Goal: Transaction & Acquisition: Obtain resource

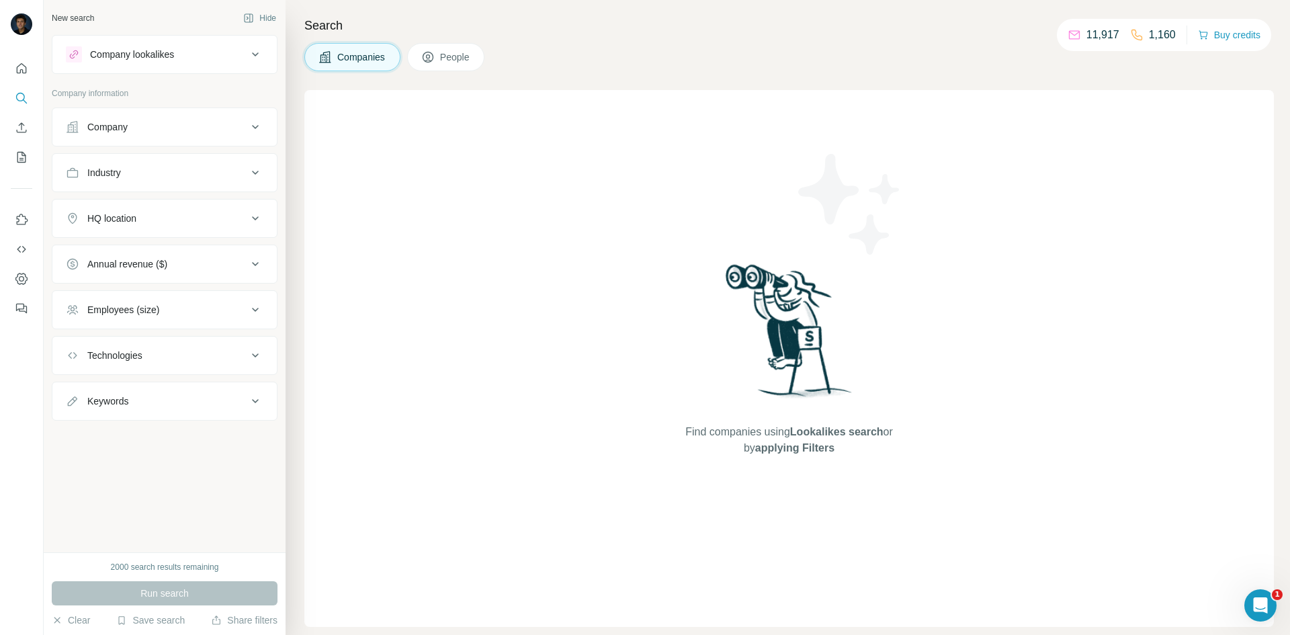
click at [228, 170] on div "Industry" at bounding box center [156, 172] width 181 height 13
click at [159, 198] on div at bounding box center [158, 206] width 166 height 23
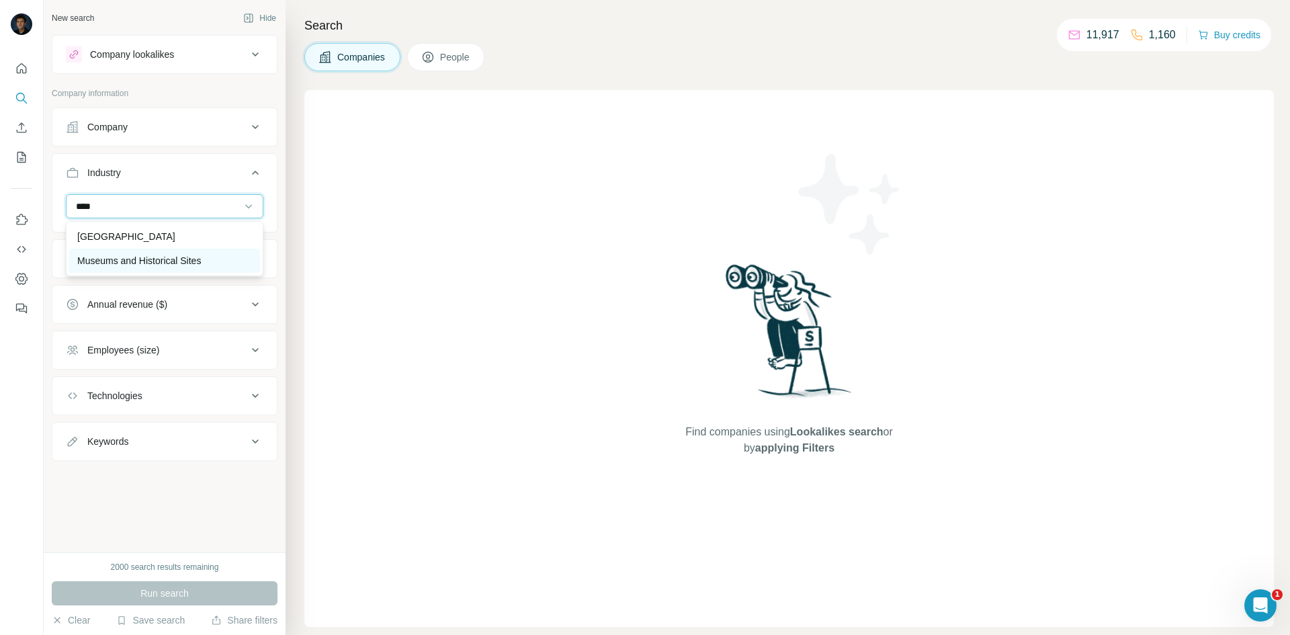
type input "****"
click at [169, 267] on div "Museums and Historical Sites" at bounding box center [164, 261] width 191 height 24
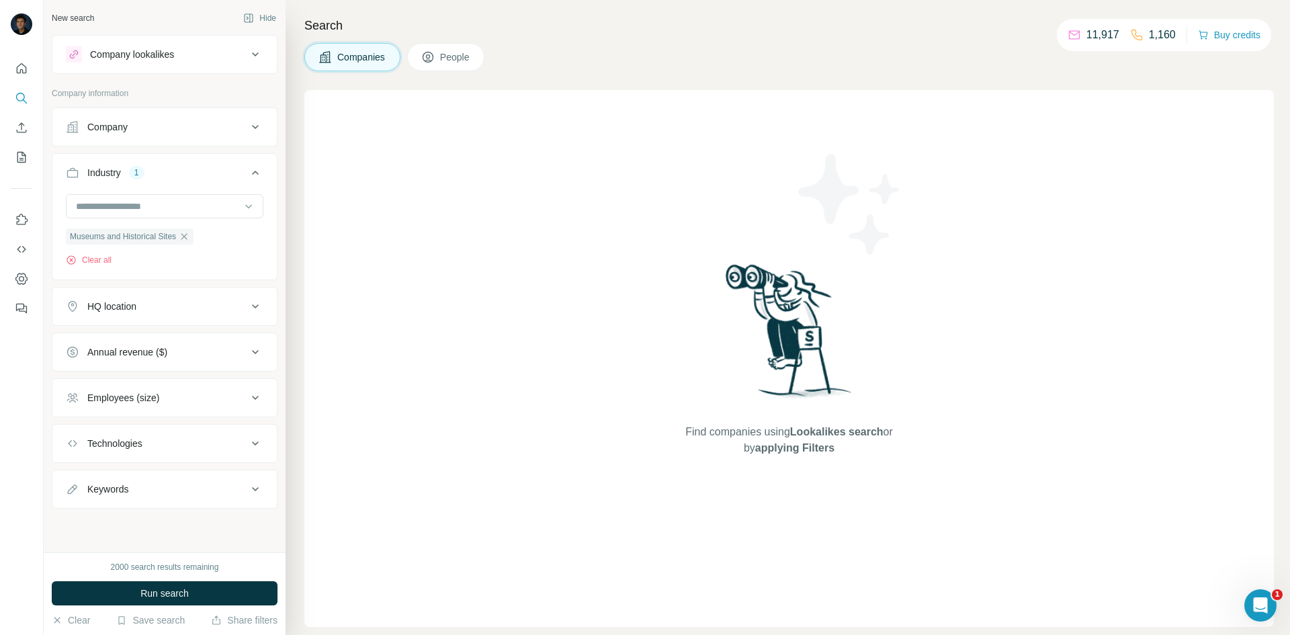
drag, startPoint x: 243, startPoint y: 313, endPoint x: 227, endPoint y: 357, distance: 46.3
click at [232, 333] on ul "Company Industry 1 Museums and Historical Sites Clear all HQ location Annual re…" at bounding box center [165, 307] width 226 height 401
click at [245, 309] on div "HQ location" at bounding box center [156, 306] width 181 height 13
click at [220, 336] on input "text" at bounding box center [165, 340] width 198 height 24
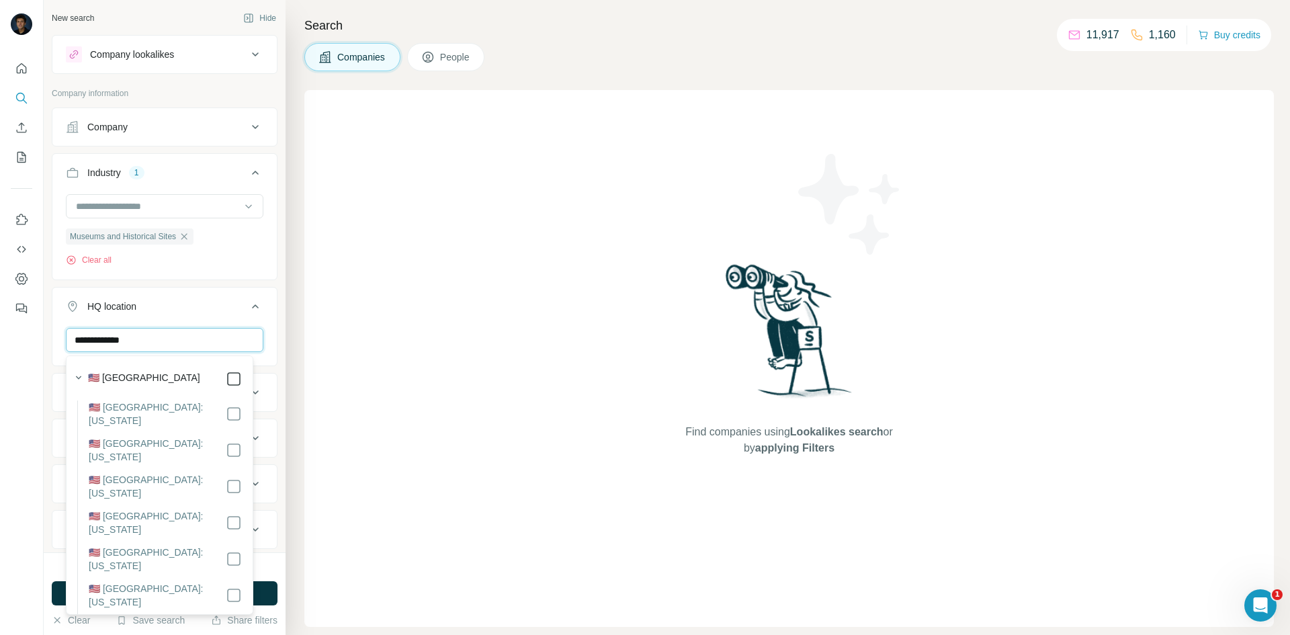
type input "**********"
click at [247, 306] on icon at bounding box center [255, 306] width 16 height 16
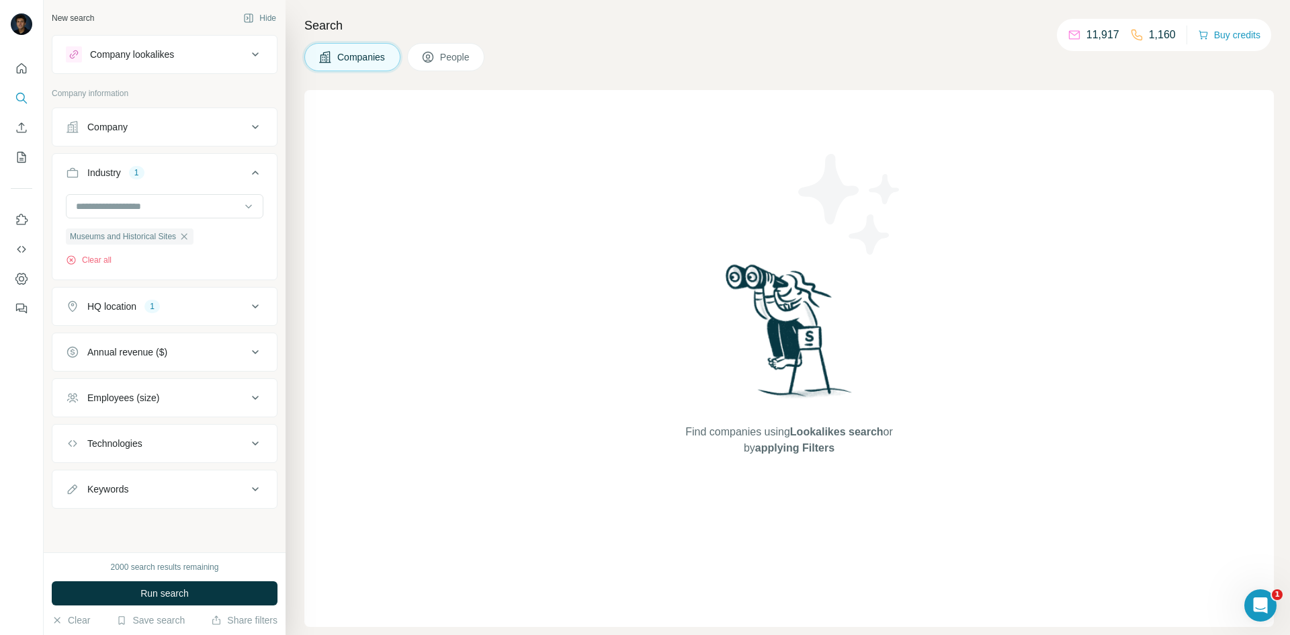
click at [263, 400] on button "Employees (size)" at bounding box center [164, 398] width 224 height 32
click at [77, 471] on icon at bounding box center [74, 477] width 16 height 16
click at [75, 449] on icon at bounding box center [74, 452] width 16 height 16
click at [77, 499] on icon at bounding box center [74, 502] width 16 height 16
click at [76, 500] on icon at bounding box center [73, 502] width 5 height 4
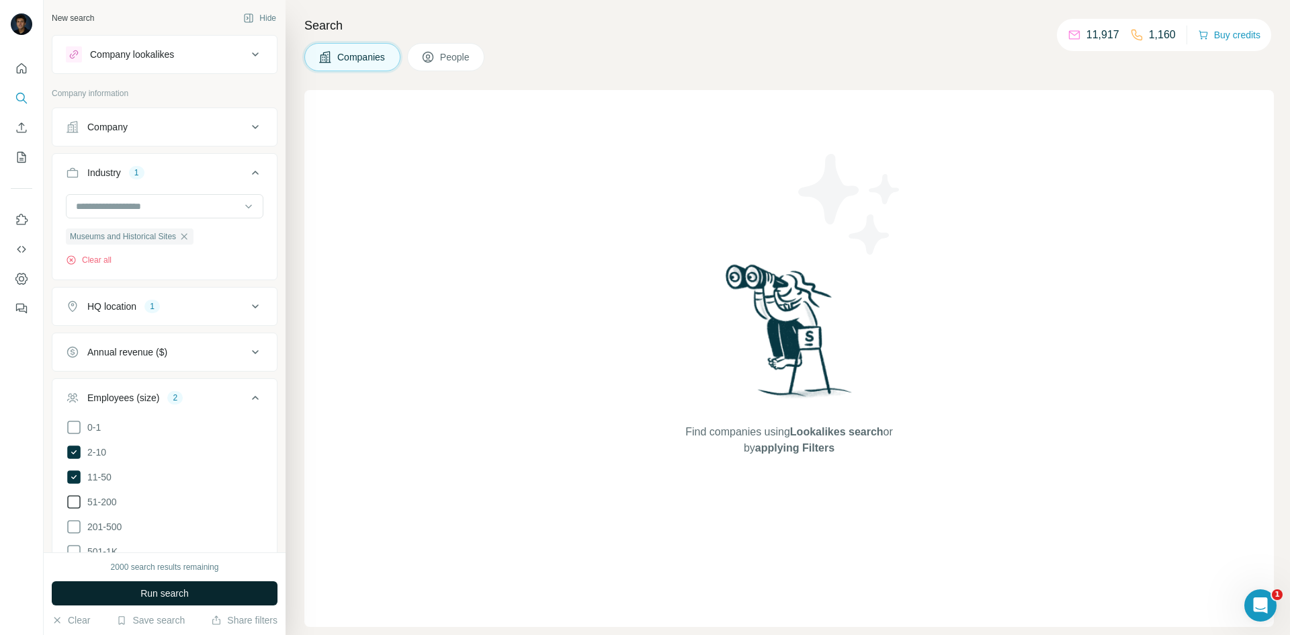
click at [186, 592] on span "Run search" at bounding box center [164, 592] width 48 height 13
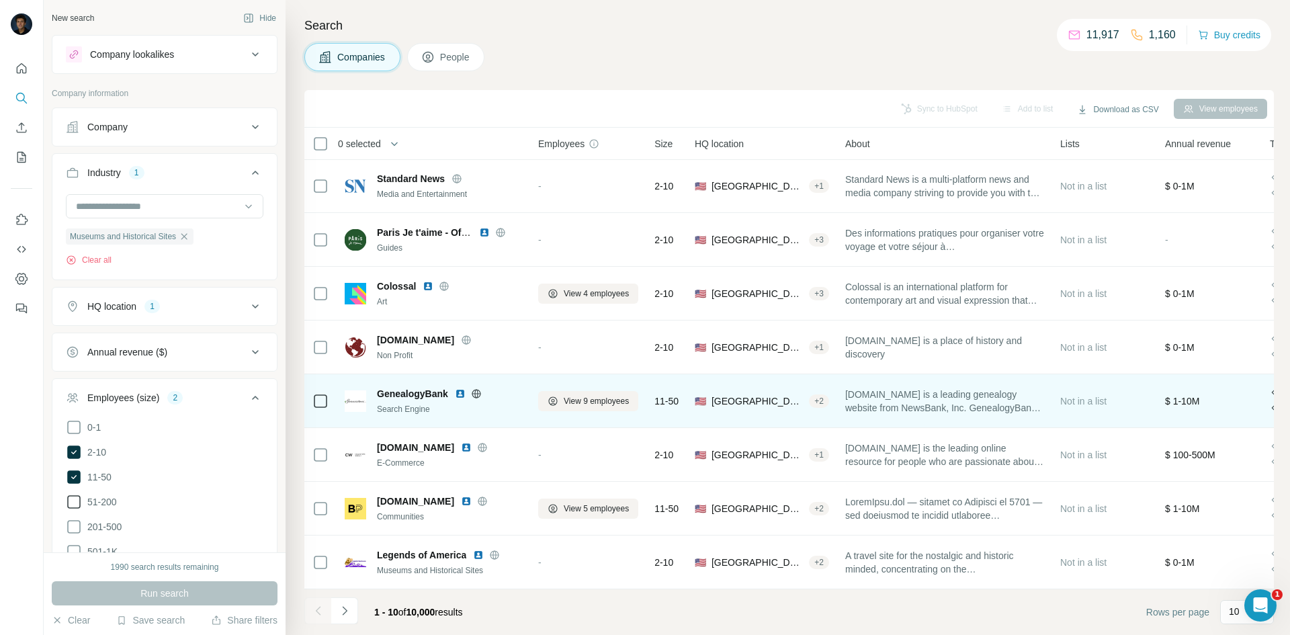
scroll to position [115, 0]
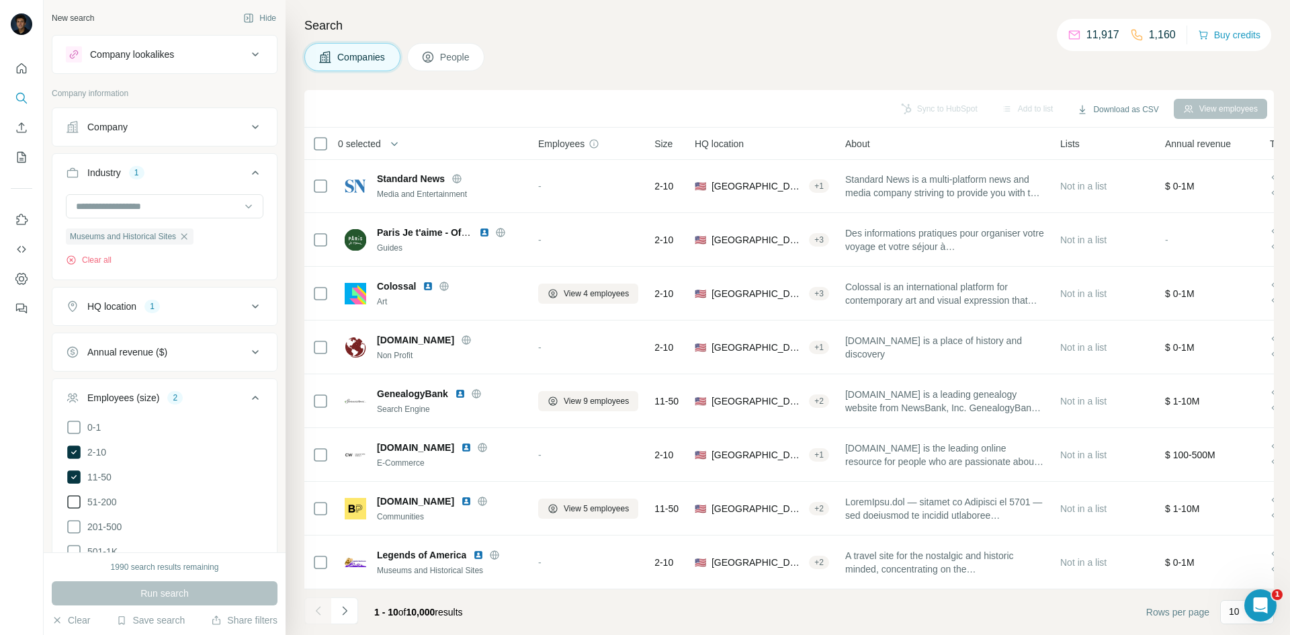
click at [76, 497] on icon at bounding box center [74, 502] width 16 height 16
click at [193, 586] on button "Run search" at bounding box center [165, 593] width 226 height 24
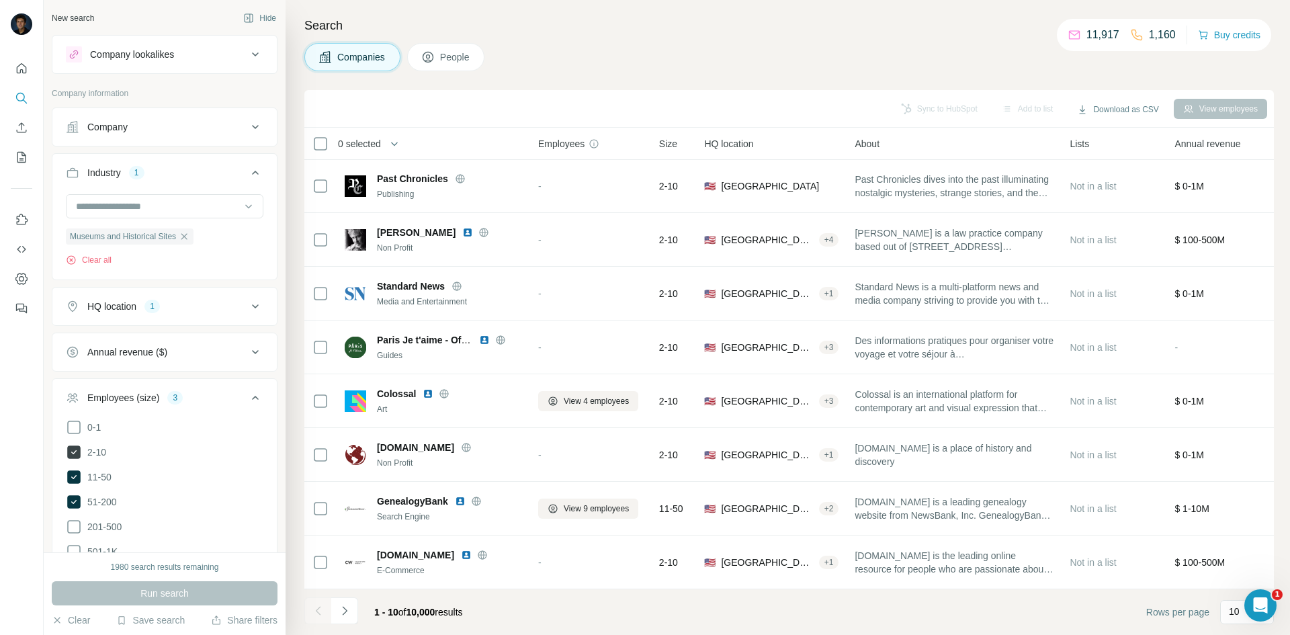
click at [77, 451] on icon at bounding box center [73, 451] width 13 height 13
click at [178, 586] on button "Run search" at bounding box center [165, 593] width 226 height 24
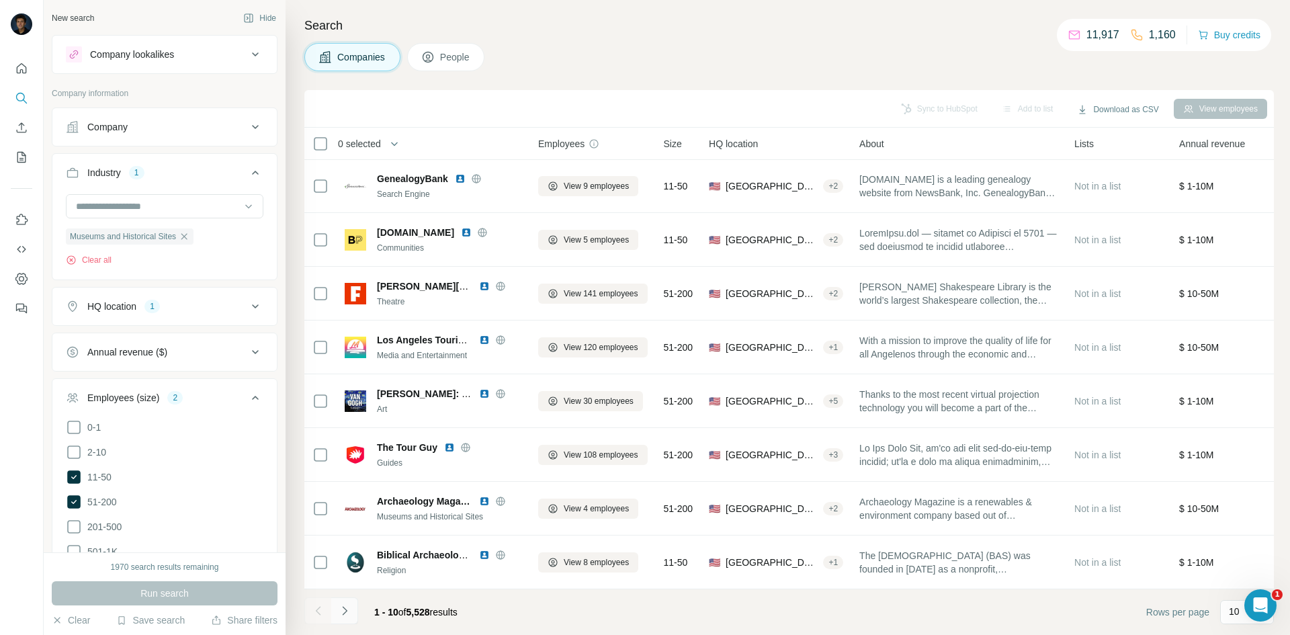
click at [345, 611] on icon "Navigate to next page" at bounding box center [344, 610] width 13 height 13
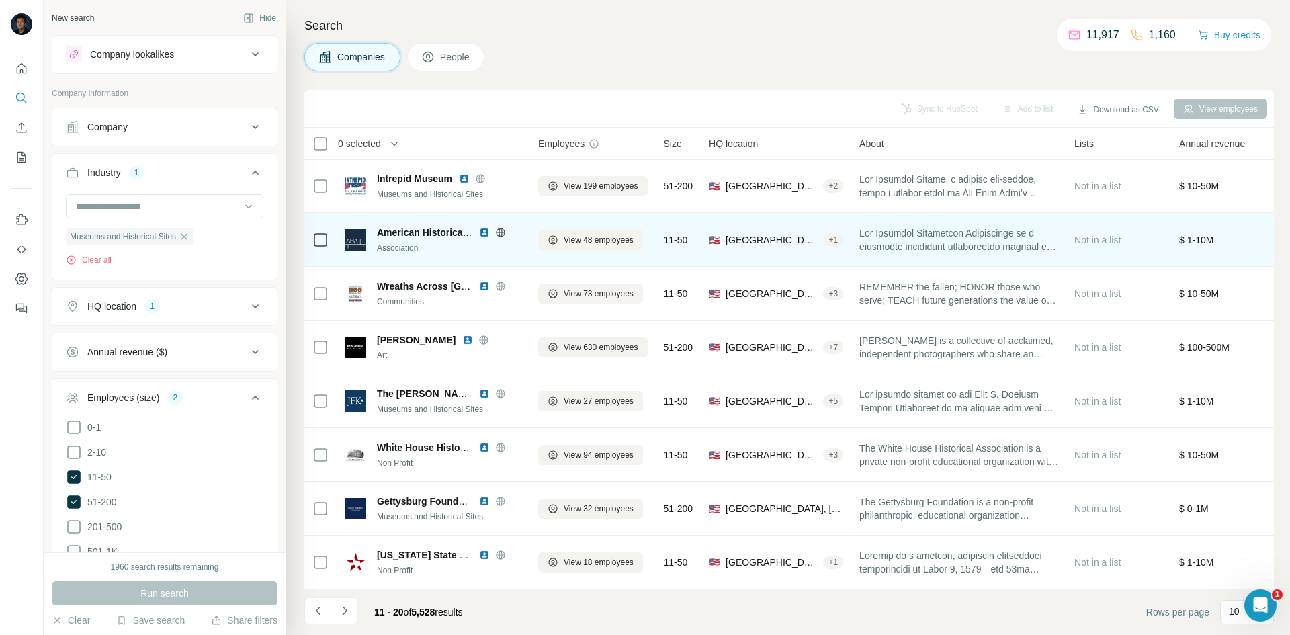
click at [405, 230] on span "American Historical Association" at bounding box center [449, 232] width 144 height 11
click at [406, 227] on span "American Historical Association" at bounding box center [449, 232] width 144 height 11
click at [599, 241] on button "View 48 employees" at bounding box center [590, 240] width 105 height 20
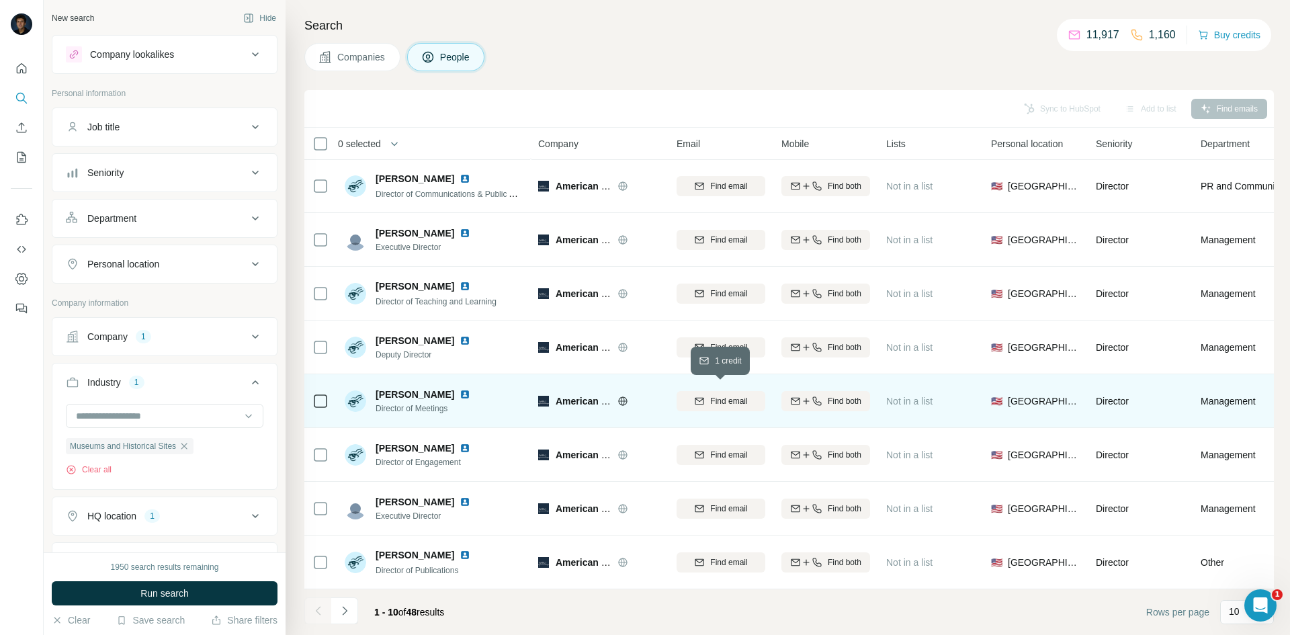
click at [711, 395] on span "Find email" at bounding box center [728, 401] width 37 height 12
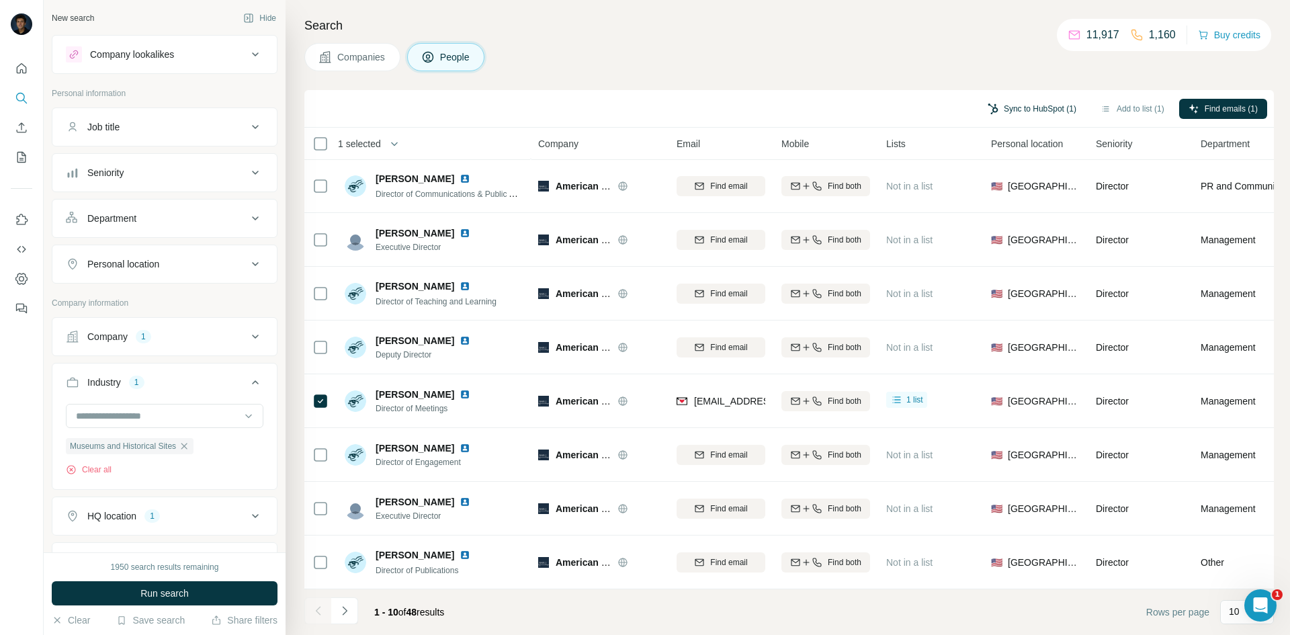
click at [1056, 109] on button "Sync to HubSpot (1)" at bounding box center [1031, 109] width 107 height 20
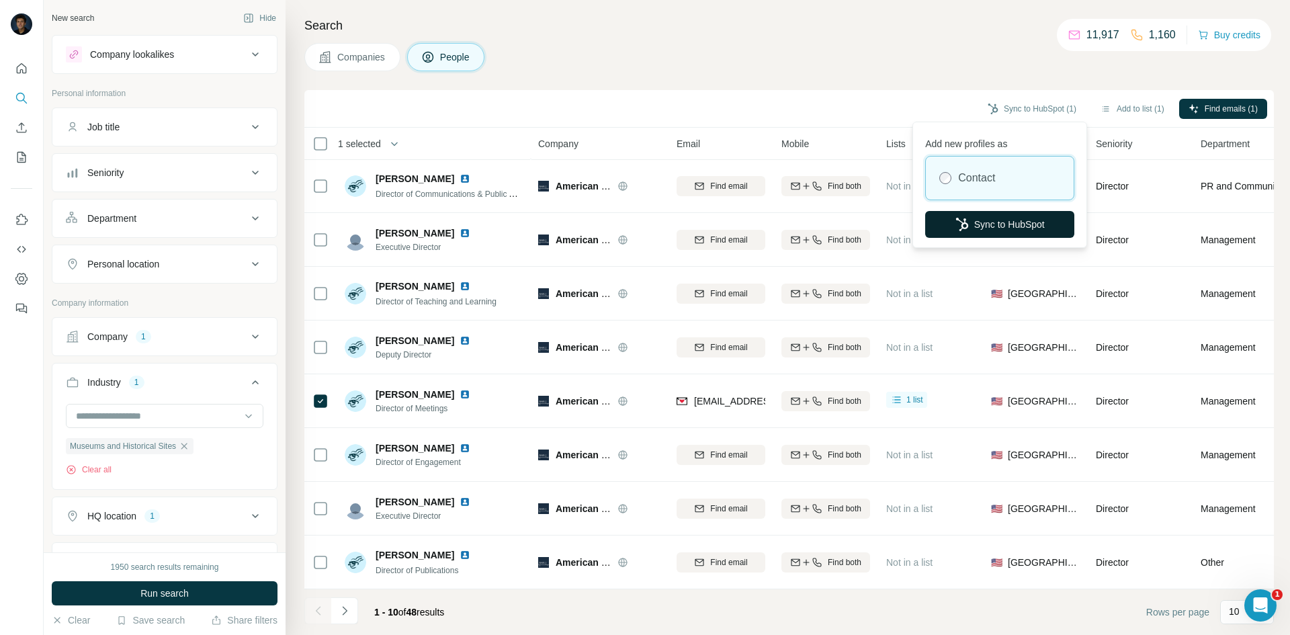
click at [995, 219] on button "Sync to HubSpot" at bounding box center [999, 224] width 149 height 27
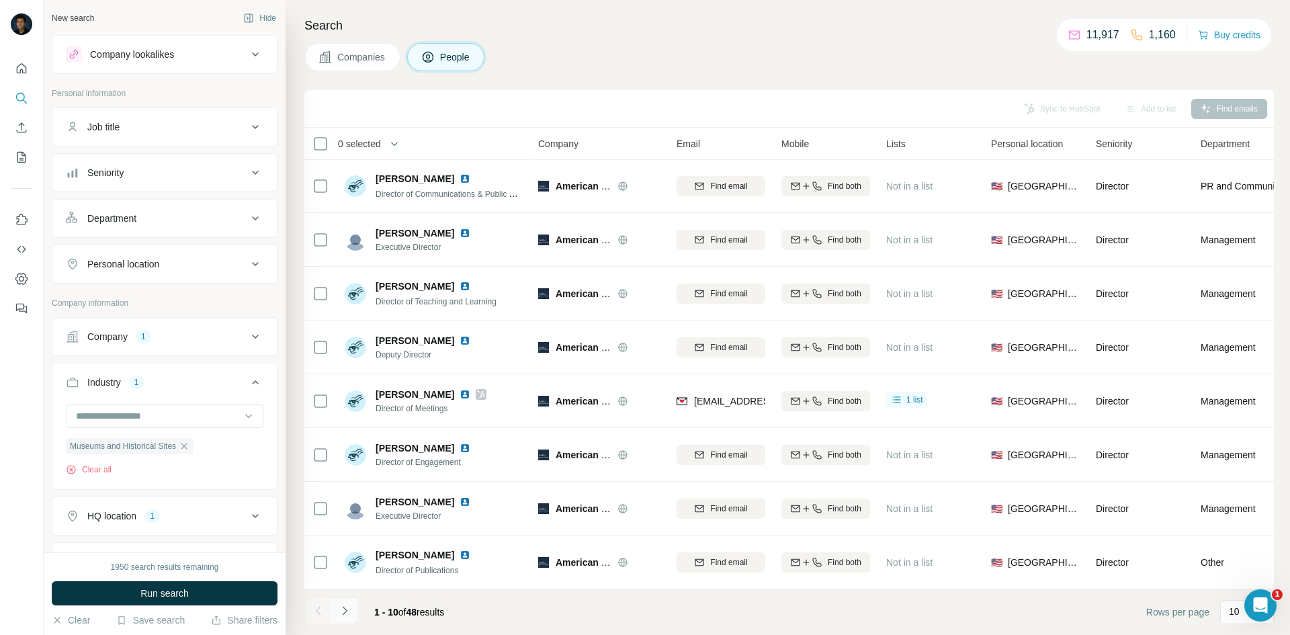
click at [349, 604] on icon "Navigate to next page" at bounding box center [344, 610] width 13 height 13
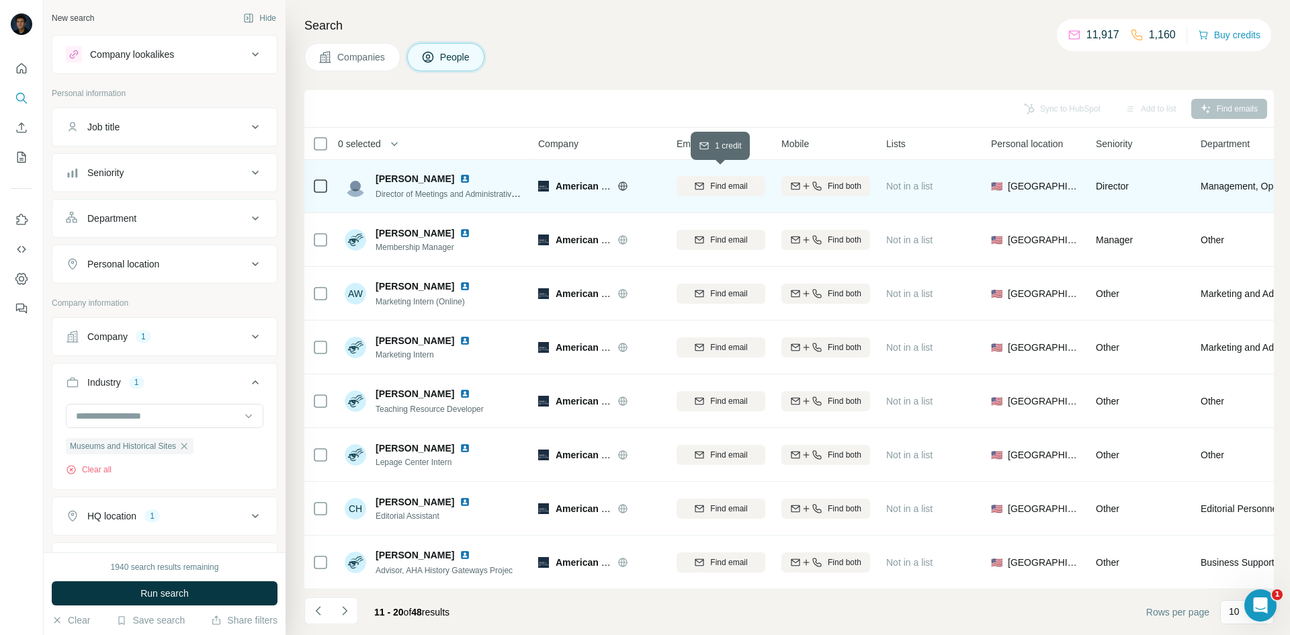
click at [706, 180] on div "Find email" at bounding box center [721, 186] width 89 height 12
click at [346, 612] on icon "Navigate to next page" at bounding box center [344, 610] width 13 height 13
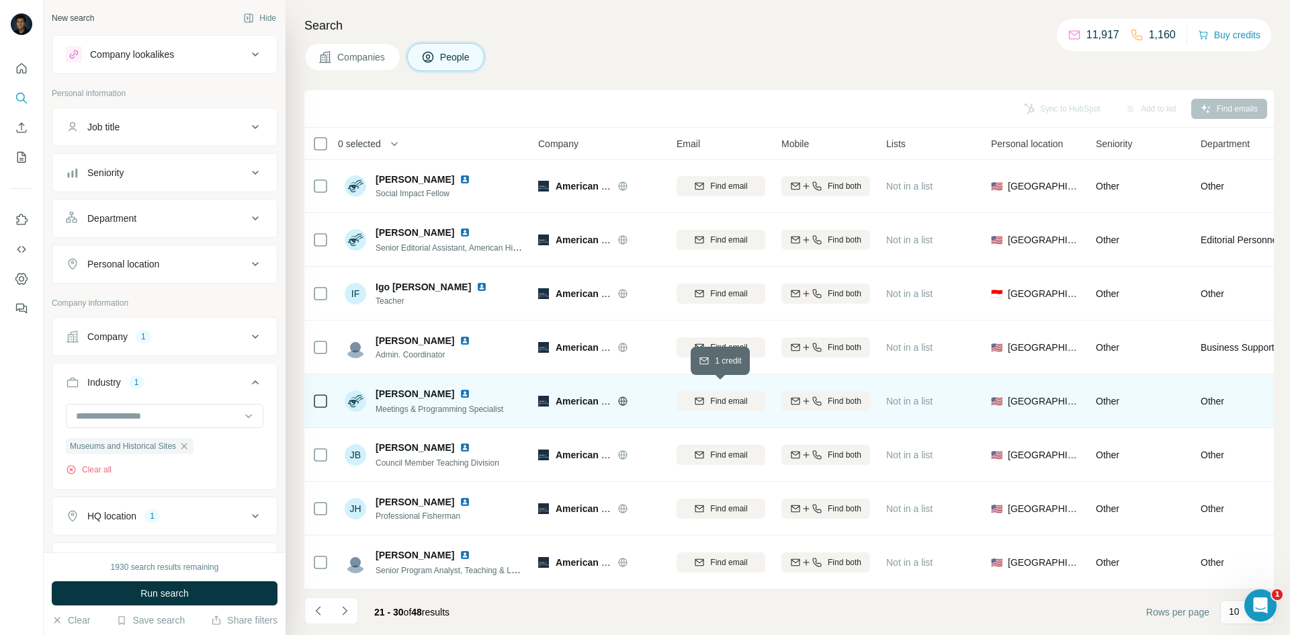
click at [705, 395] on div "Find email" at bounding box center [721, 401] width 89 height 12
click at [321, 615] on icon "Navigate to previous page" at bounding box center [318, 610] width 13 height 13
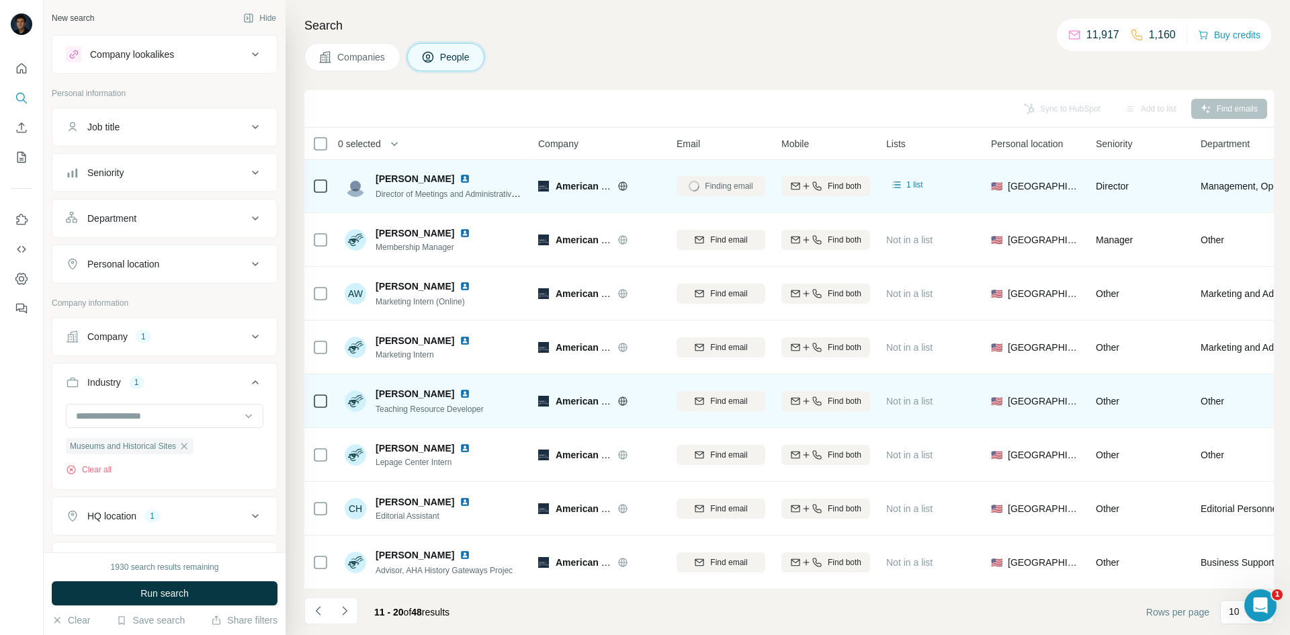
click at [327, 179] on icon at bounding box center [320, 186] width 16 height 16
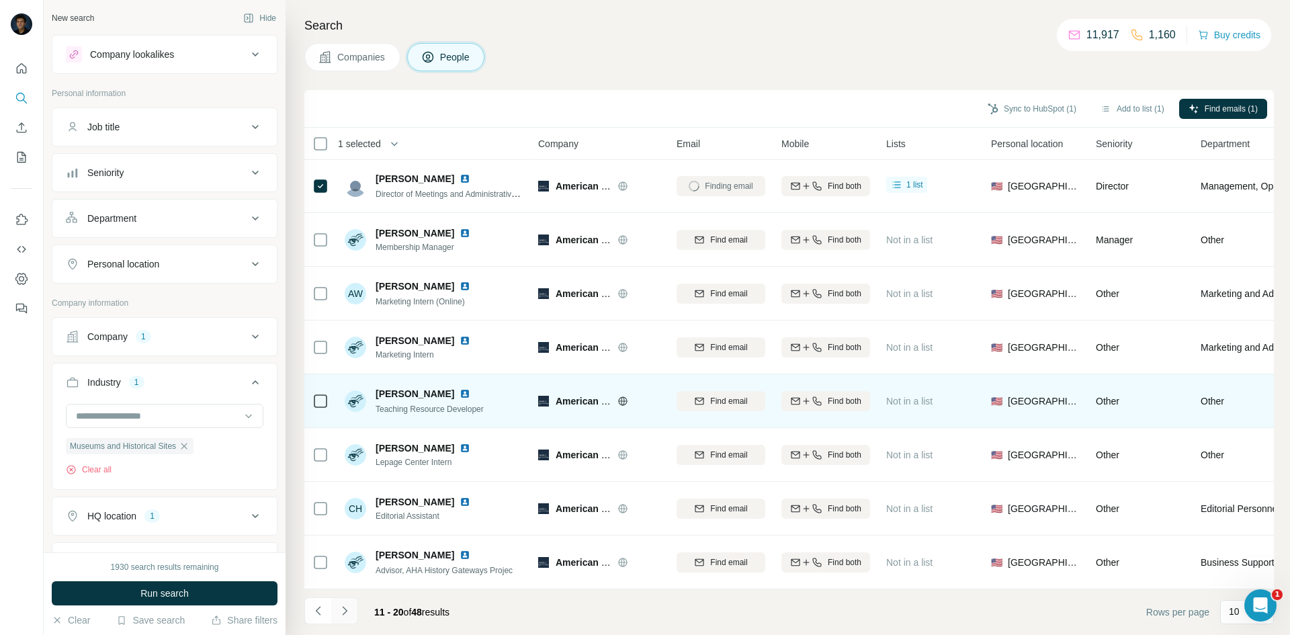
click at [345, 612] on icon "Navigate to next page" at bounding box center [344, 610] width 5 height 9
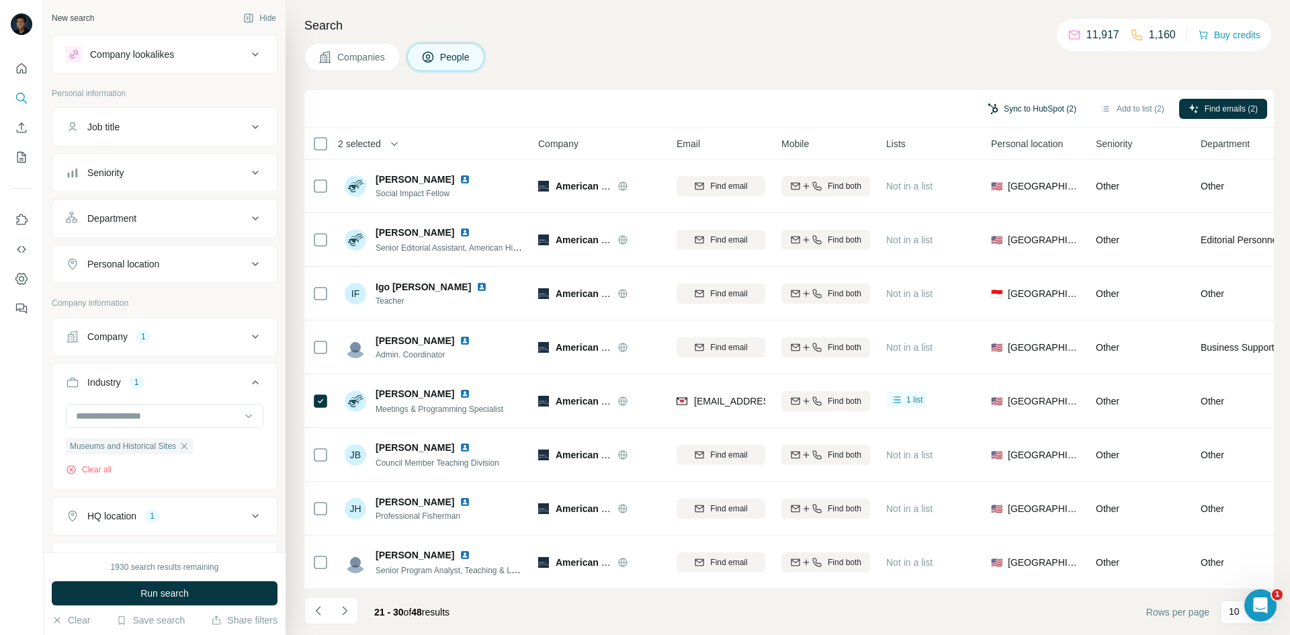
click at [1035, 107] on button "Sync to HubSpot (2)" at bounding box center [1031, 109] width 107 height 20
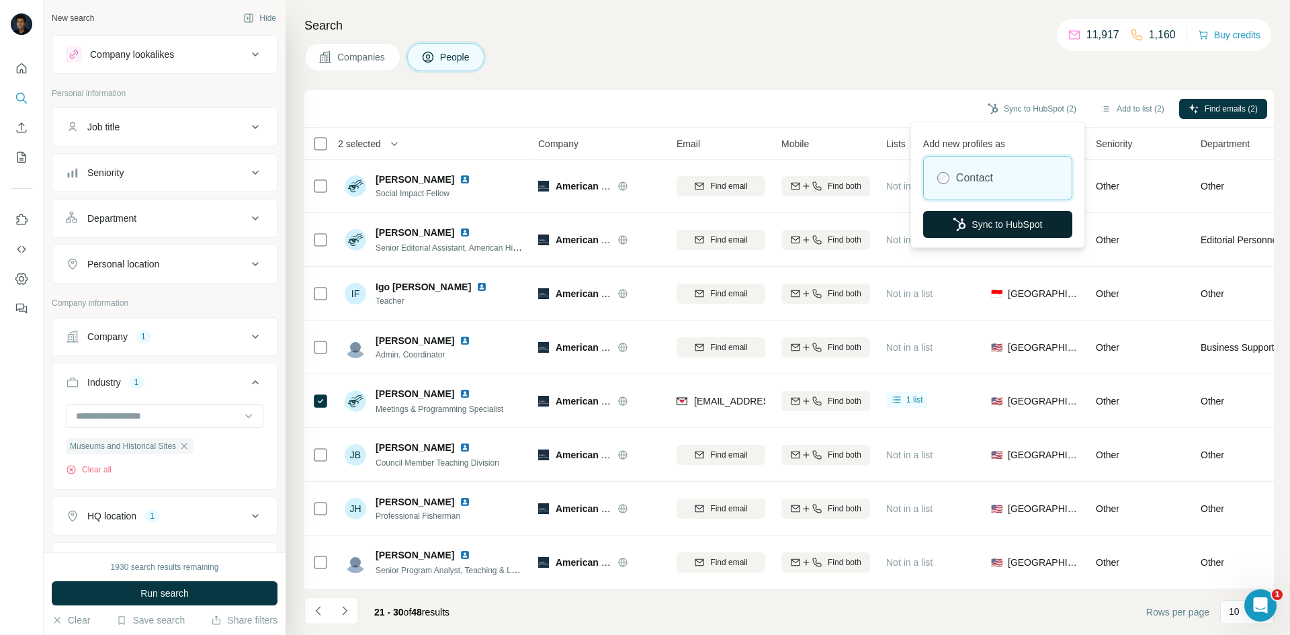
click at [965, 220] on button "Sync to HubSpot" at bounding box center [997, 224] width 149 height 27
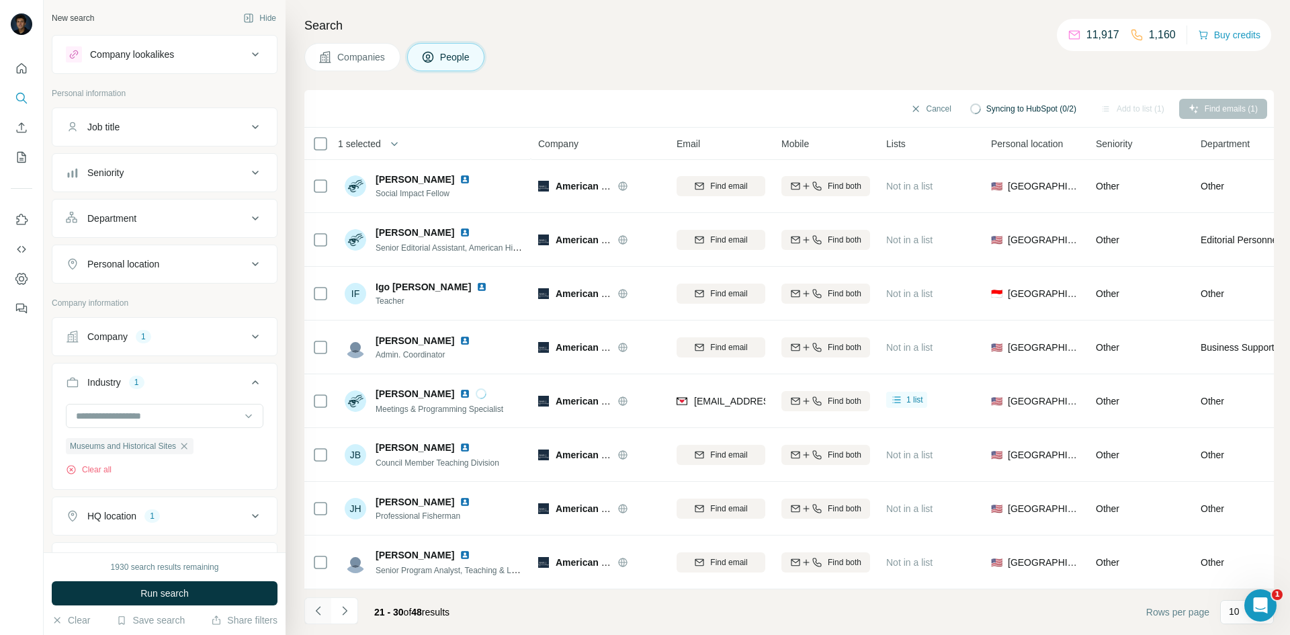
click at [320, 609] on icon "Navigate to previous page" at bounding box center [318, 610] width 13 height 13
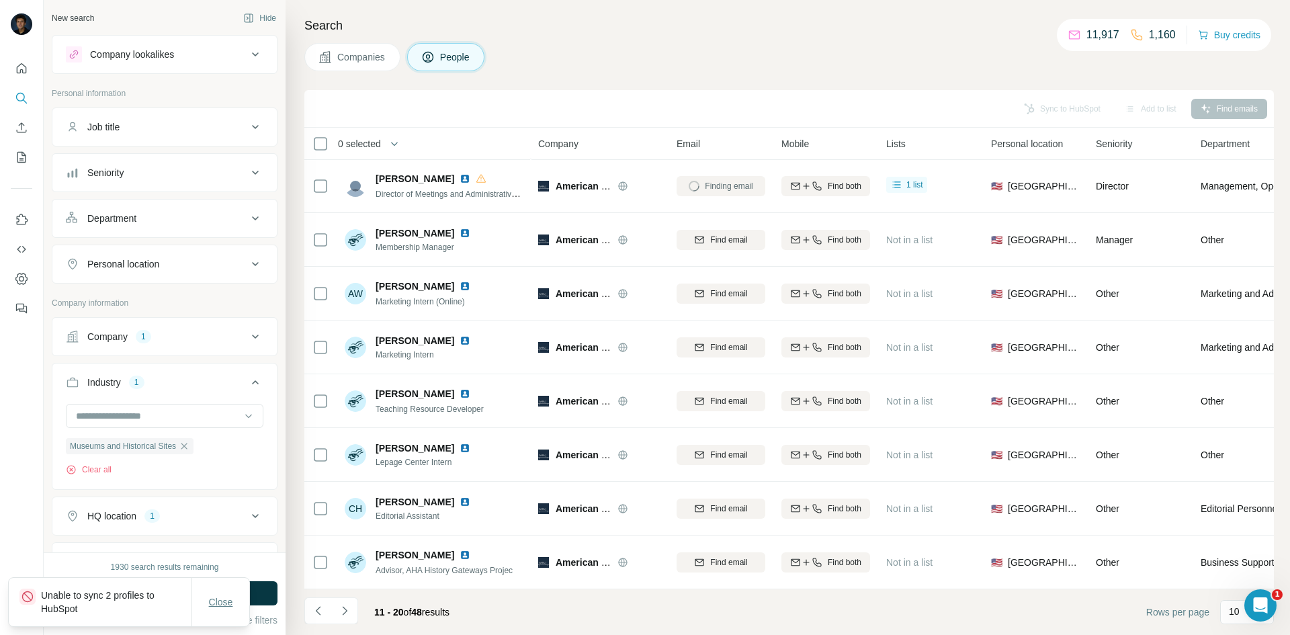
click at [228, 591] on button "Close" at bounding box center [221, 602] width 43 height 24
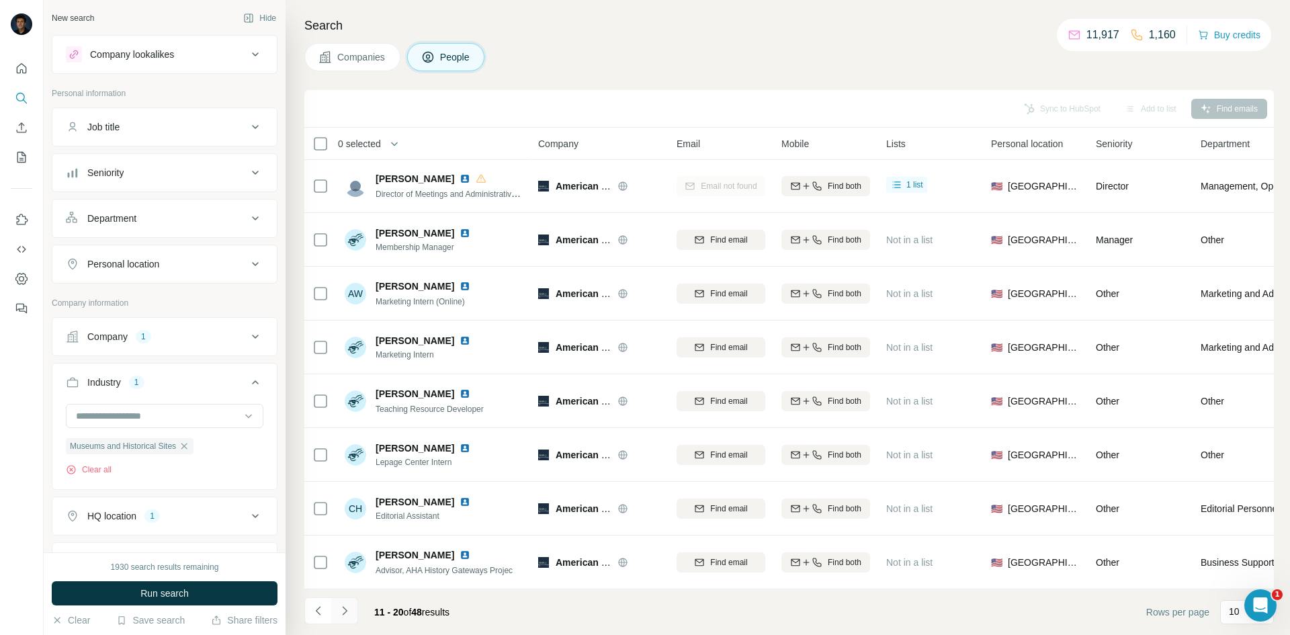
click at [353, 612] on button "Navigate to next page" at bounding box center [344, 610] width 27 height 27
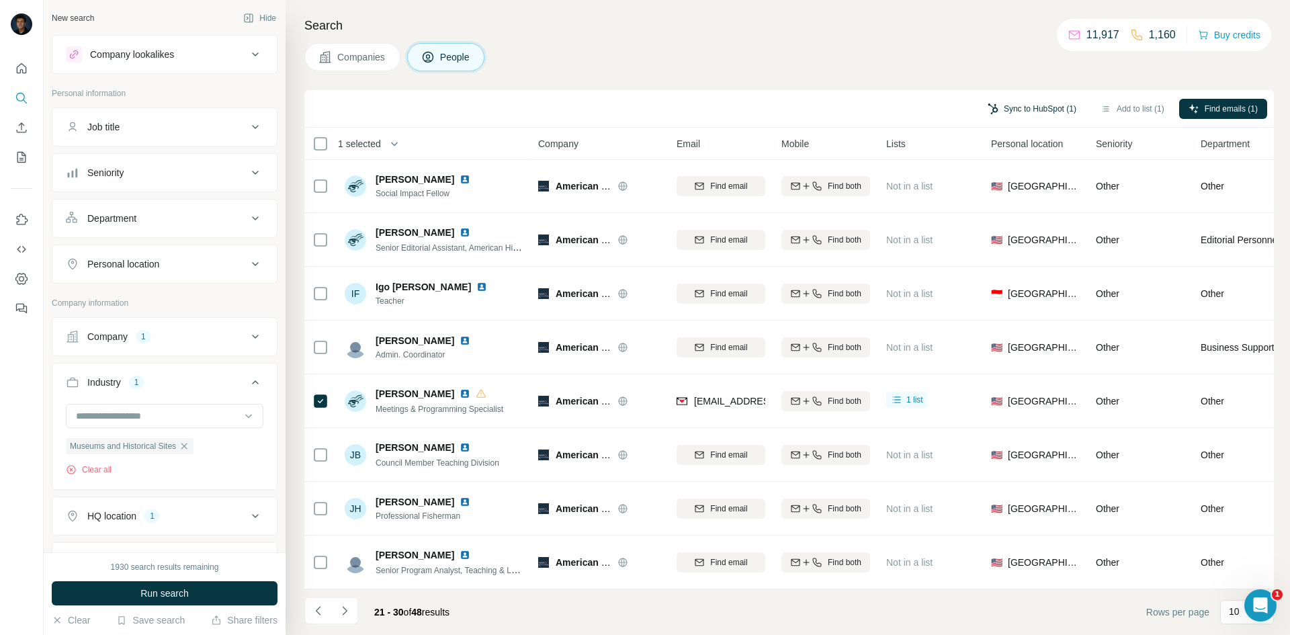
click at [1033, 103] on button "Sync to HubSpot (1)" at bounding box center [1031, 109] width 107 height 20
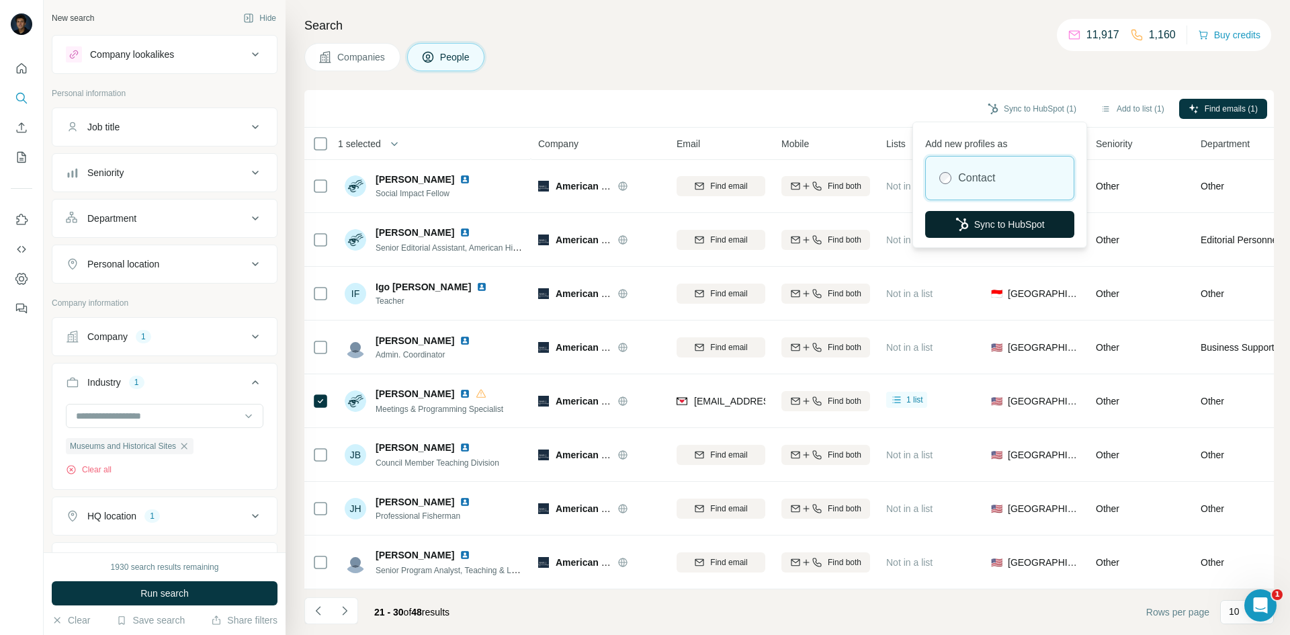
click at [989, 222] on button "Sync to HubSpot" at bounding box center [999, 224] width 149 height 27
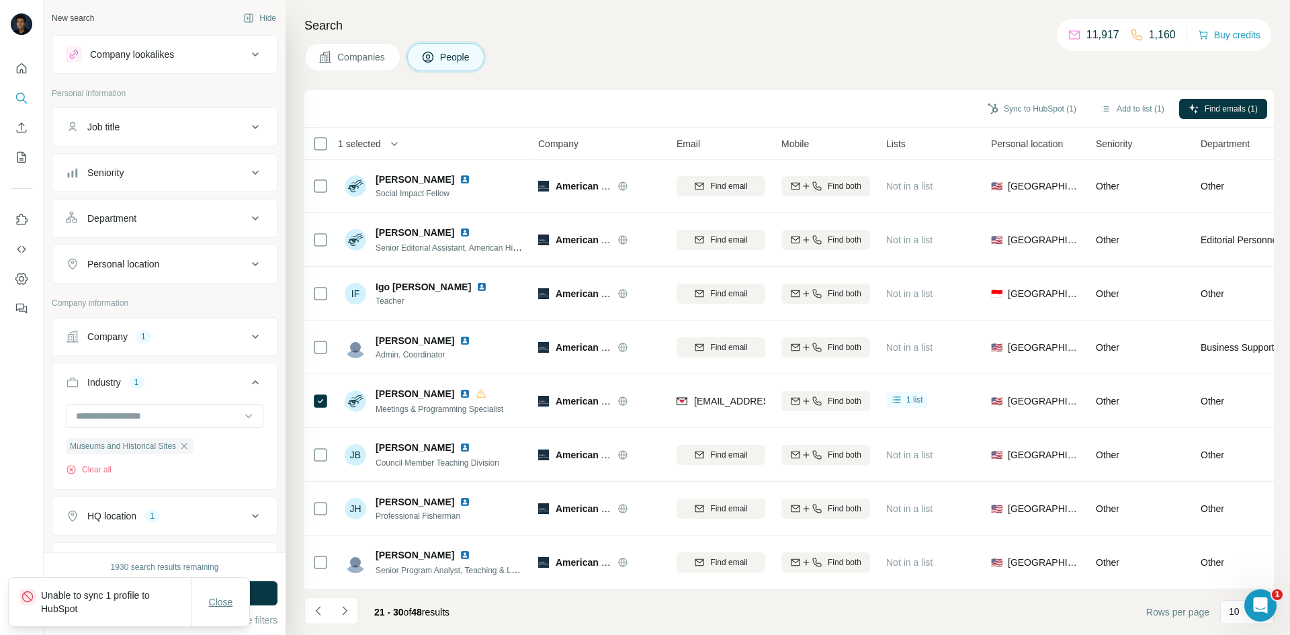
click at [221, 600] on span "Close" at bounding box center [221, 601] width 24 height 13
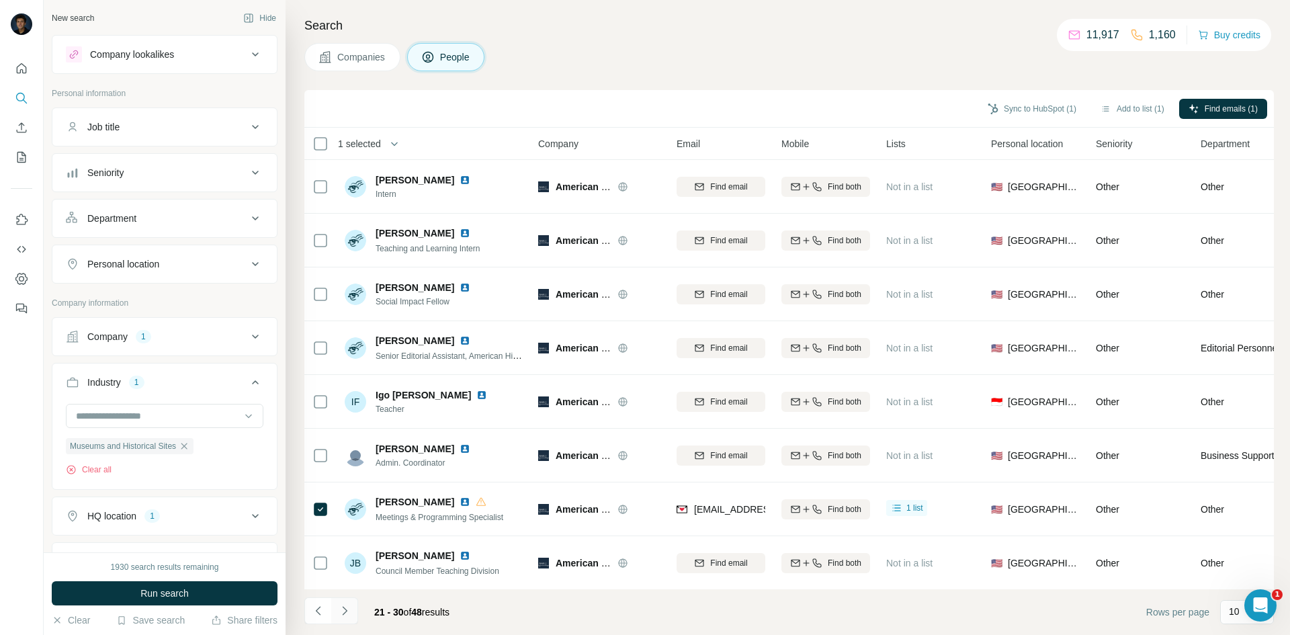
click at [355, 608] on button "Navigate to next page" at bounding box center [344, 610] width 27 height 27
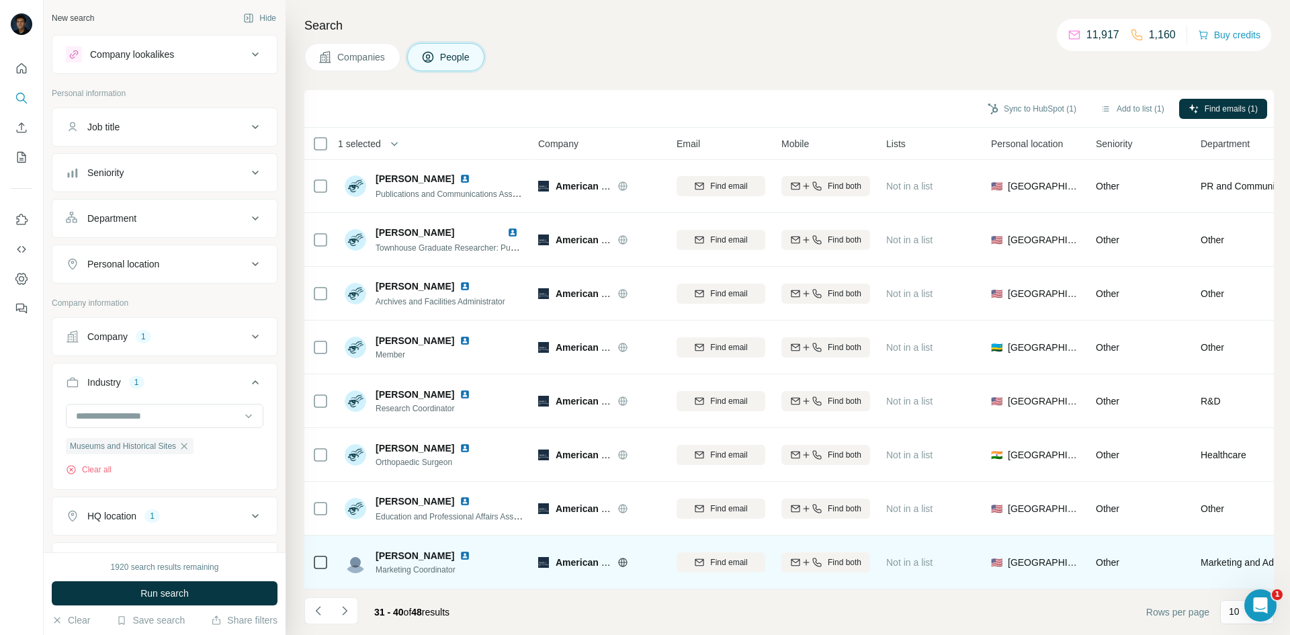
scroll to position [115, 0]
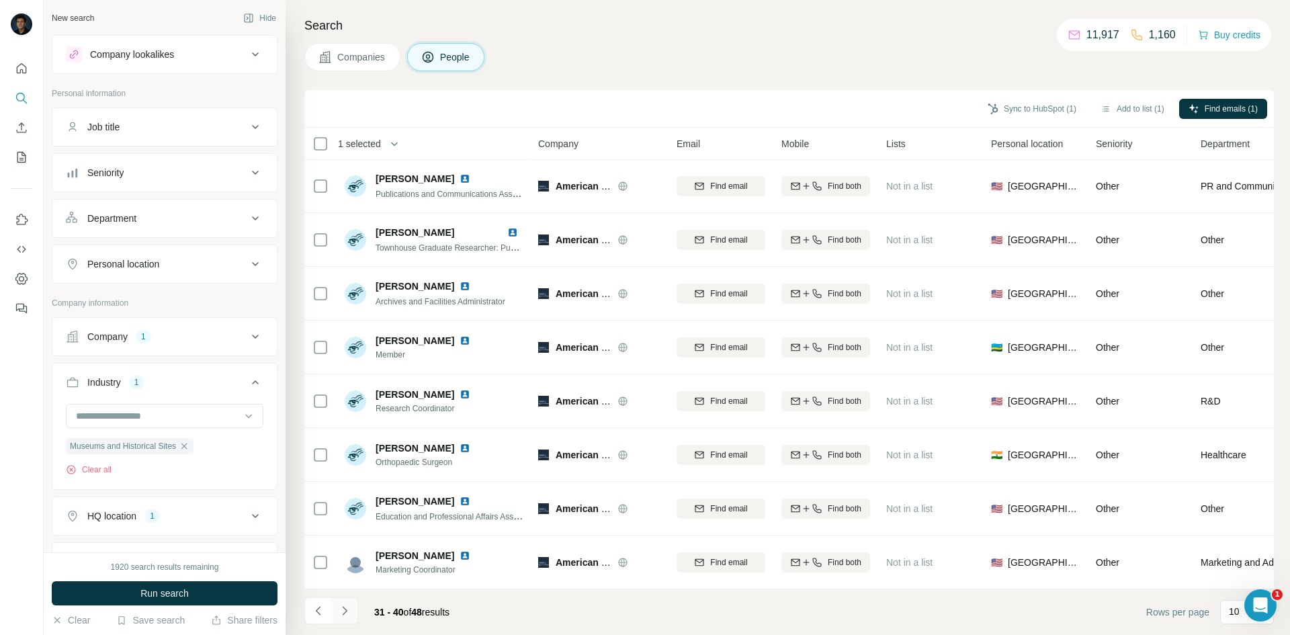
click at [351, 617] on button "Navigate to next page" at bounding box center [344, 610] width 27 height 27
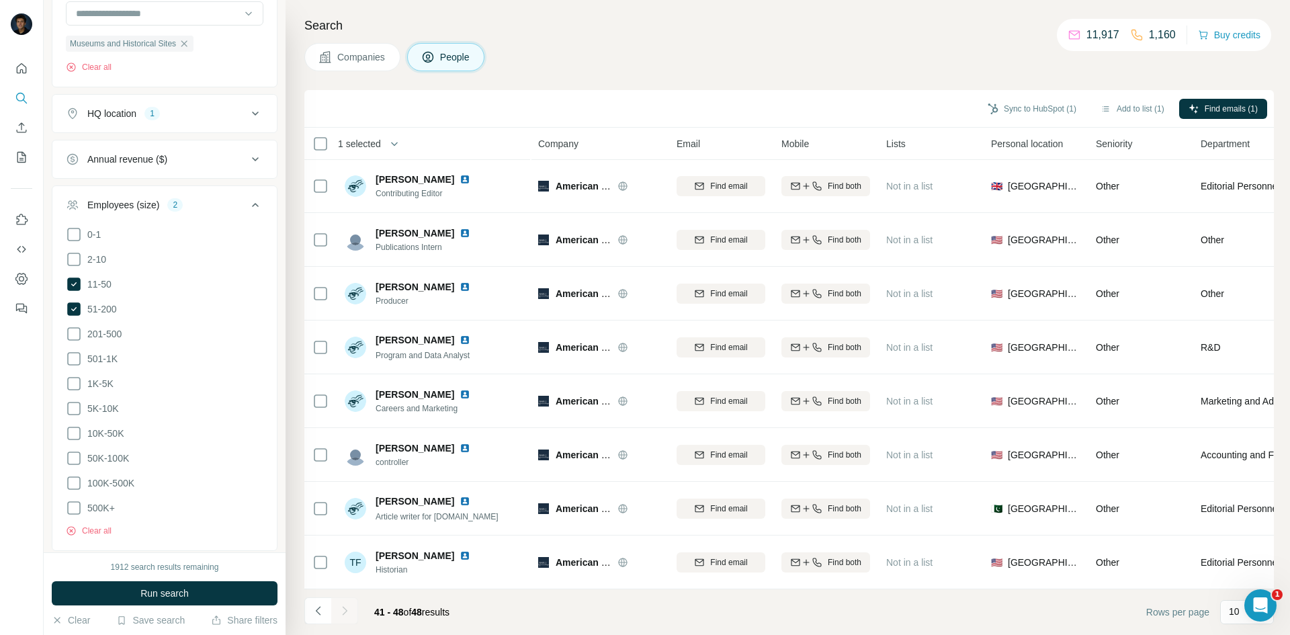
scroll to position [403, 0]
click at [180, 592] on span "Run search" at bounding box center [164, 592] width 48 height 13
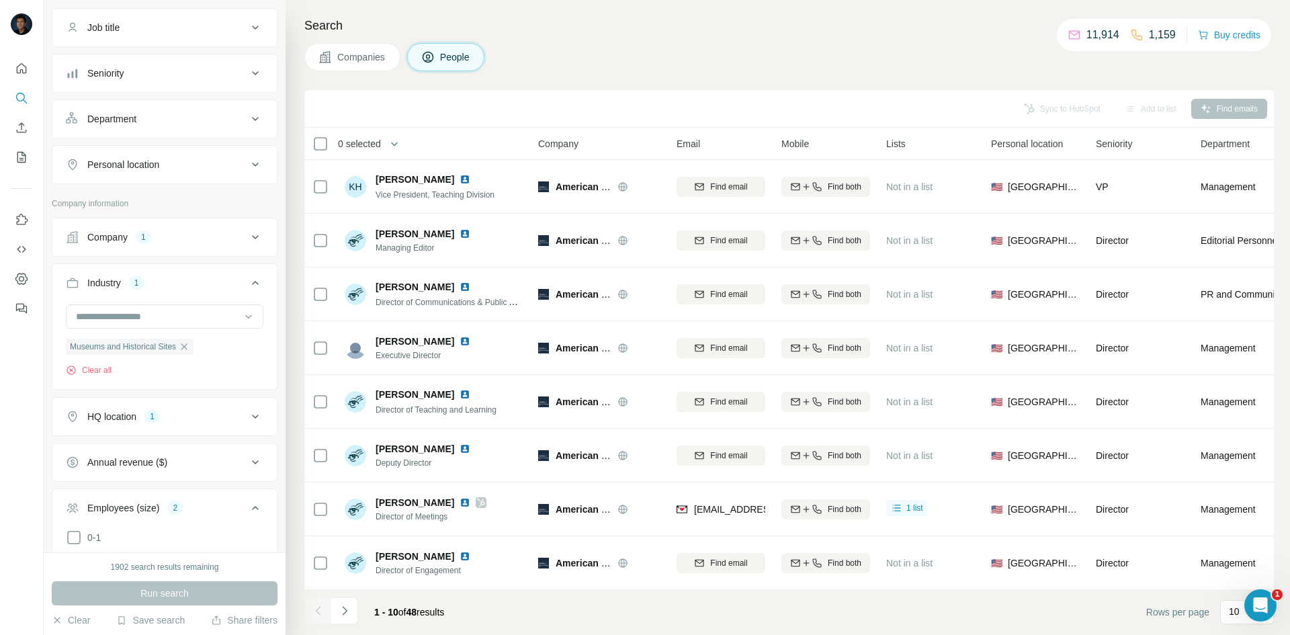
scroll to position [0, 0]
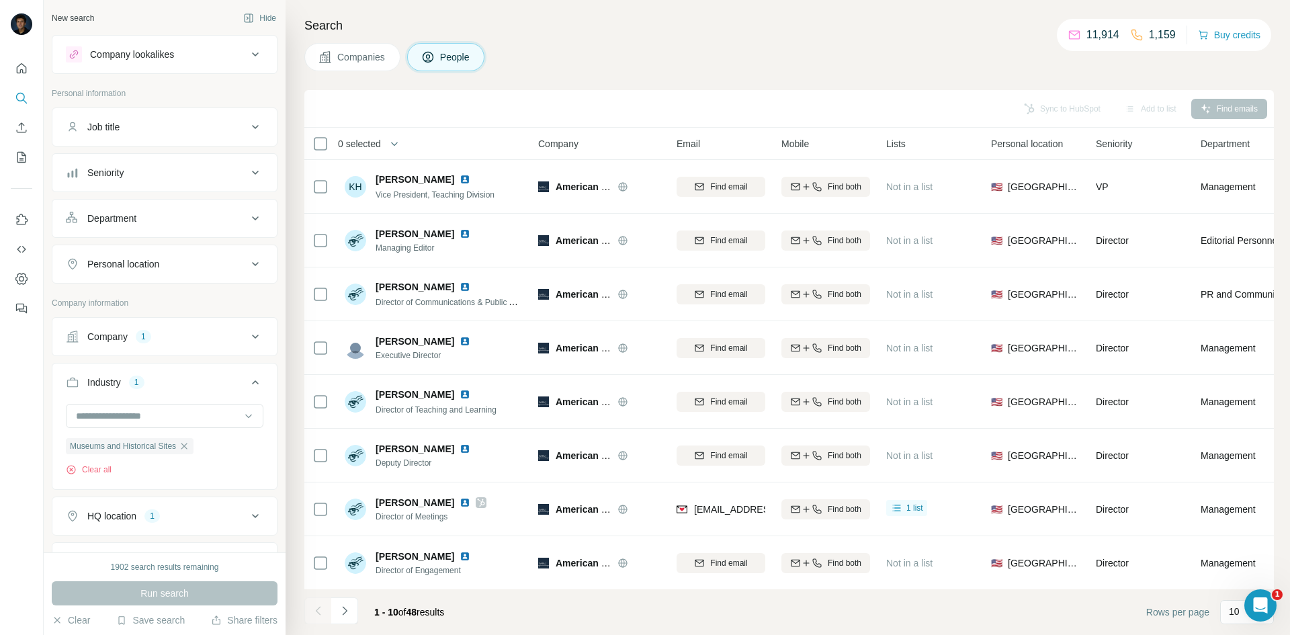
click at [166, 340] on div "Company 1" at bounding box center [156, 336] width 181 height 13
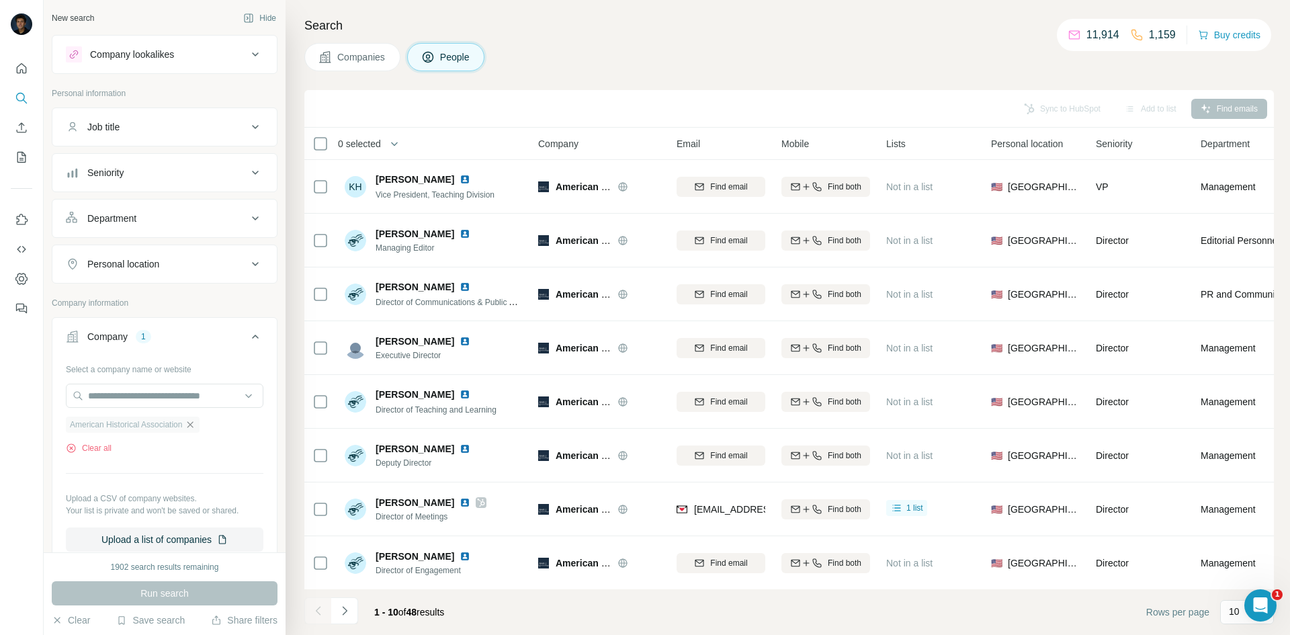
click at [195, 428] on icon "button" at bounding box center [190, 424] width 11 height 11
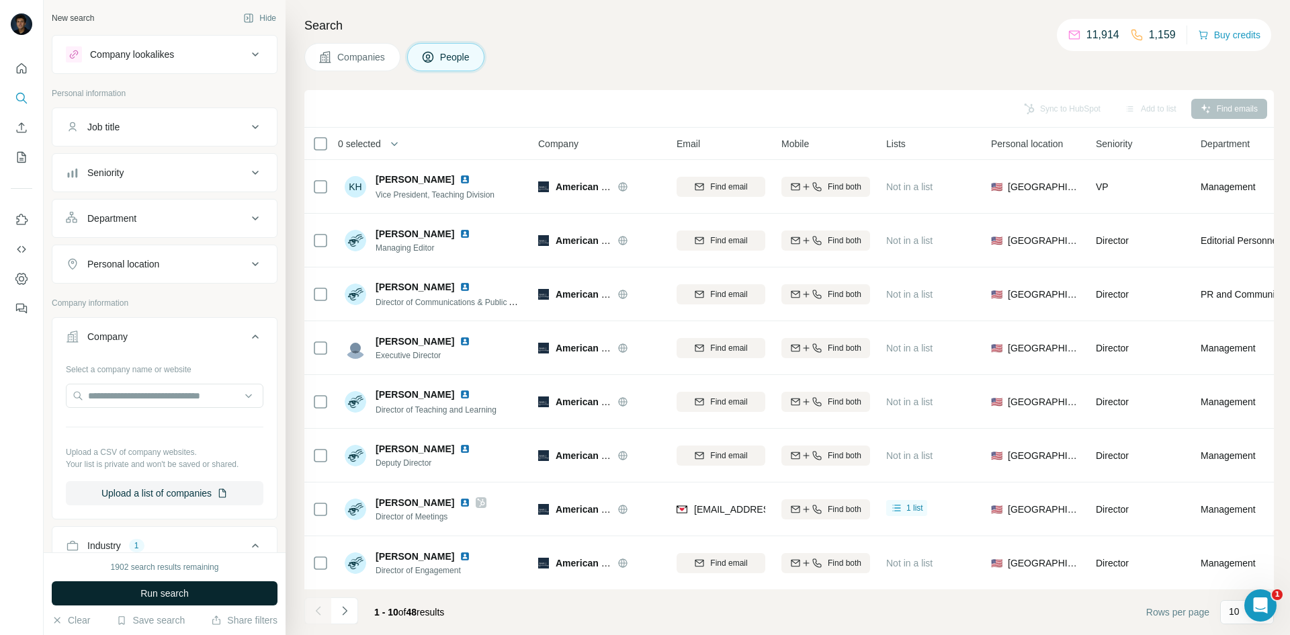
click at [200, 591] on button "Run search" at bounding box center [165, 593] width 226 height 24
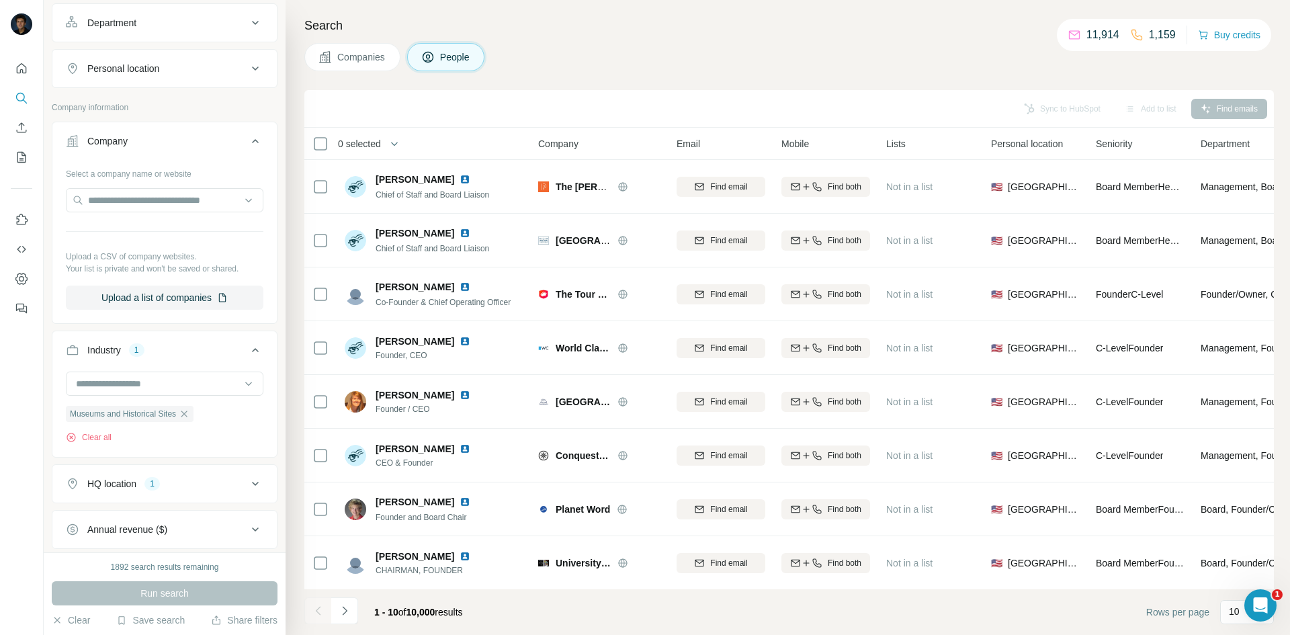
scroll to position [202, 0]
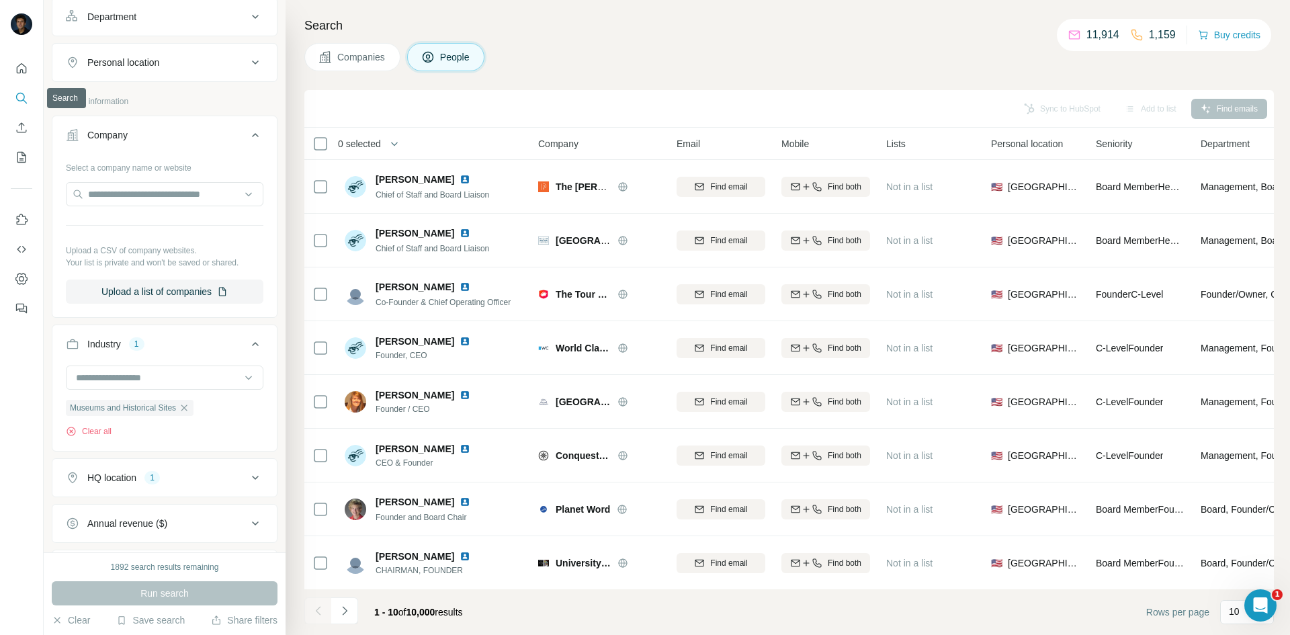
click at [15, 102] on button "Search" at bounding box center [21, 98] width 21 height 24
click at [29, 220] on button "Use Surfe on LinkedIn" at bounding box center [21, 220] width 21 height 24
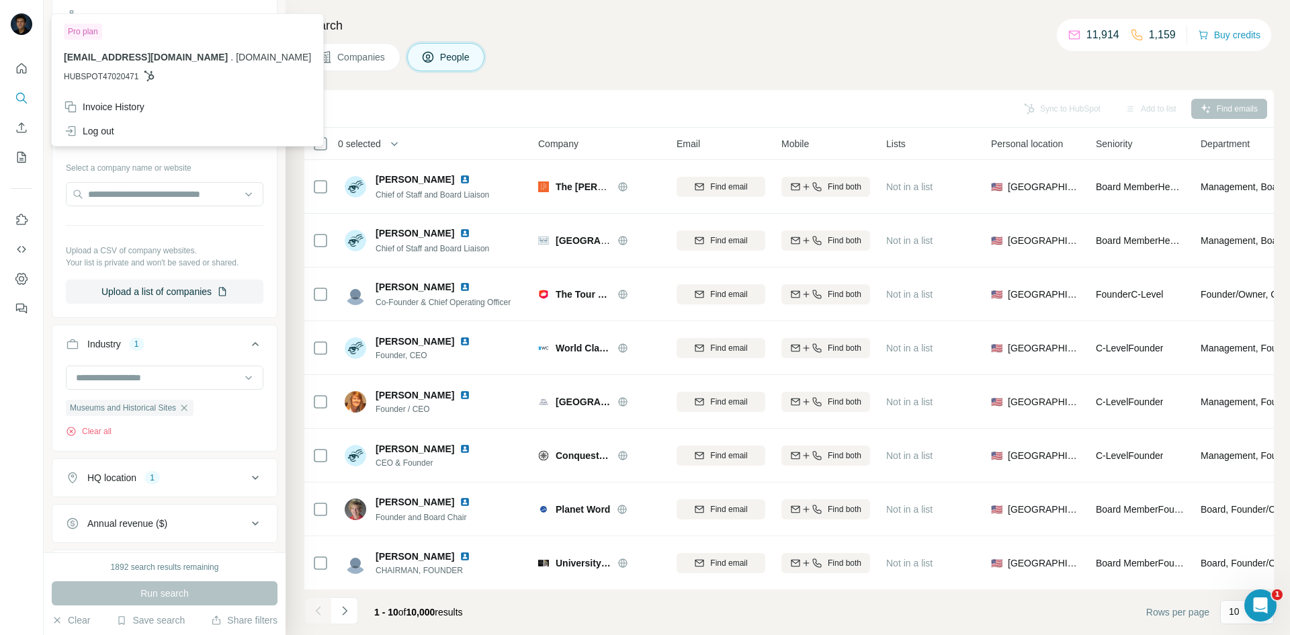
click at [28, 15] on img at bounding box center [21, 23] width 21 height 21
click at [315, 87] on div "Search Companies People Sync to HubSpot Add to list Find emails 0 selected Peop…" at bounding box center [788, 317] width 1004 height 635
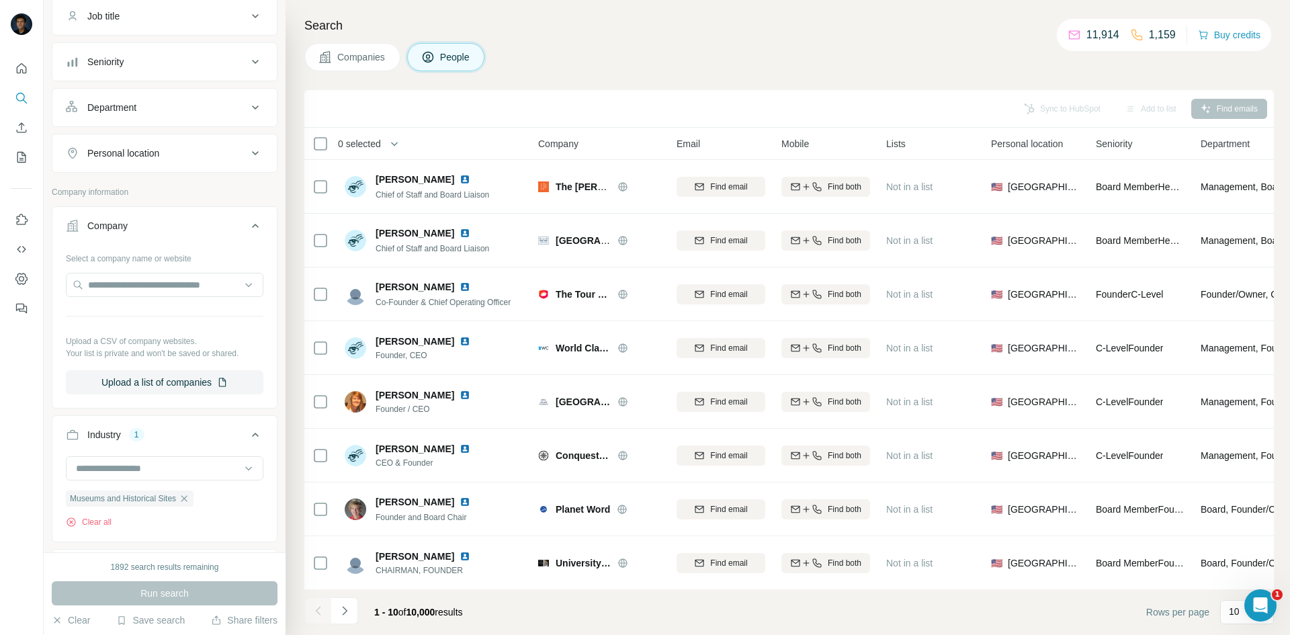
scroll to position [134, 0]
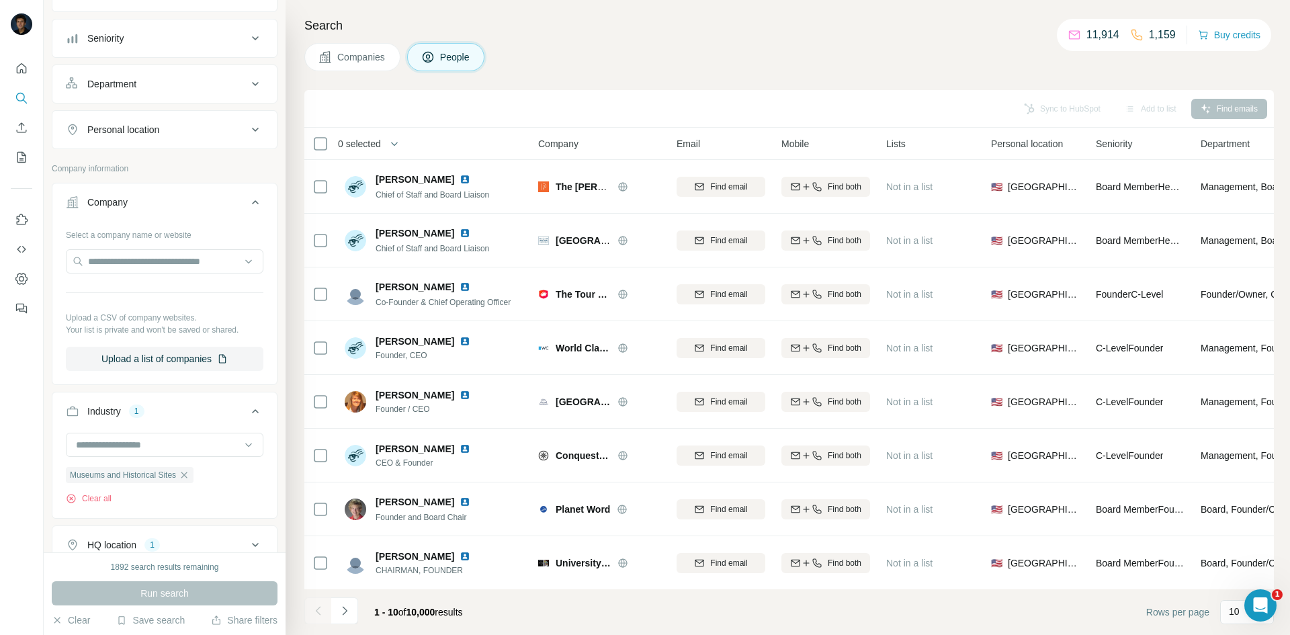
click at [247, 206] on icon at bounding box center [255, 202] width 16 height 16
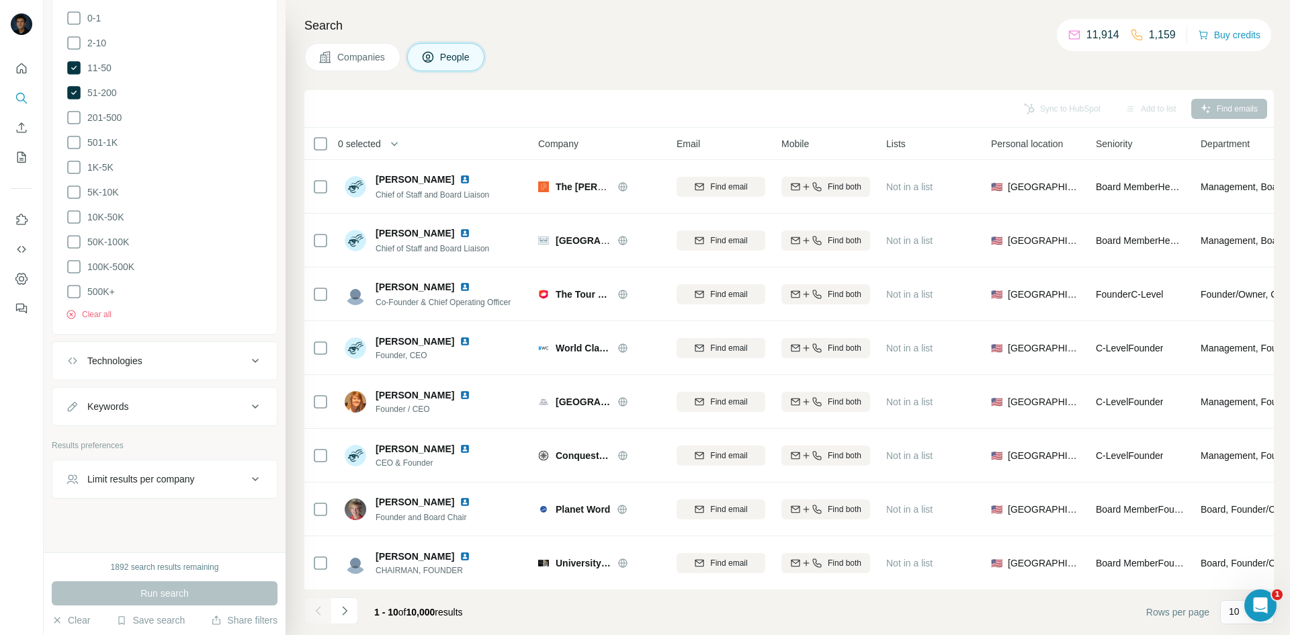
scroll to position [619, 0]
click at [184, 593] on div "Run search" at bounding box center [165, 593] width 226 height 24
click at [207, 478] on button "Limit results per company" at bounding box center [164, 478] width 224 height 32
click at [208, 478] on button "Limit results per company" at bounding box center [164, 481] width 224 height 38
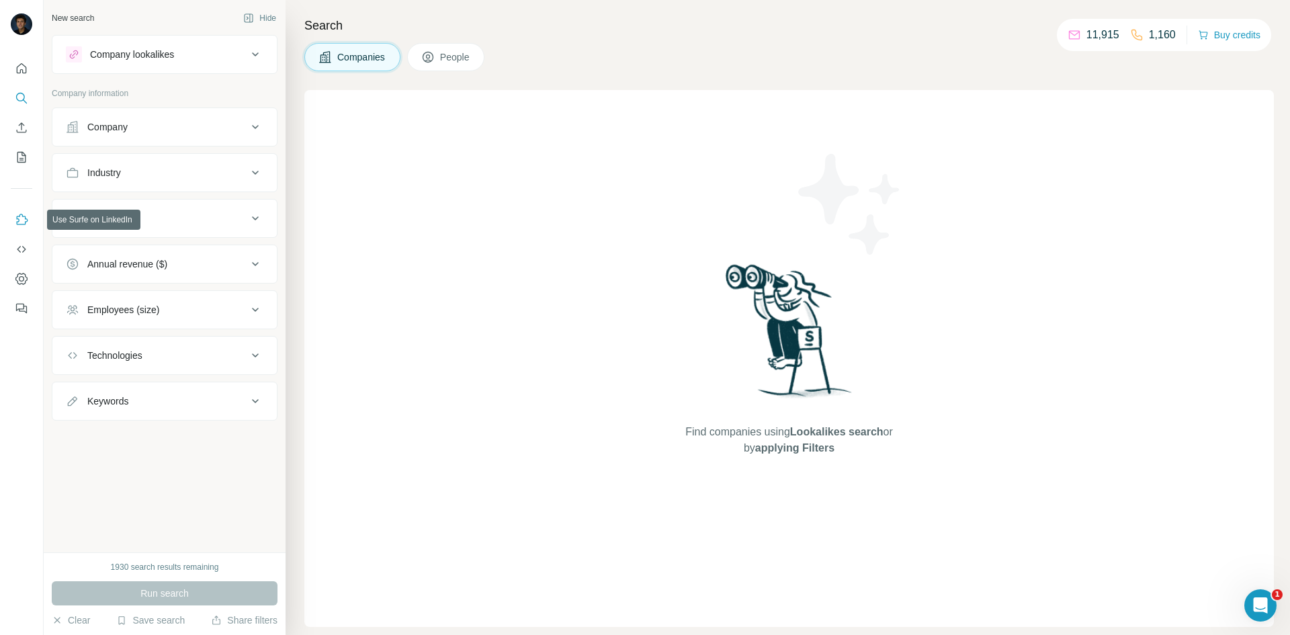
click at [15, 216] on icon "Use Surfe on LinkedIn" at bounding box center [21, 219] width 13 height 13
click at [15, 218] on icon "Use Surfe on LinkedIn" at bounding box center [21, 219] width 13 height 13
click at [193, 171] on div "Industry" at bounding box center [156, 172] width 181 height 13
click at [184, 206] on input at bounding box center [158, 206] width 166 height 15
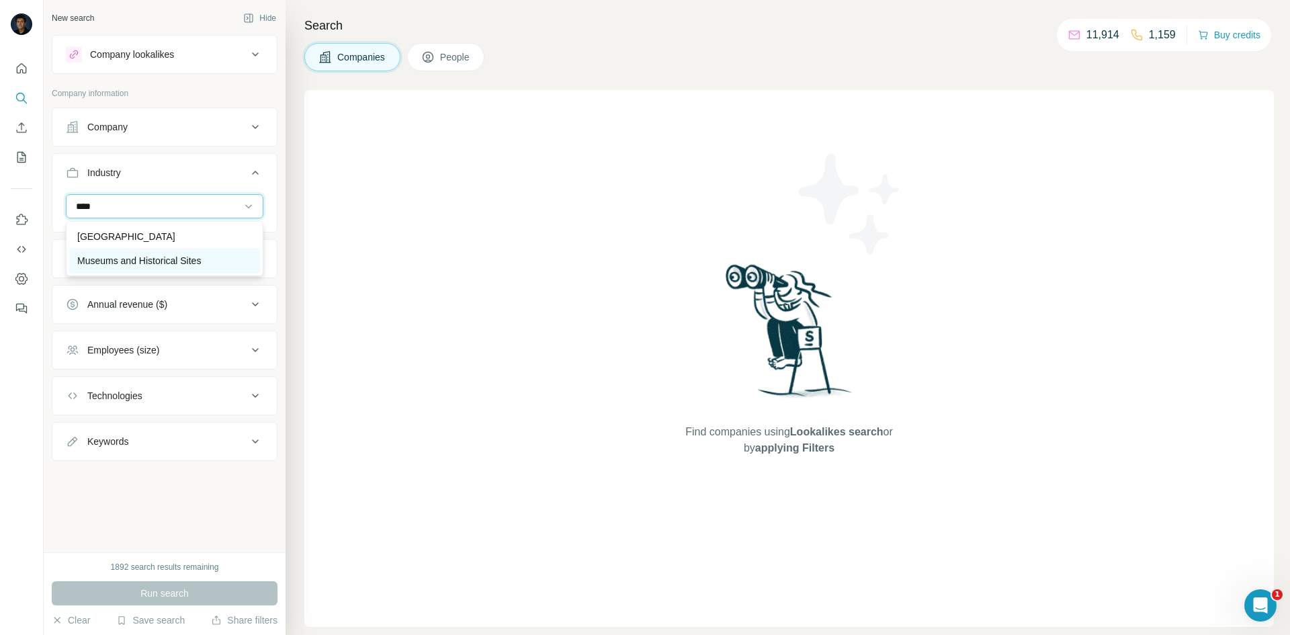
type input "****"
click at [139, 259] on p "Museums and Historical Sites" at bounding box center [139, 260] width 124 height 13
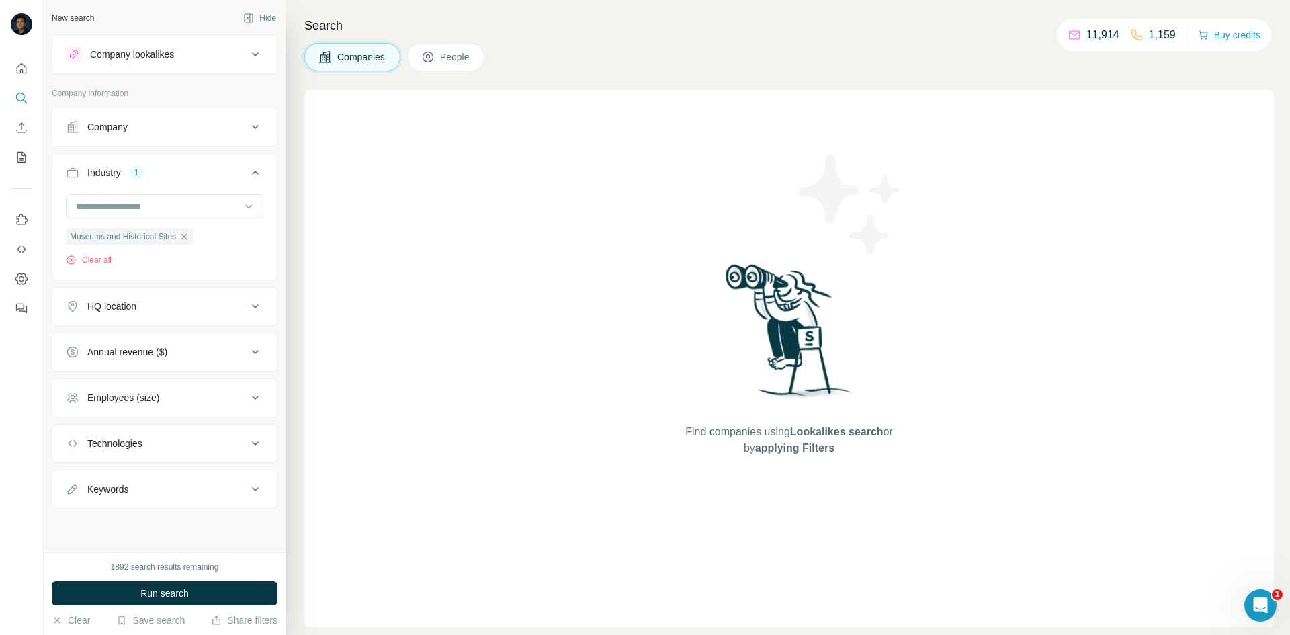
click at [185, 299] on button "HQ location" at bounding box center [164, 306] width 224 height 32
click at [52, 290] on button "HQ location" at bounding box center [164, 309] width 224 height 38
click at [197, 298] on button "HQ location" at bounding box center [164, 306] width 224 height 32
click at [168, 347] on input "text" at bounding box center [165, 340] width 198 height 24
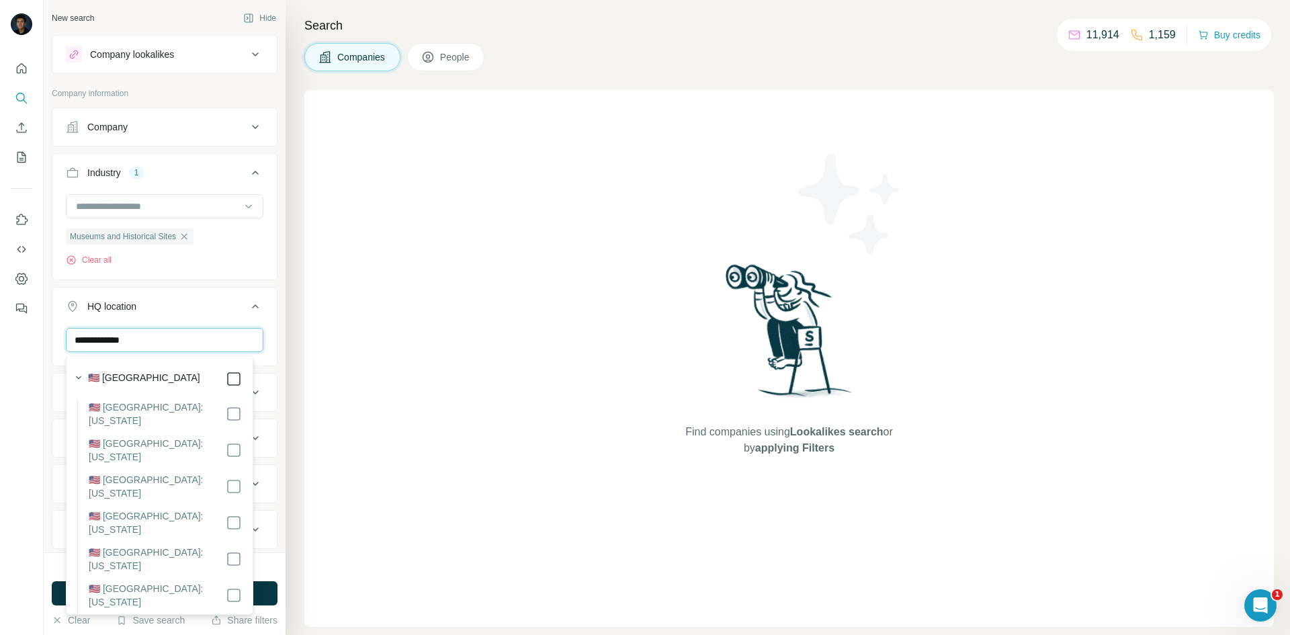
type input "**********"
click at [404, 326] on div "Find companies using Lookalikes search or by applying Filters" at bounding box center [788, 358] width 969 height 537
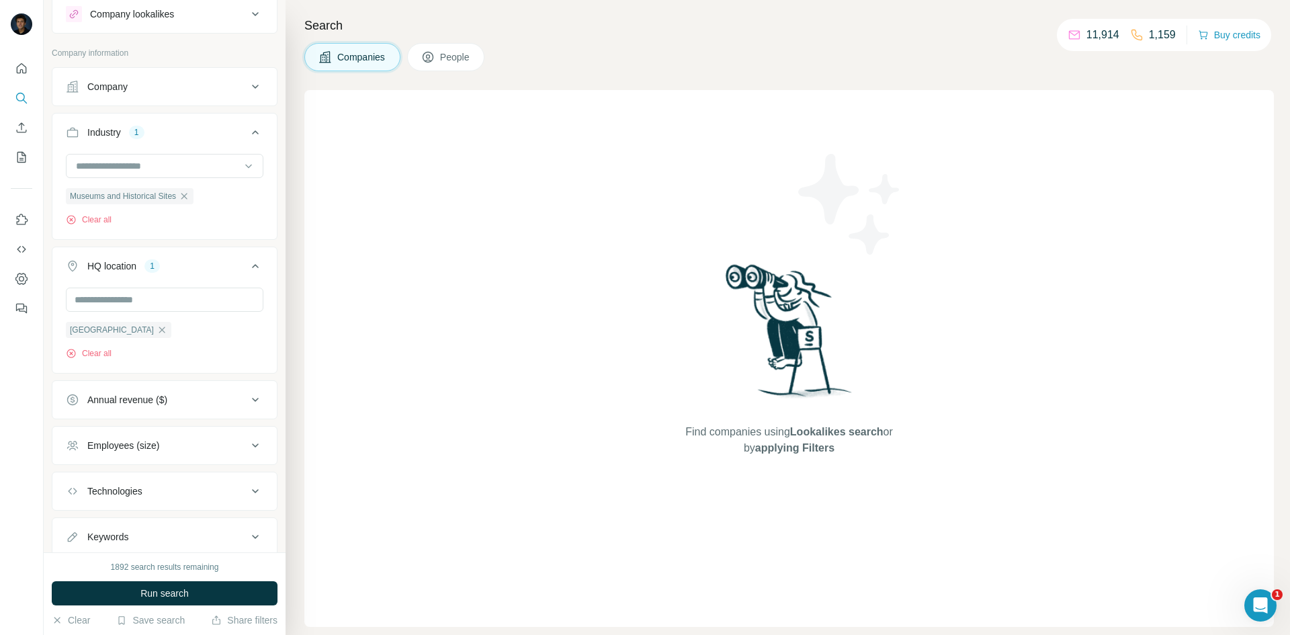
scroll to position [83, 0]
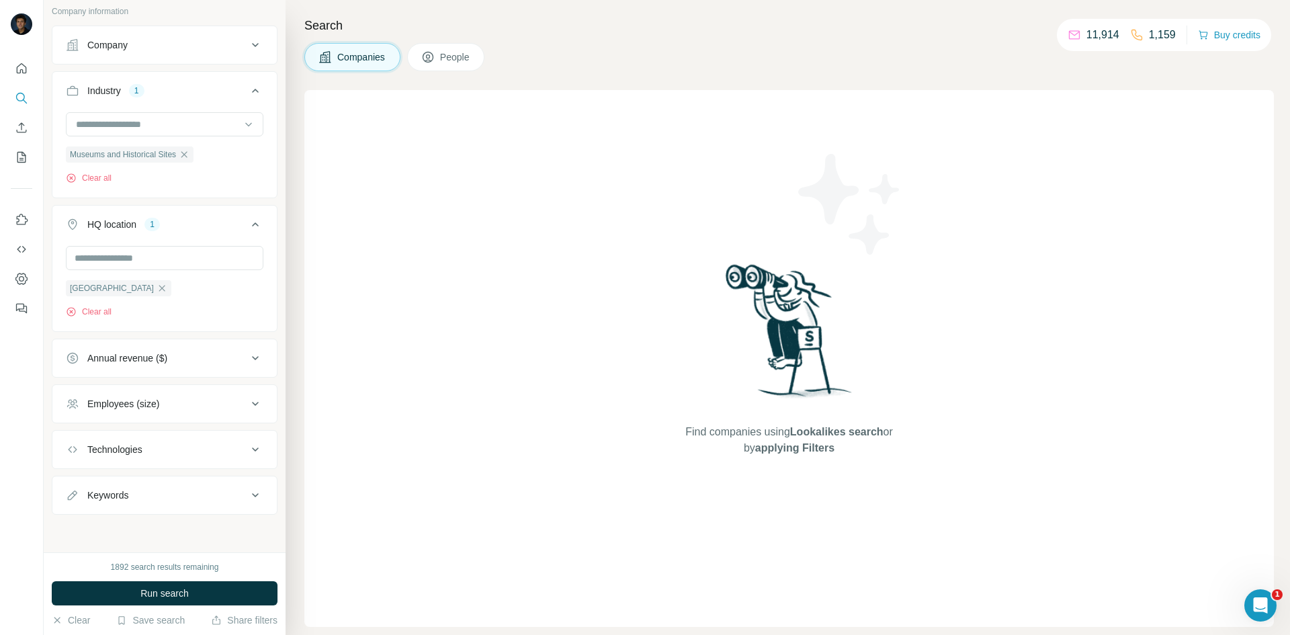
click at [226, 413] on button "Employees (size)" at bounding box center [164, 404] width 224 height 32
click at [67, 479] on icon at bounding box center [74, 482] width 16 height 16
click at [73, 501] on icon at bounding box center [74, 506] width 16 height 16
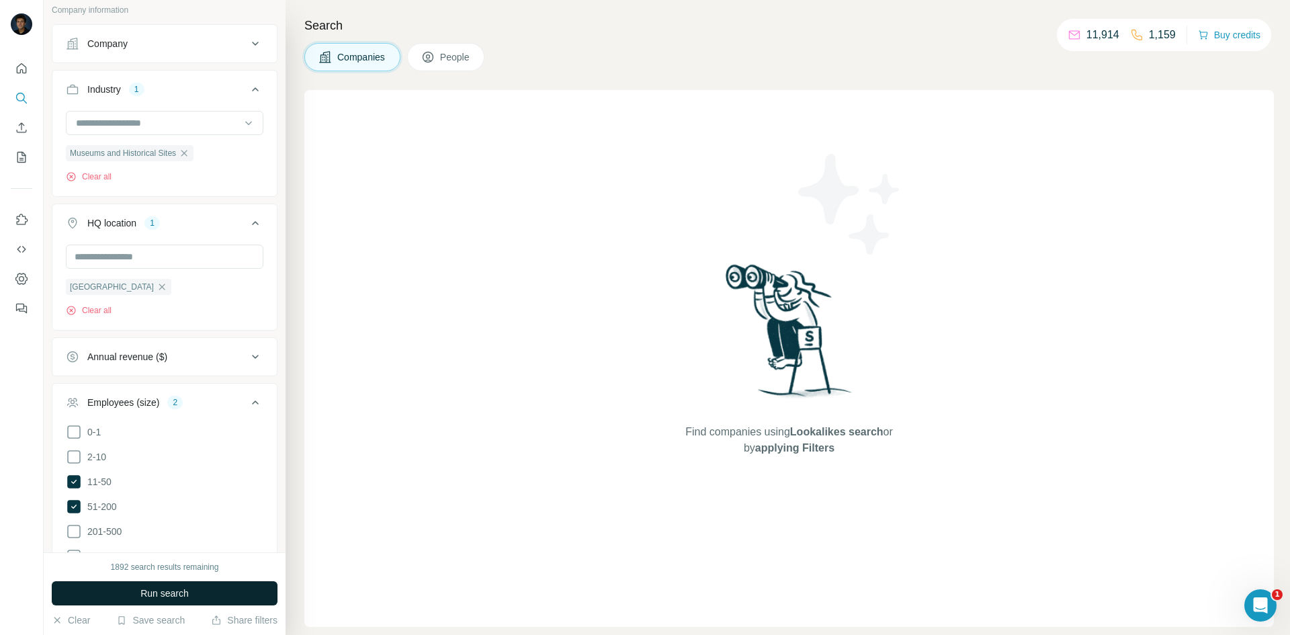
click at [171, 597] on span "Run search" at bounding box center [164, 592] width 48 height 13
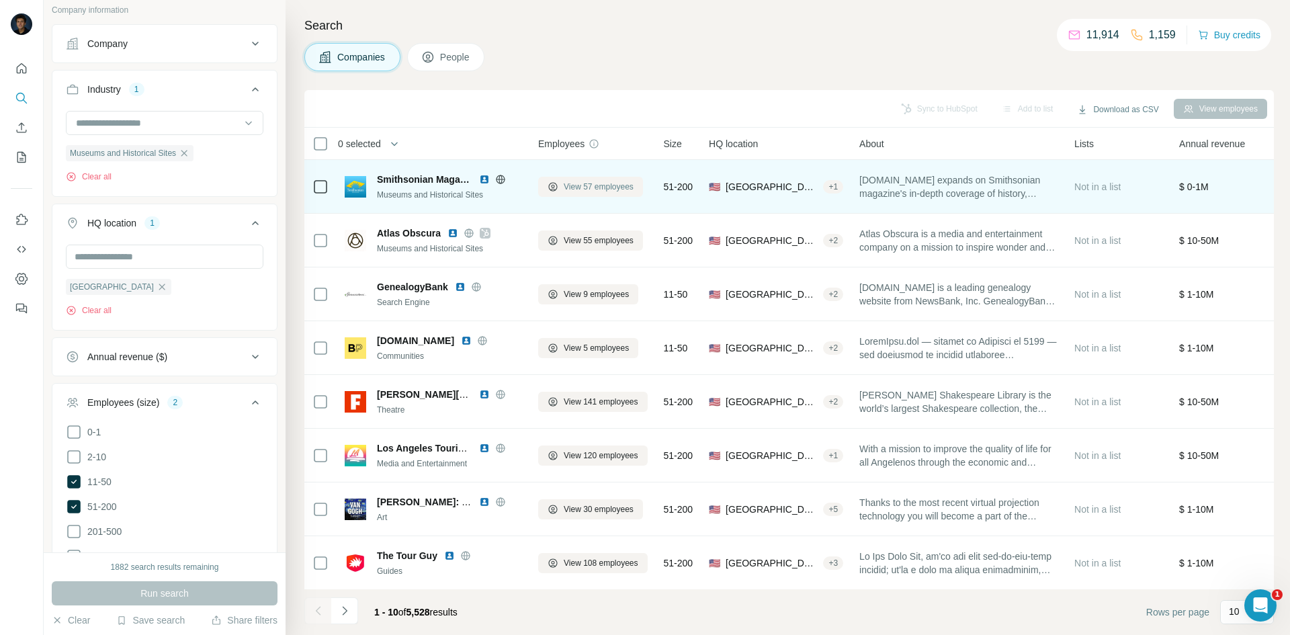
click at [614, 187] on span "View 57 employees" at bounding box center [599, 187] width 70 height 12
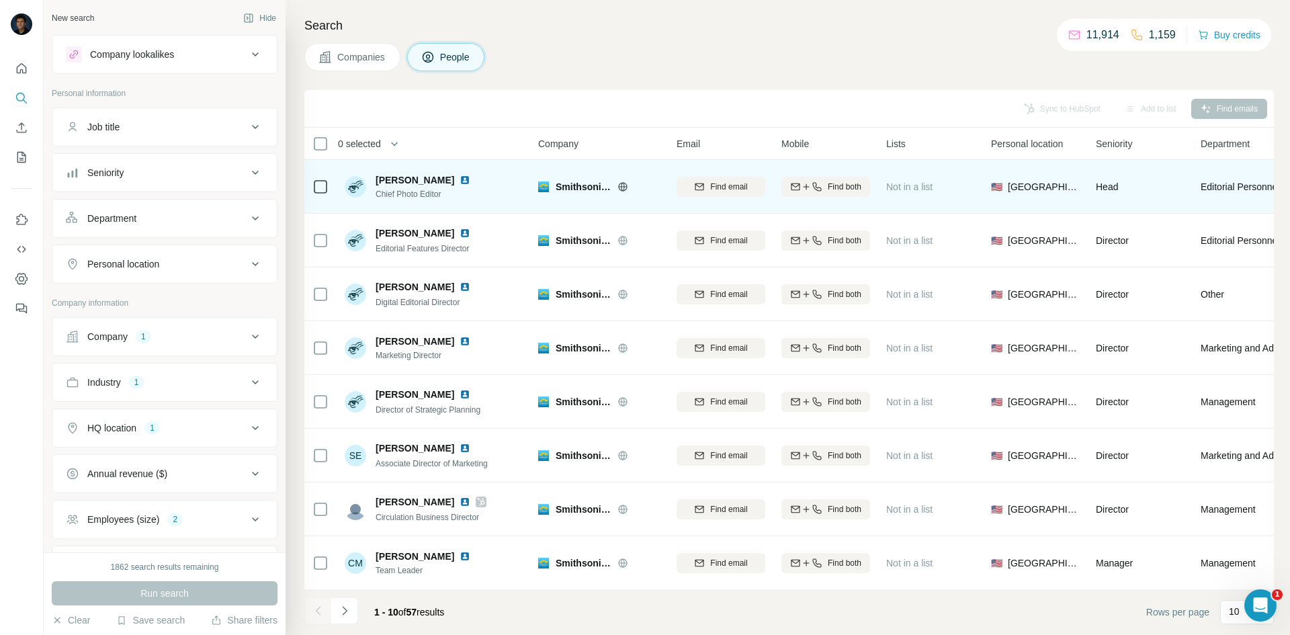
click at [623, 188] on icon at bounding box center [622, 186] width 11 height 11
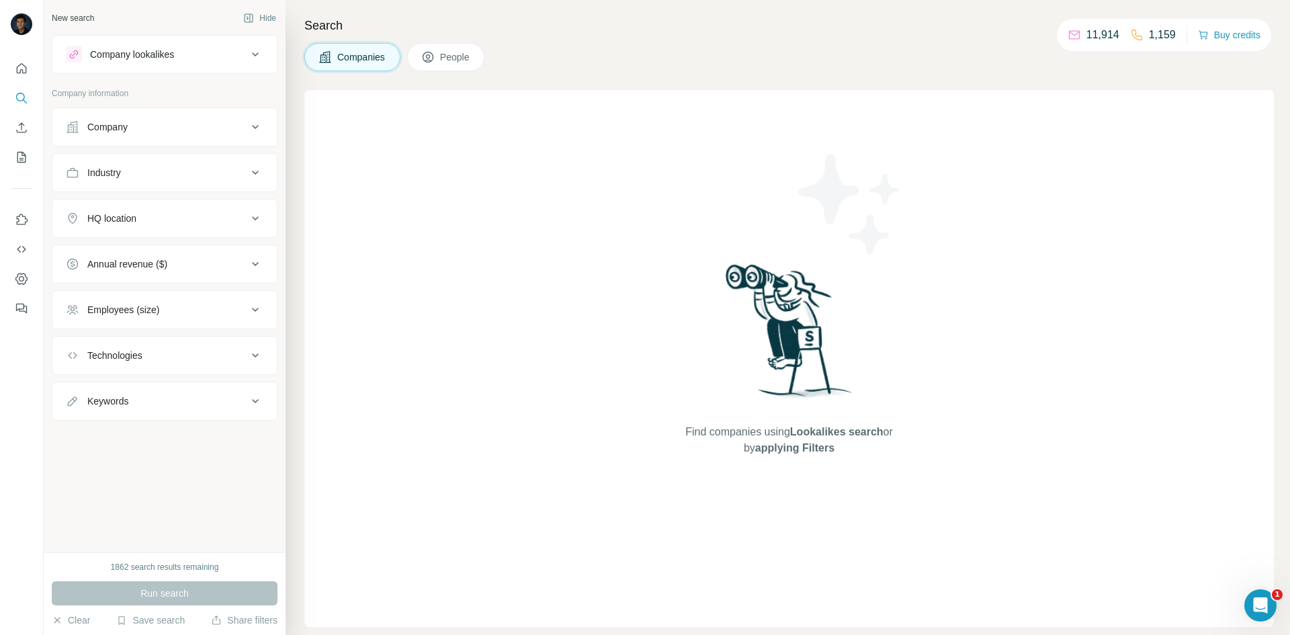
click at [262, 173] on icon at bounding box center [255, 173] width 16 height 16
click at [169, 209] on input at bounding box center [158, 206] width 166 height 15
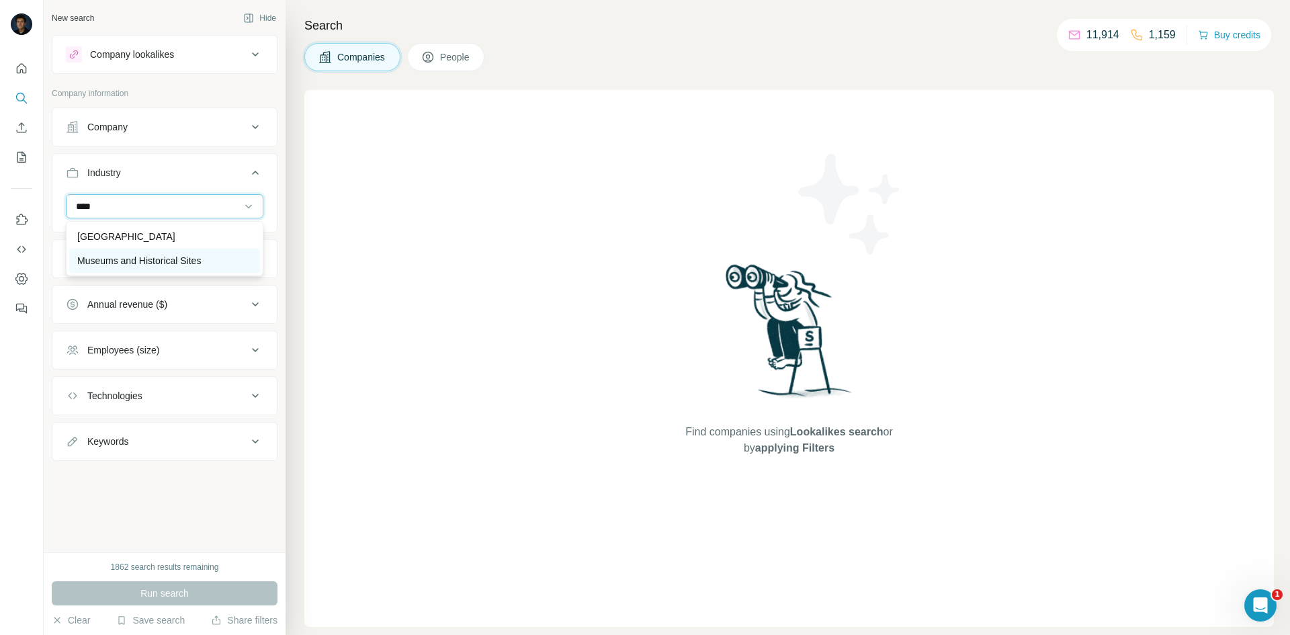
type input "****"
click at [164, 253] on div "Museums and Historical Sites" at bounding box center [164, 261] width 191 height 24
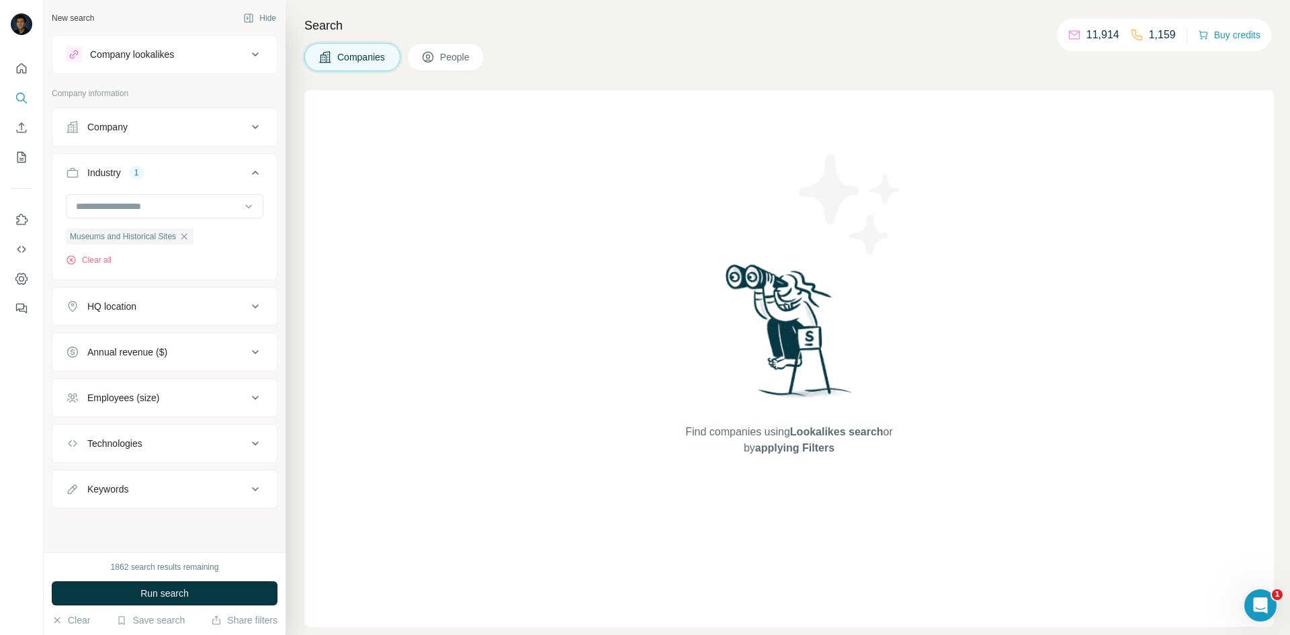
click at [255, 310] on icon at bounding box center [255, 306] width 16 height 16
click at [128, 330] on input "text" at bounding box center [165, 340] width 198 height 24
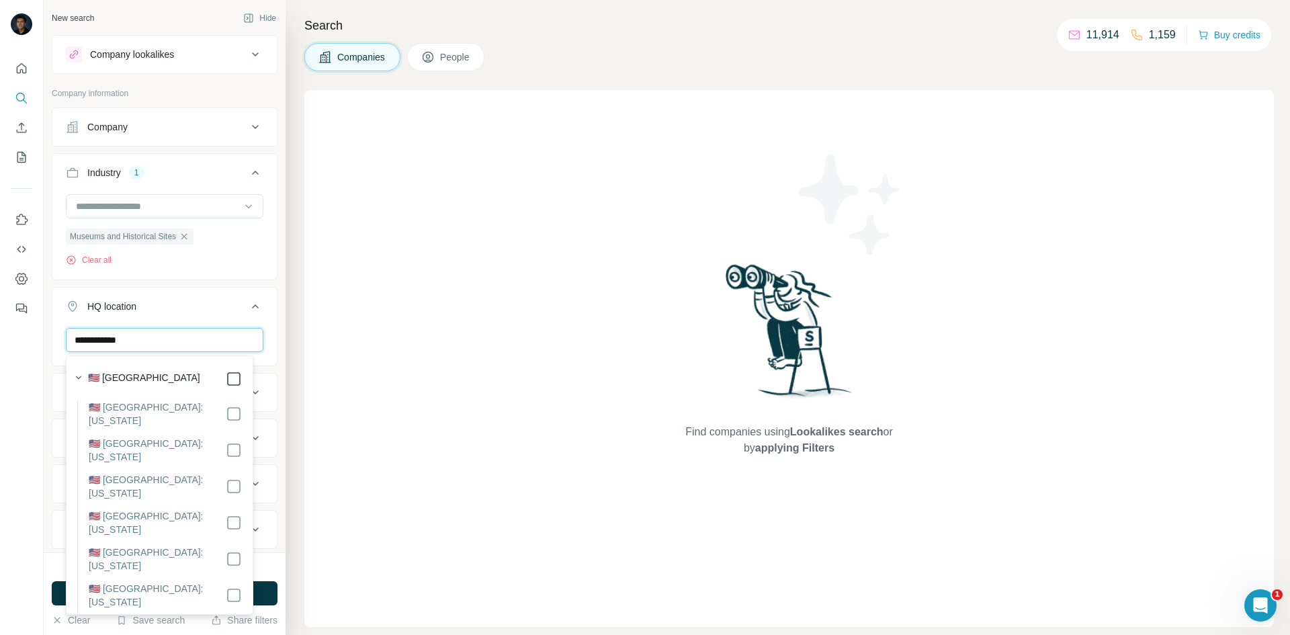
type input "**********"
click at [250, 302] on icon at bounding box center [255, 306] width 16 height 16
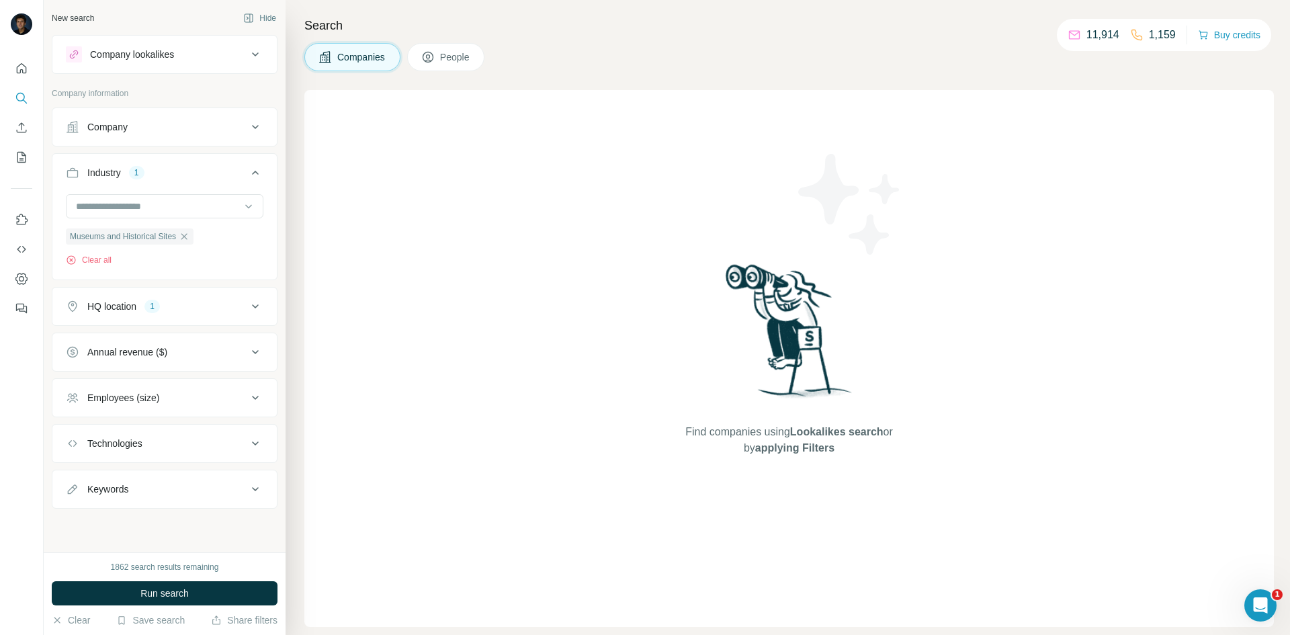
click at [257, 401] on icon at bounding box center [255, 398] width 16 height 16
click at [81, 469] on icon at bounding box center [74, 477] width 16 height 16
click at [78, 496] on icon at bounding box center [74, 502] width 16 height 16
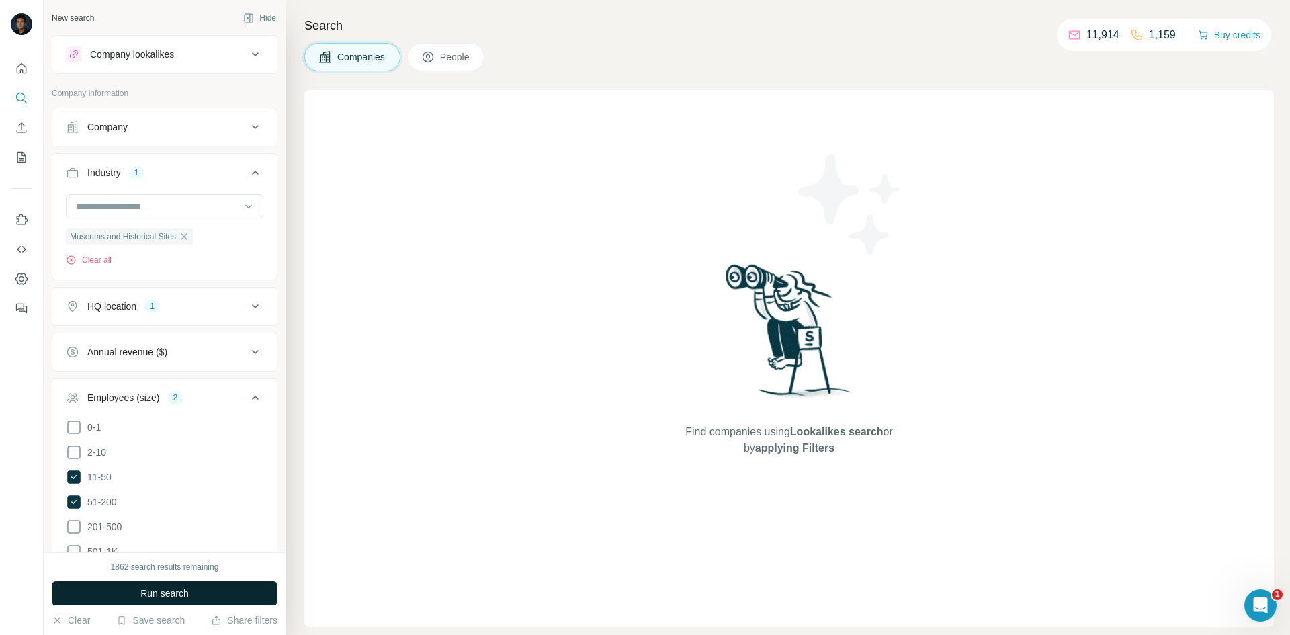
click at [164, 597] on span "Run search" at bounding box center [164, 592] width 48 height 13
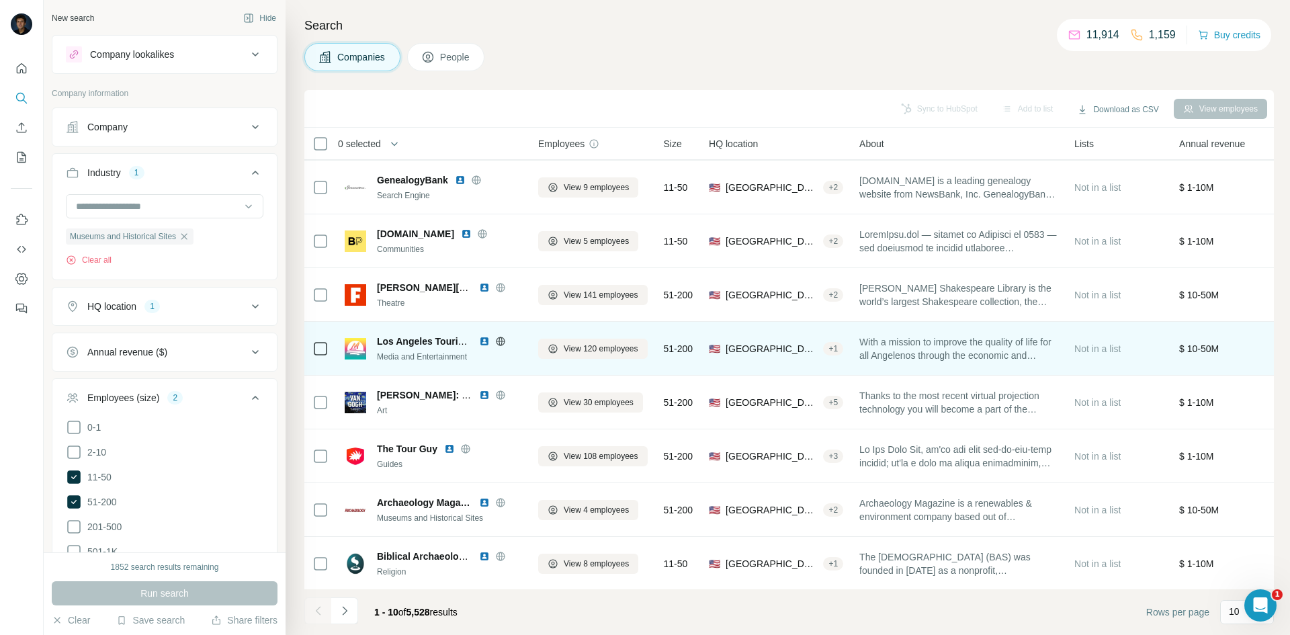
scroll to position [115, 0]
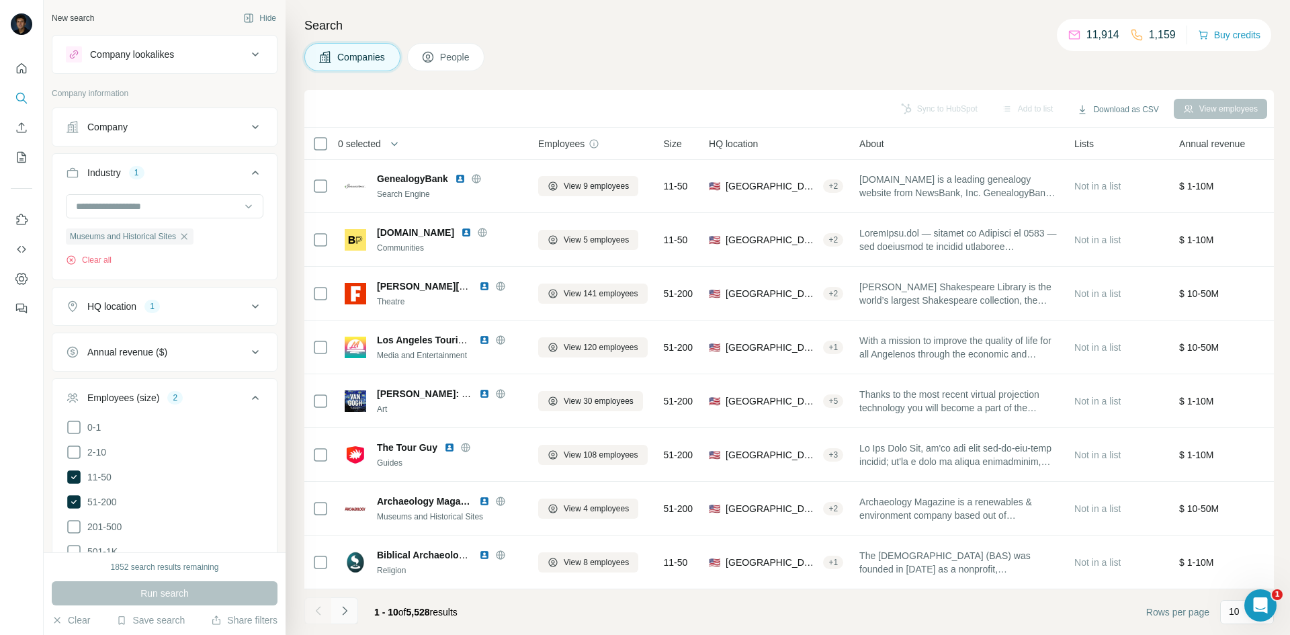
click at [341, 609] on icon "Navigate to next page" at bounding box center [344, 610] width 13 height 13
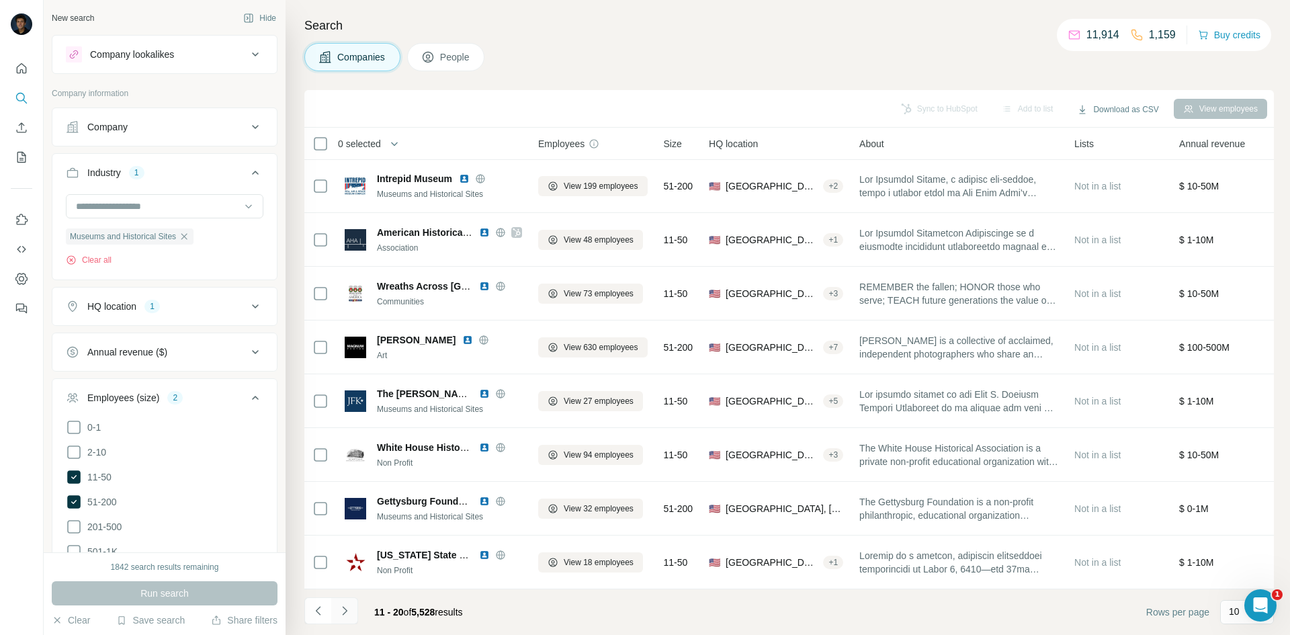
click at [349, 613] on icon "Navigate to next page" at bounding box center [344, 610] width 13 height 13
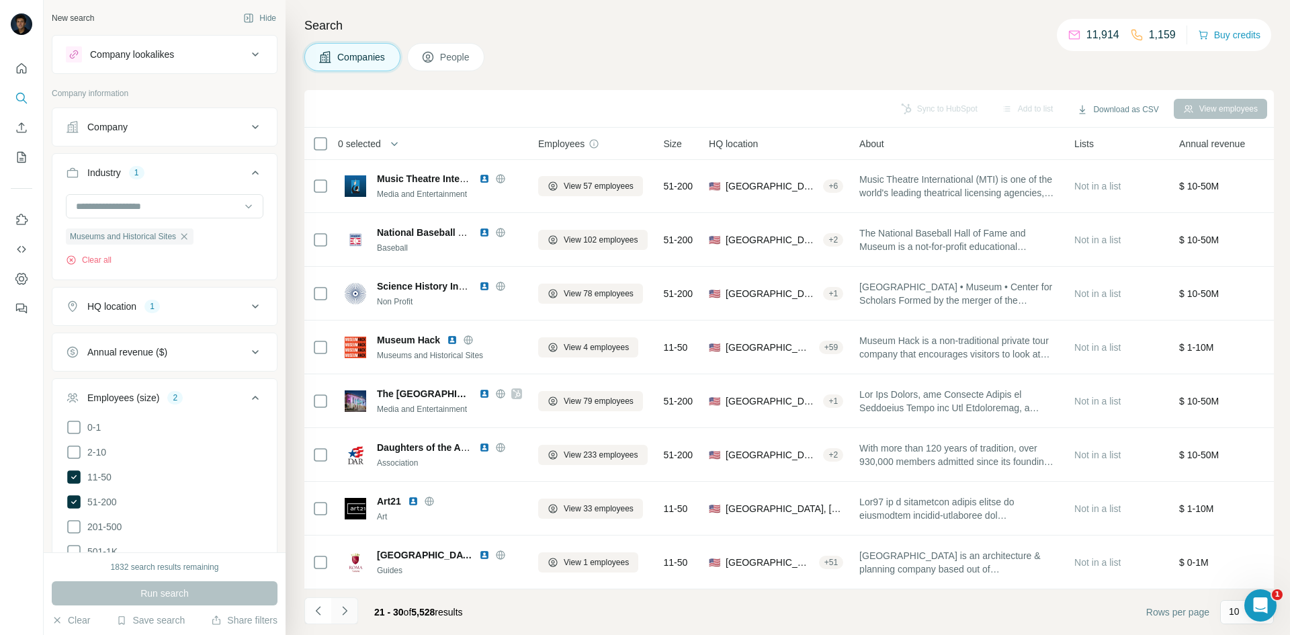
click at [353, 613] on button "Navigate to next page" at bounding box center [344, 610] width 27 height 27
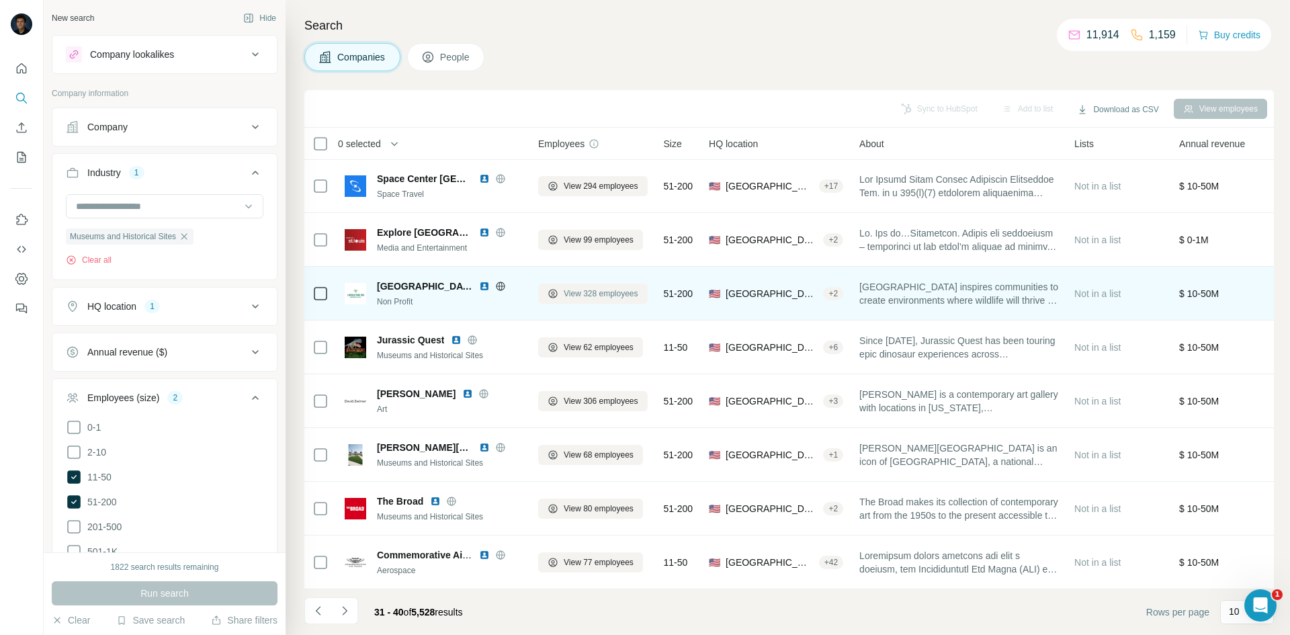
click at [582, 288] on span "View 328 employees" at bounding box center [601, 294] width 75 height 12
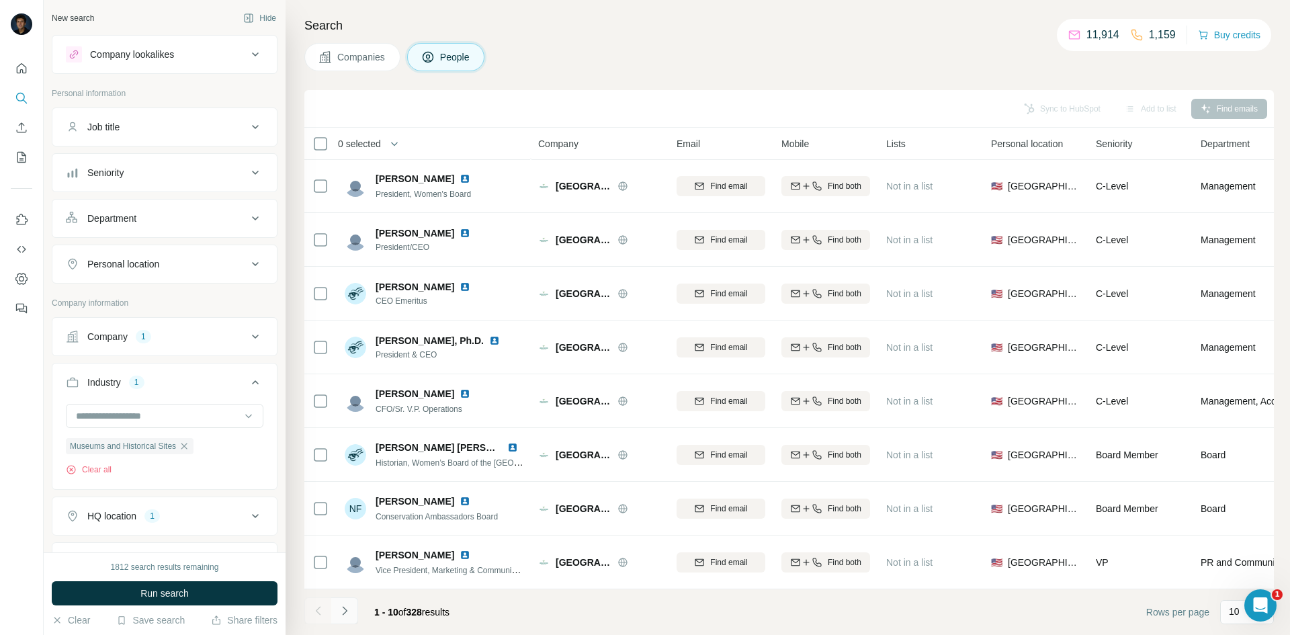
click at [351, 613] on icon "Navigate to next page" at bounding box center [344, 610] width 13 height 13
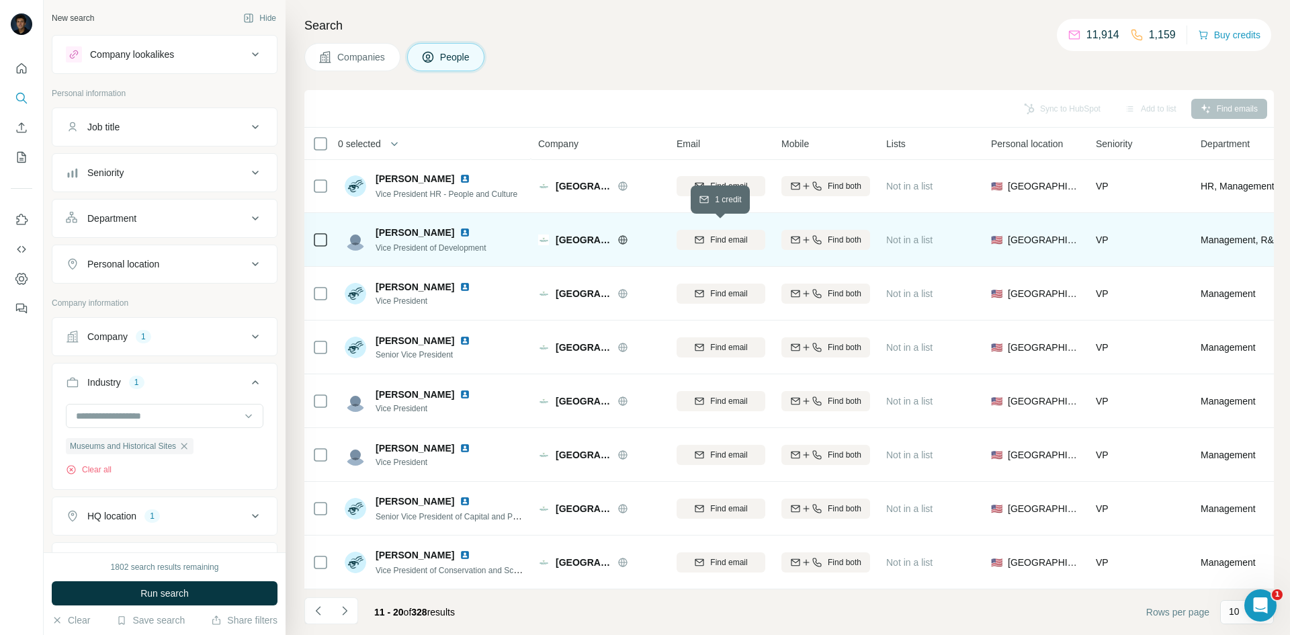
click at [707, 236] on div "Find email" at bounding box center [721, 240] width 89 height 12
click at [386, 241] on div "Vice President of Development" at bounding box center [431, 247] width 111 height 13
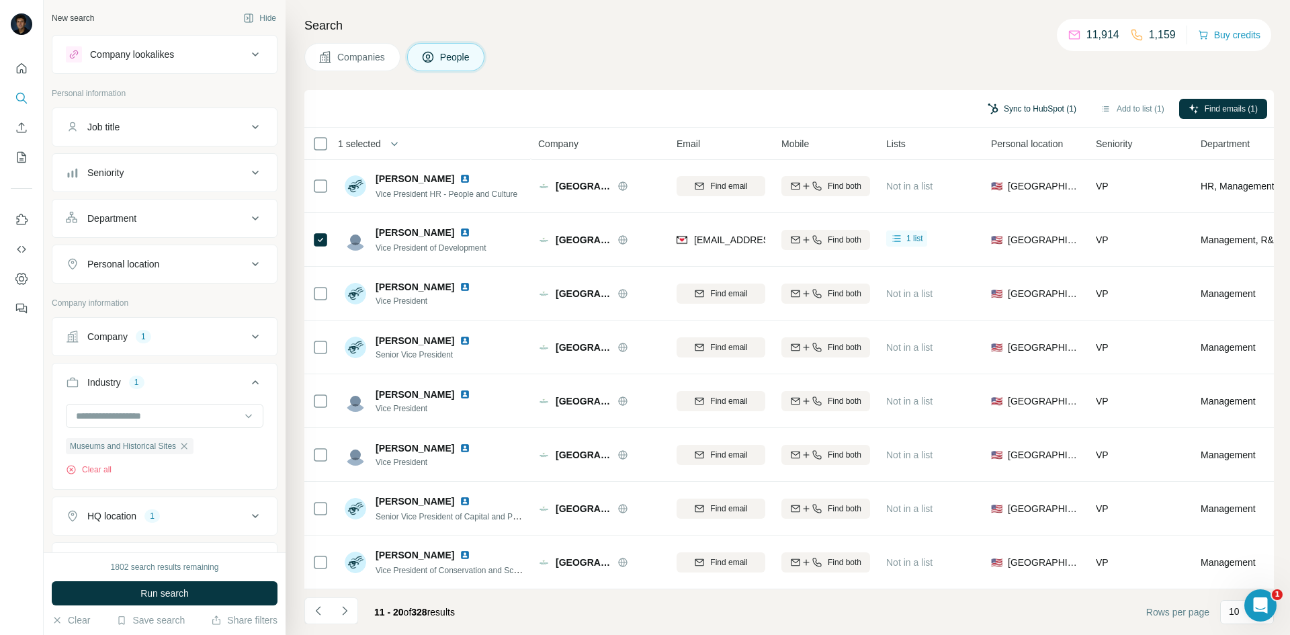
click at [1032, 108] on button "Sync to HubSpot (1)" at bounding box center [1031, 109] width 107 height 20
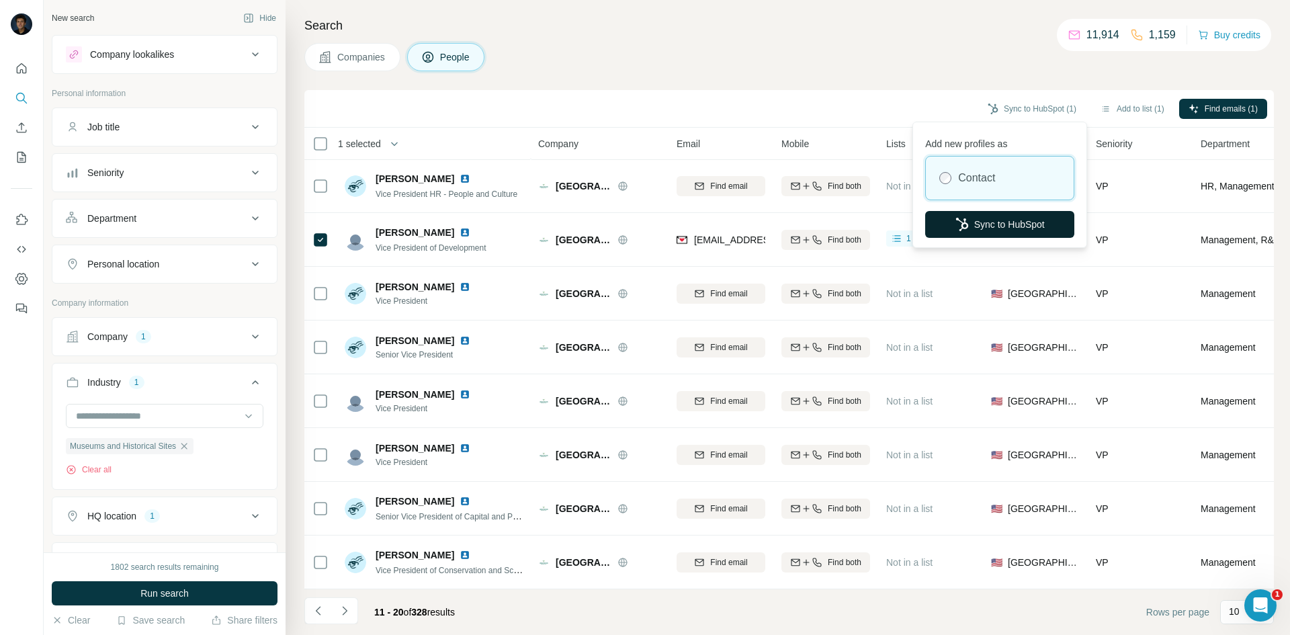
click at [985, 231] on button "Sync to HubSpot" at bounding box center [999, 224] width 149 height 27
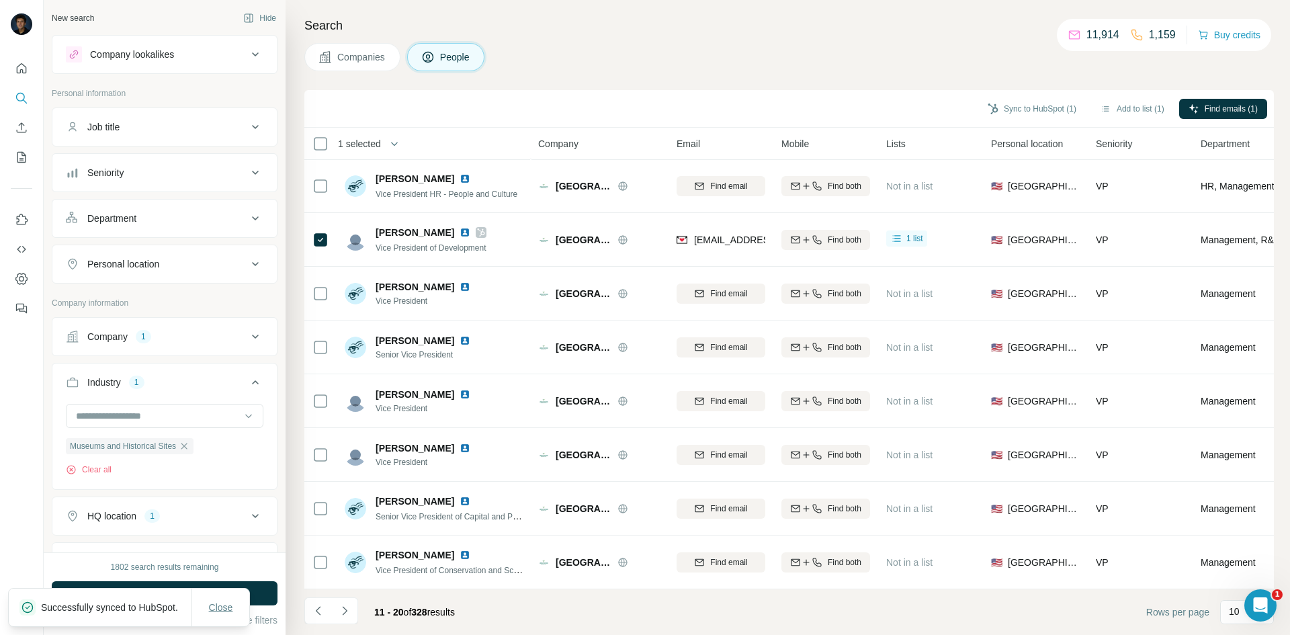
click at [232, 601] on span "Close" at bounding box center [221, 607] width 24 height 13
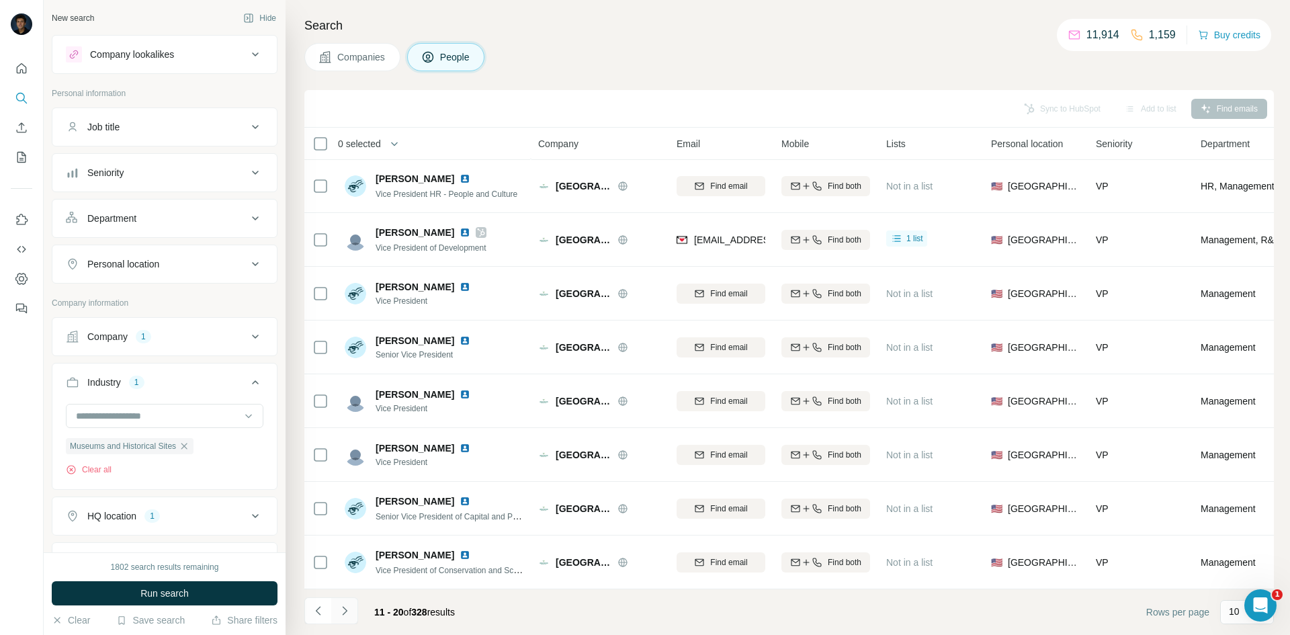
click at [349, 611] on icon "Navigate to next page" at bounding box center [344, 610] width 13 height 13
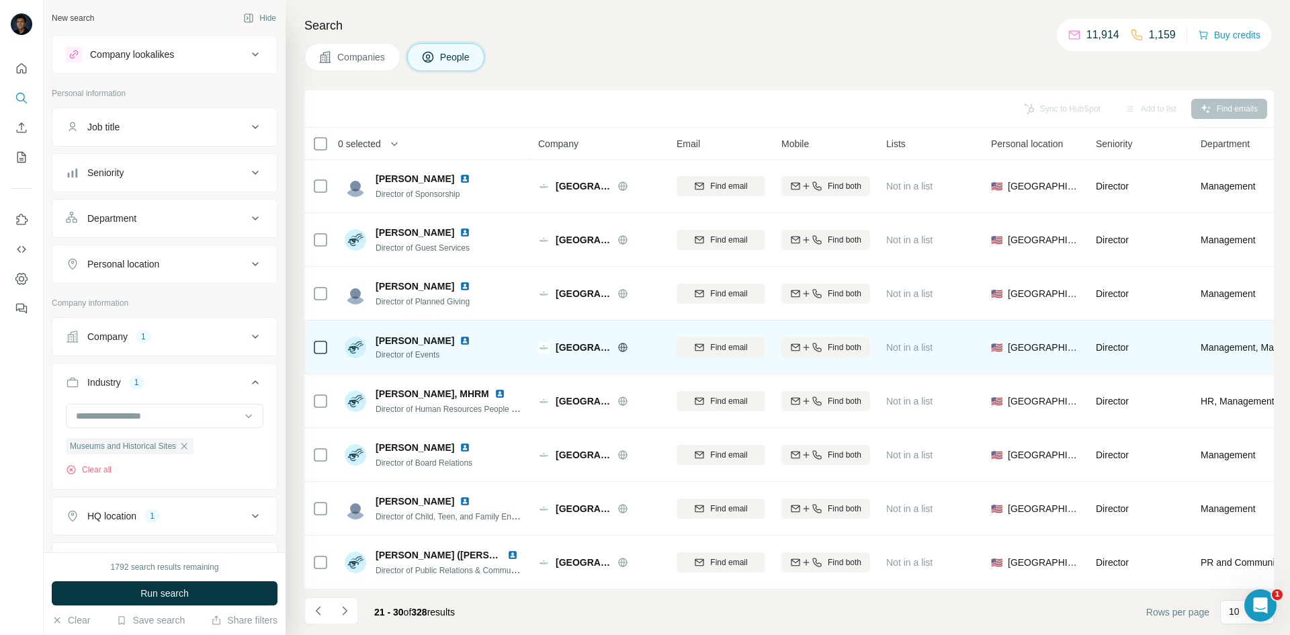
click at [328, 340] on icon at bounding box center [320, 347] width 16 height 16
click at [704, 346] on div "Find email" at bounding box center [721, 347] width 89 height 12
click at [1049, 103] on button "Sync to HubSpot (1)" at bounding box center [1031, 109] width 107 height 20
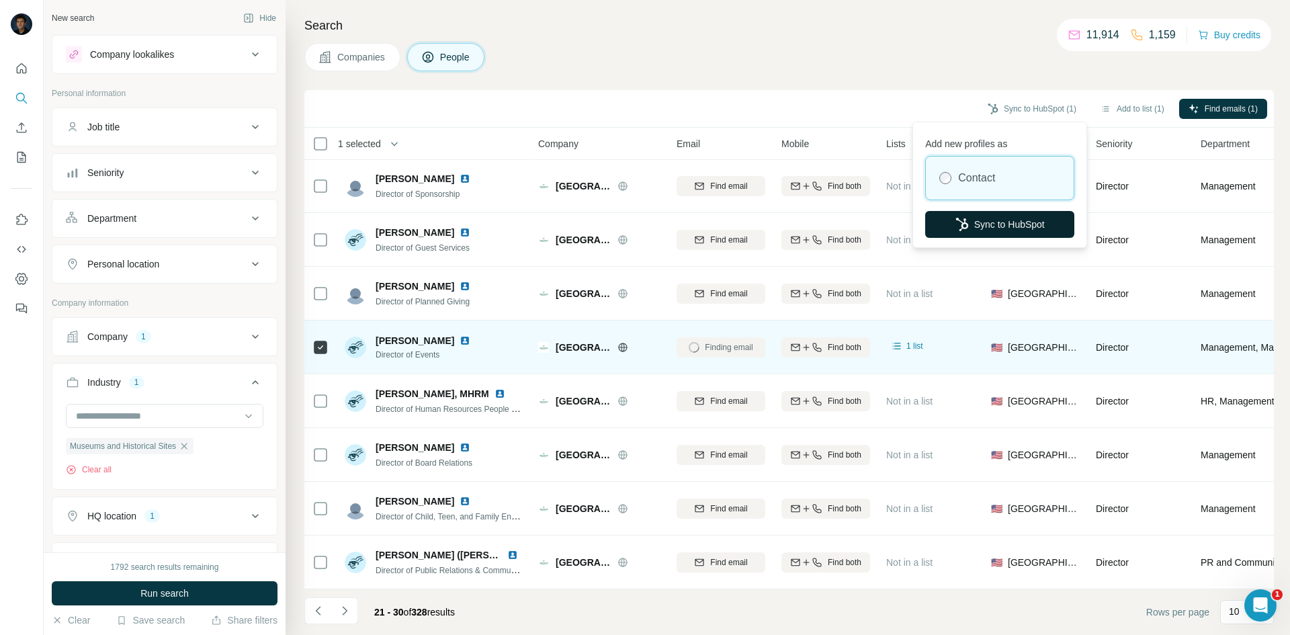
click at [994, 216] on button "Sync to HubSpot" at bounding box center [999, 224] width 149 height 27
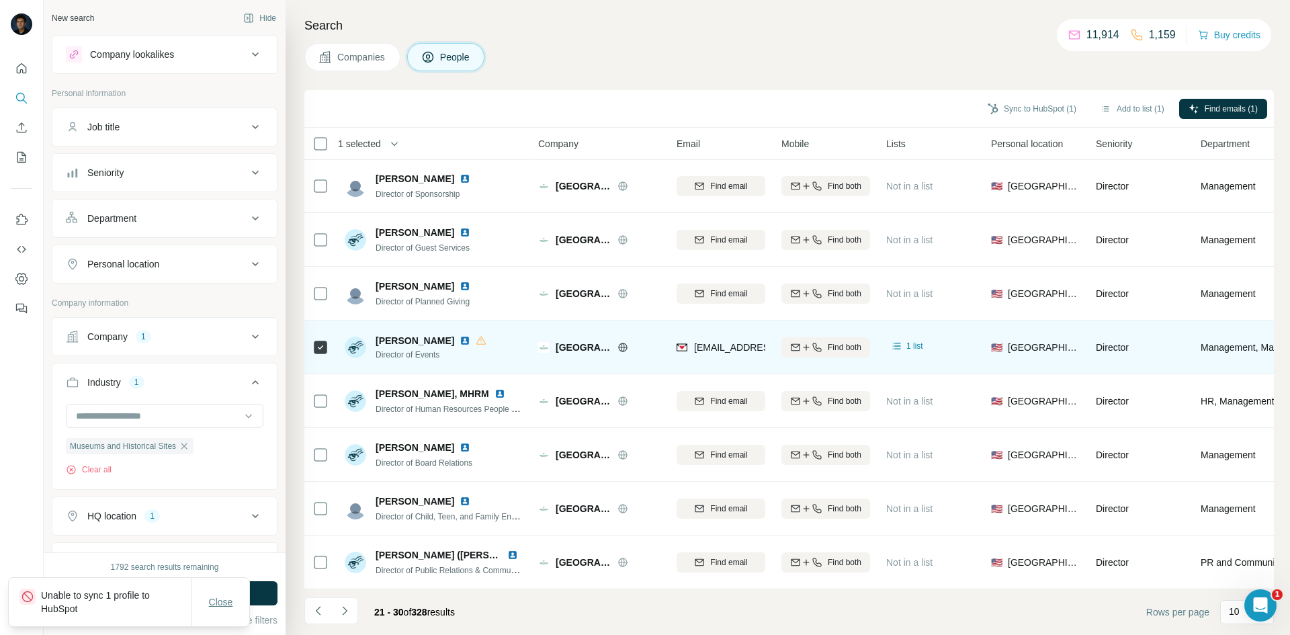
click at [232, 605] on span "Close" at bounding box center [221, 601] width 24 height 13
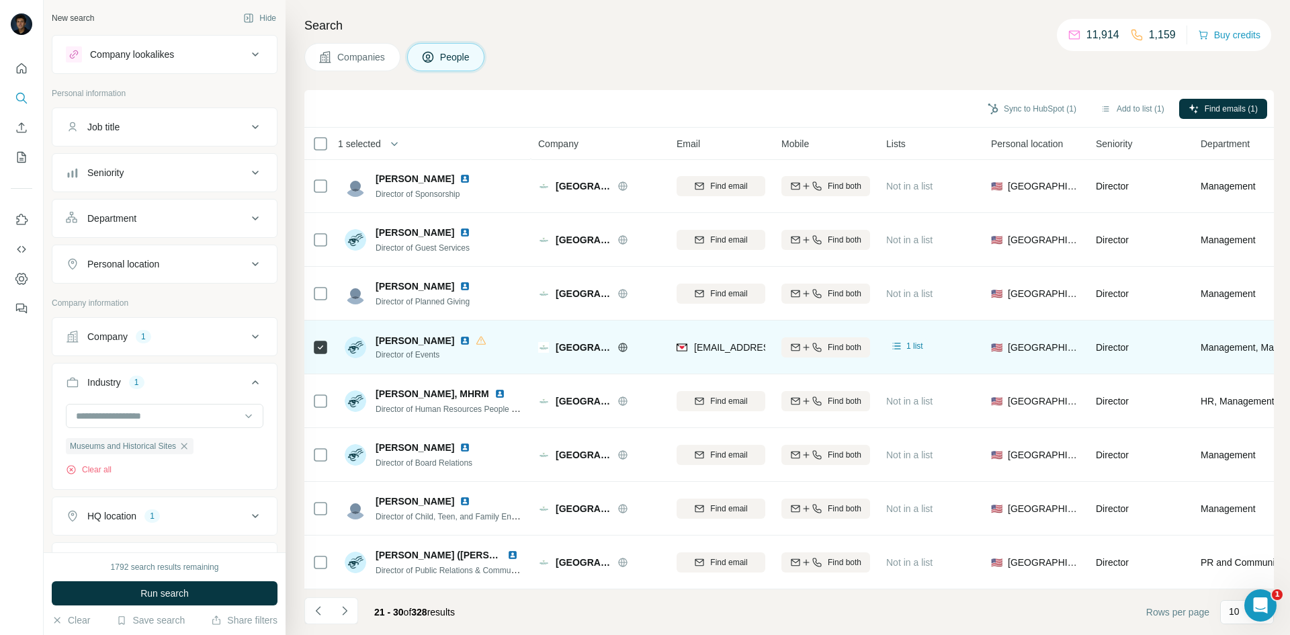
click at [349, 607] on icon "Navigate to next page" at bounding box center [344, 610] width 13 height 13
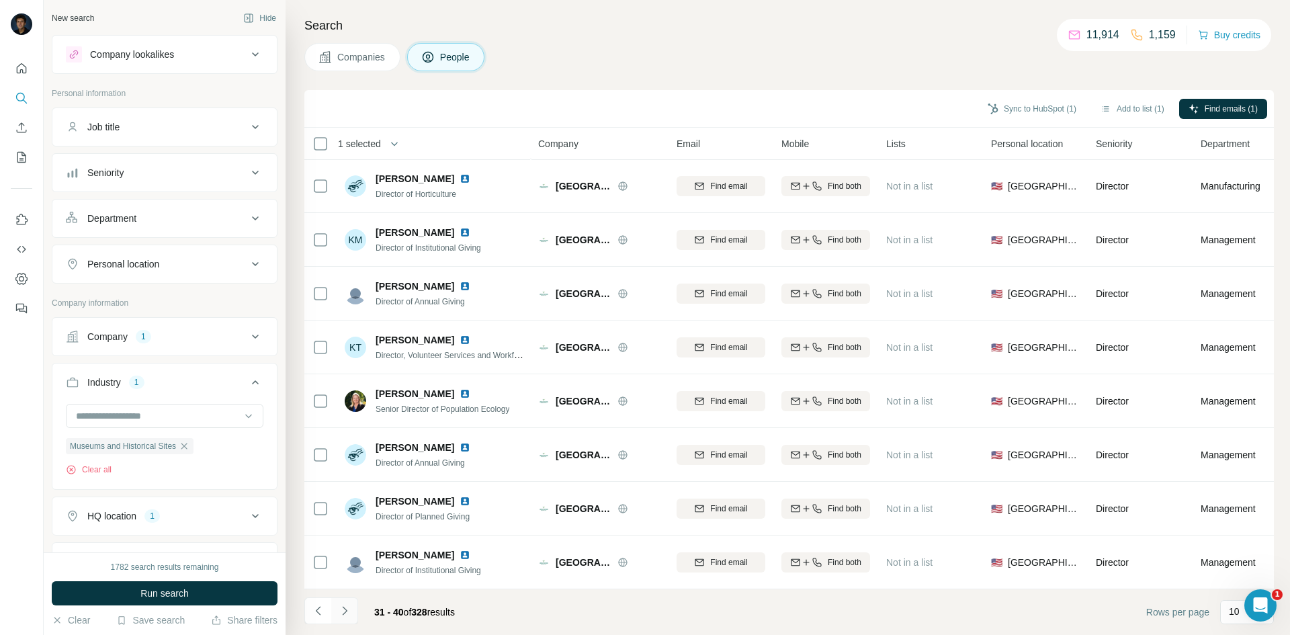
click at [350, 617] on button "Navigate to next page" at bounding box center [344, 610] width 27 height 27
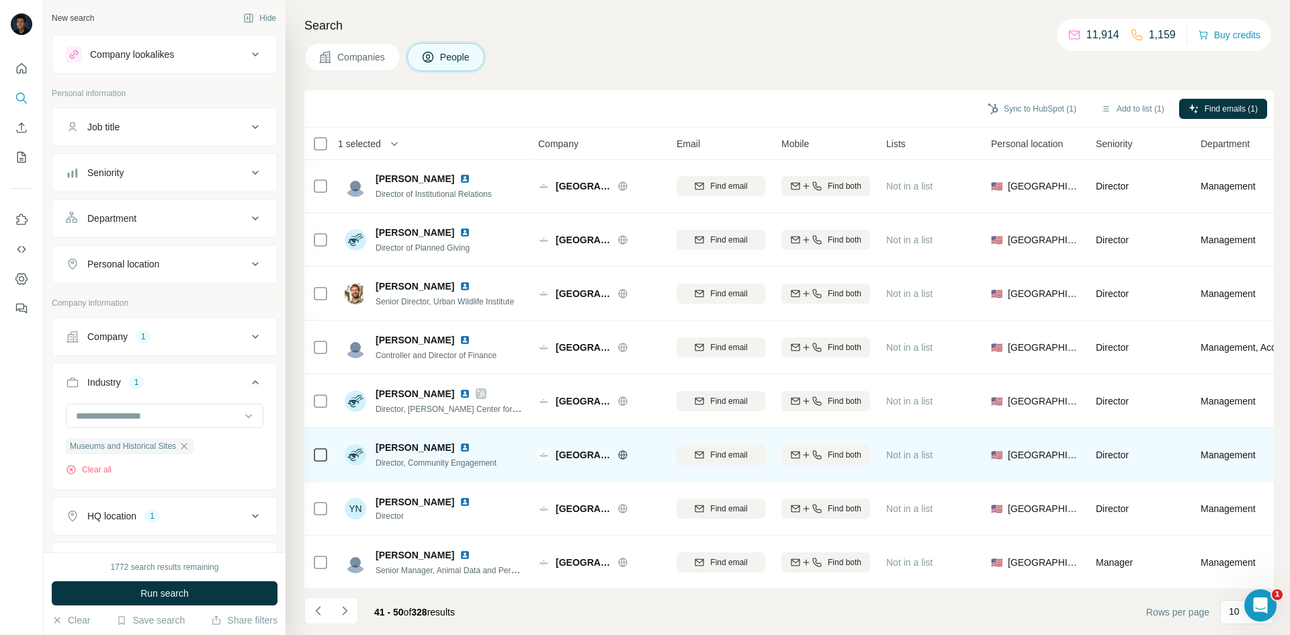
click at [321, 457] on div at bounding box center [320, 454] width 16 height 37
click at [699, 457] on button "Find email" at bounding box center [721, 455] width 89 height 20
click at [1016, 116] on button "Sync to HubSpot (2)" at bounding box center [1031, 109] width 107 height 20
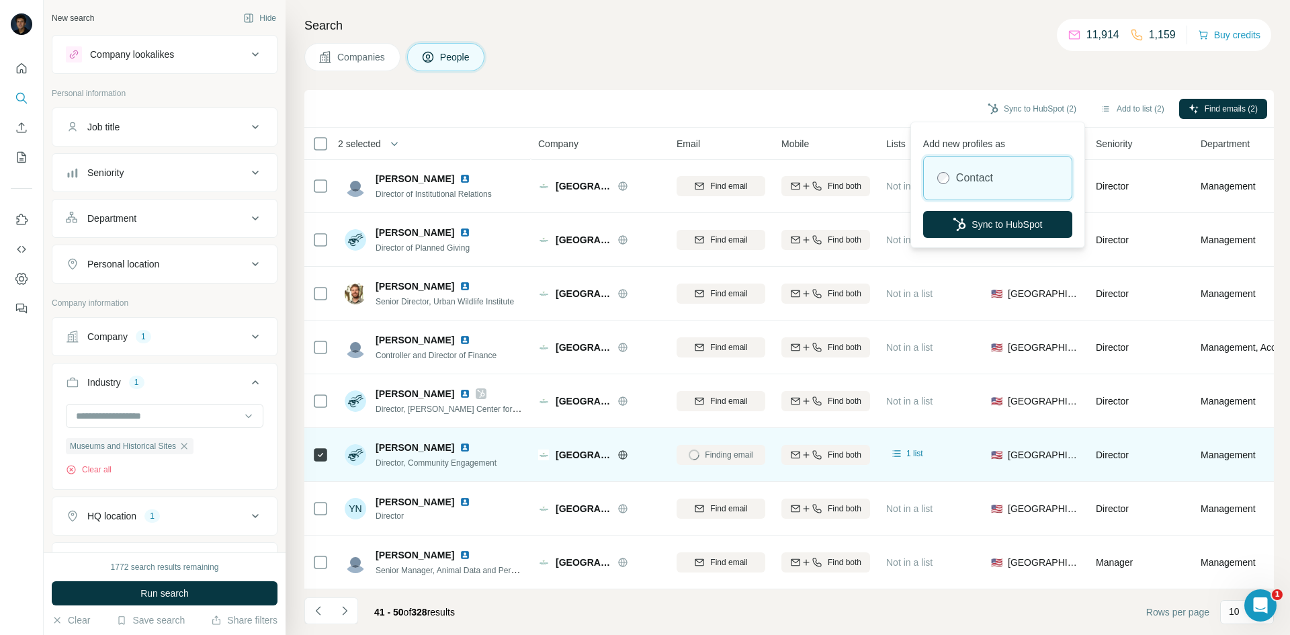
click at [941, 77] on div "Search Companies People Sync to HubSpot (2) Add to list (2) Find emails (2) 2 s…" at bounding box center [788, 317] width 1004 height 635
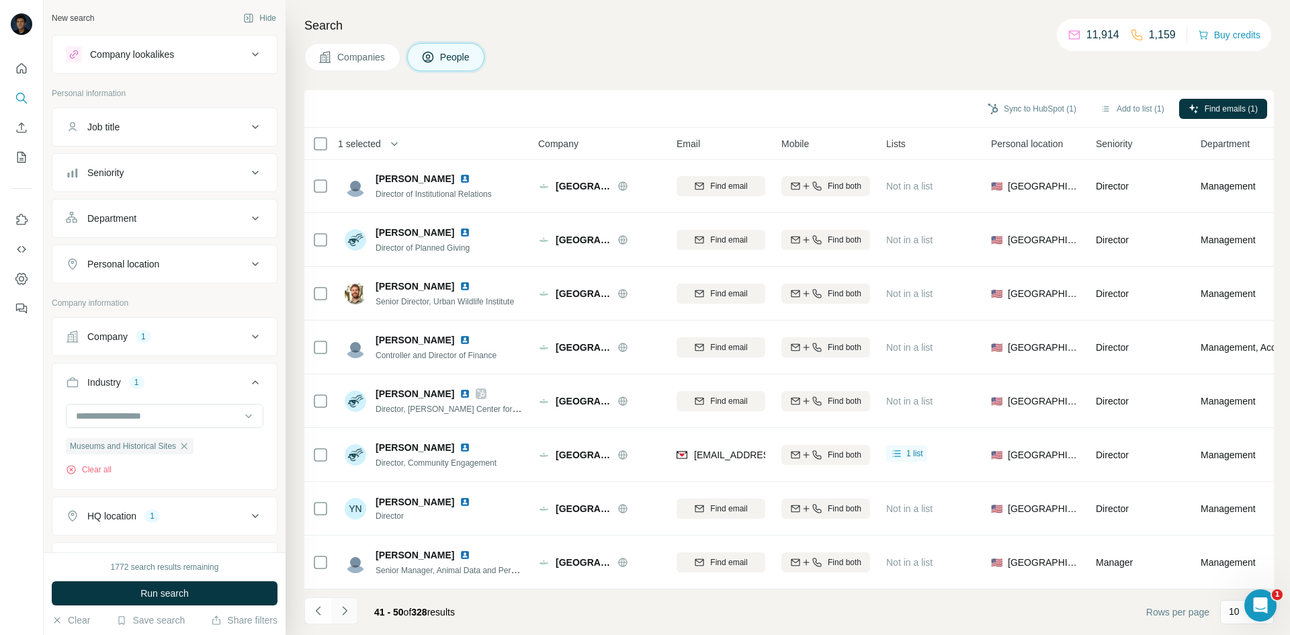
click at [340, 619] on button "Navigate to next page" at bounding box center [344, 610] width 27 height 27
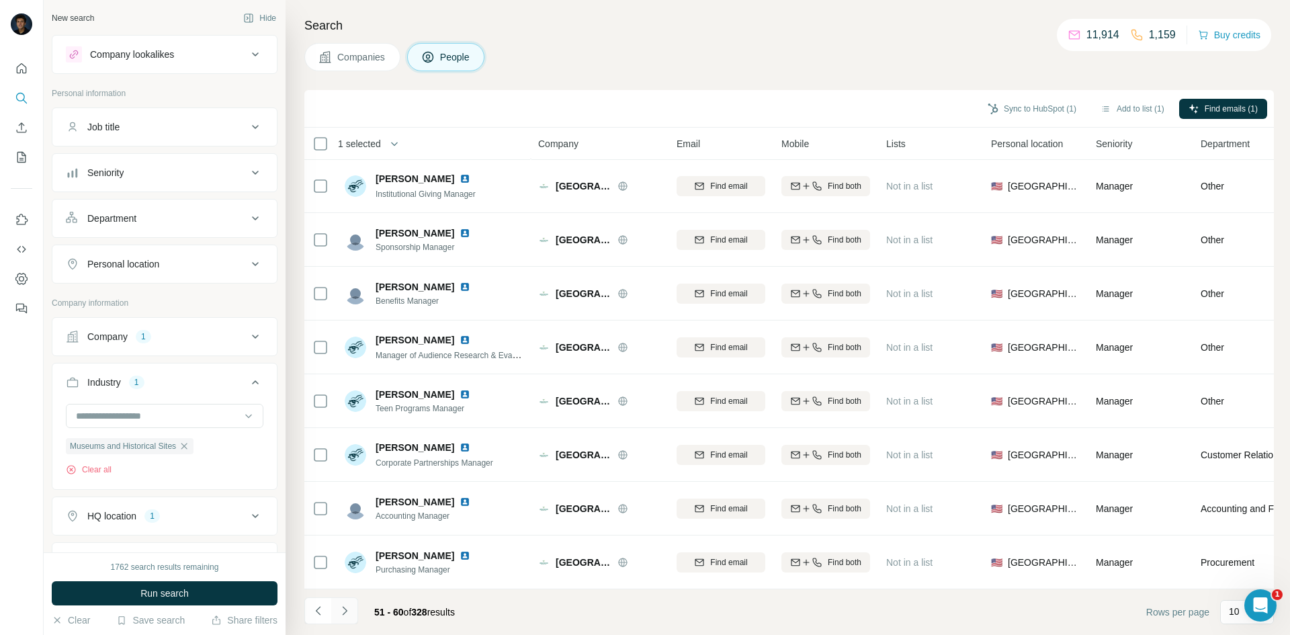
click at [344, 607] on icon "Navigate to next page" at bounding box center [344, 610] width 13 height 13
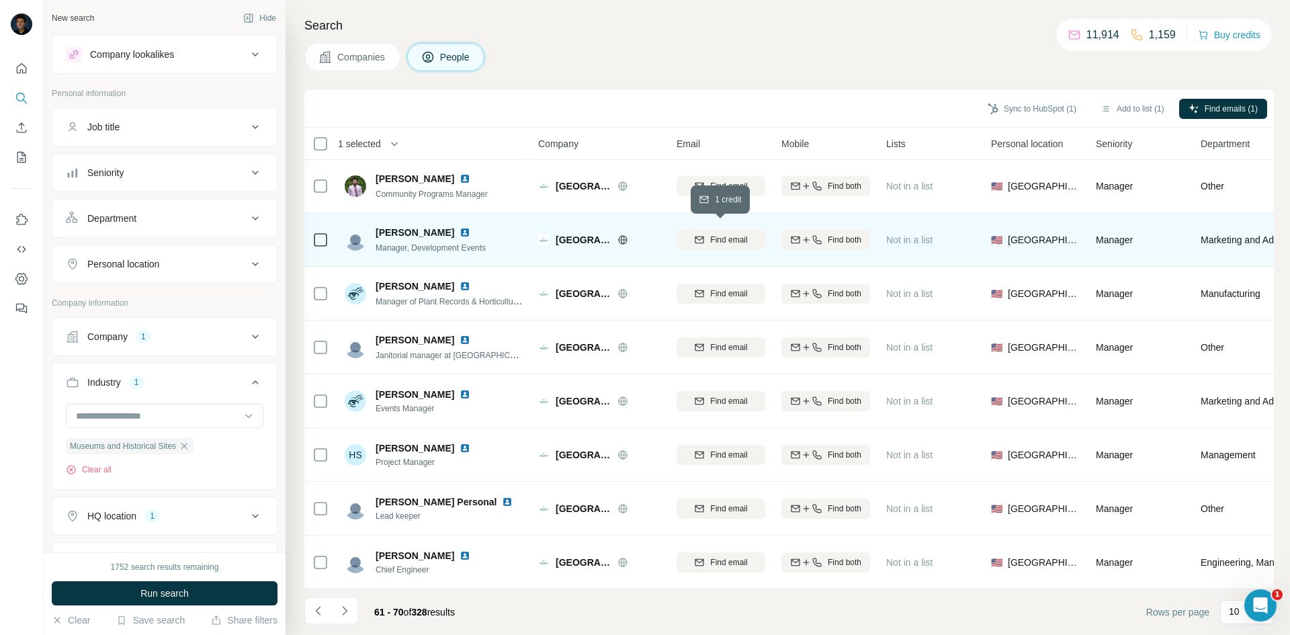
click at [703, 236] on icon "button" at bounding box center [699, 238] width 9 height 4
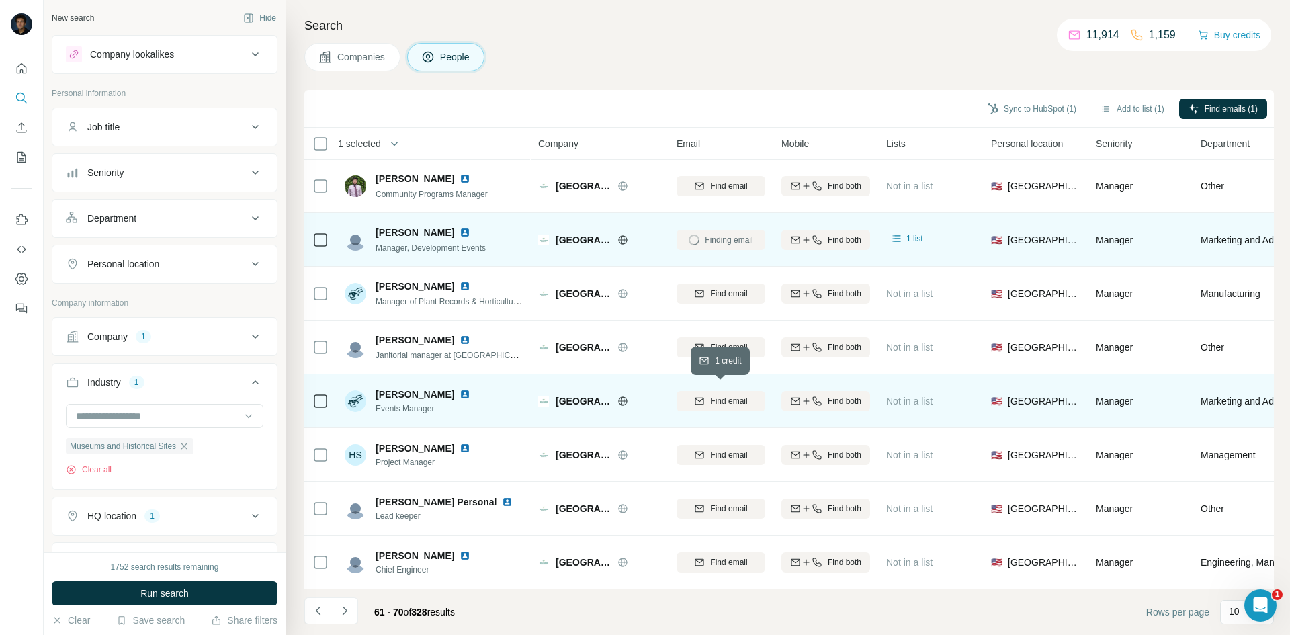
click at [720, 395] on span "Find email" at bounding box center [728, 401] width 37 height 12
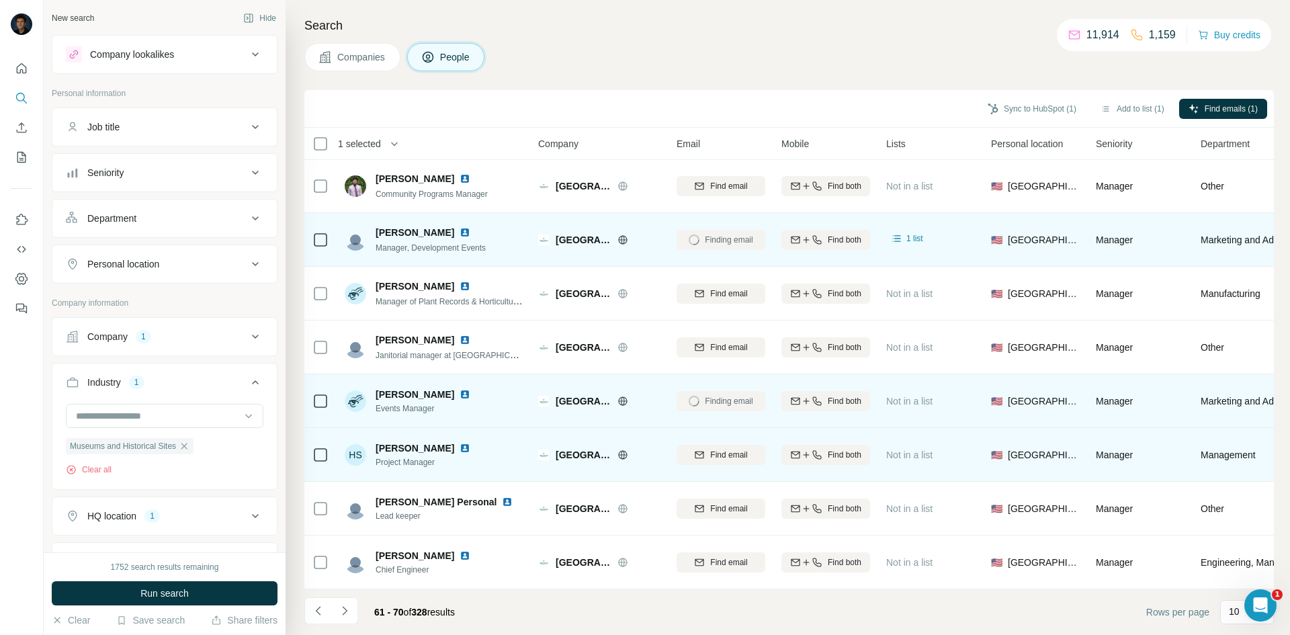
click at [714, 436] on div "Find email" at bounding box center [721, 454] width 89 height 37
click at [712, 449] on span "Find email" at bounding box center [728, 455] width 37 height 12
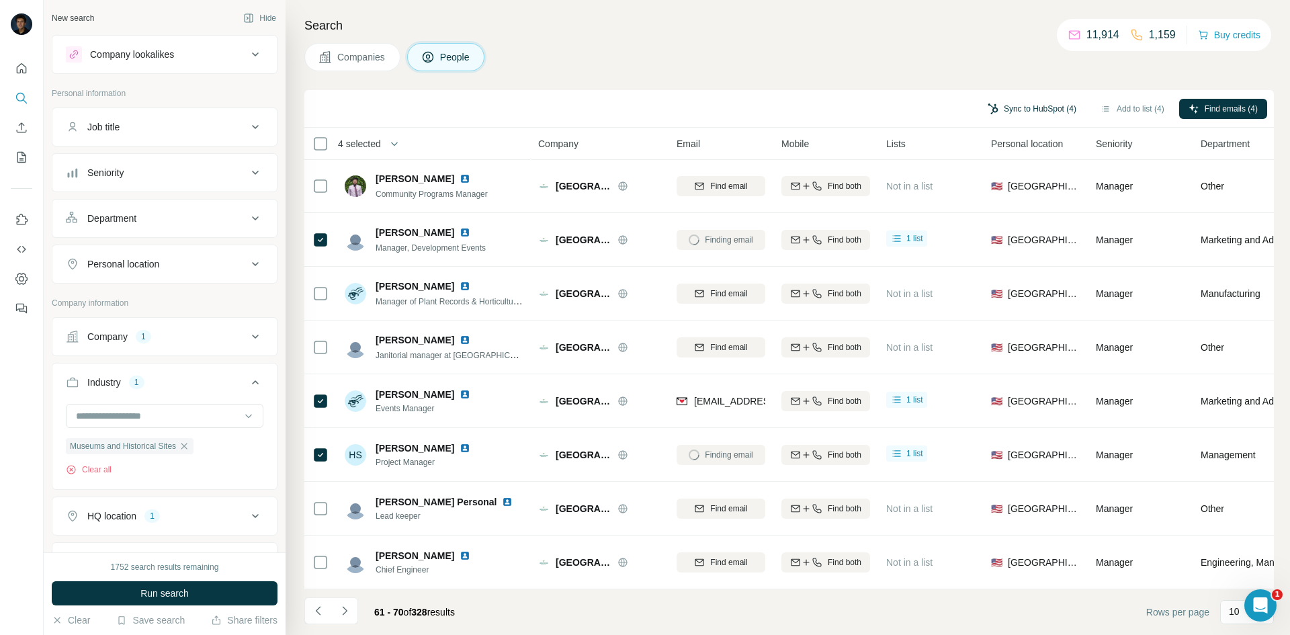
click at [1018, 108] on button "Sync to HubSpot (4)" at bounding box center [1031, 109] width 107 height 20
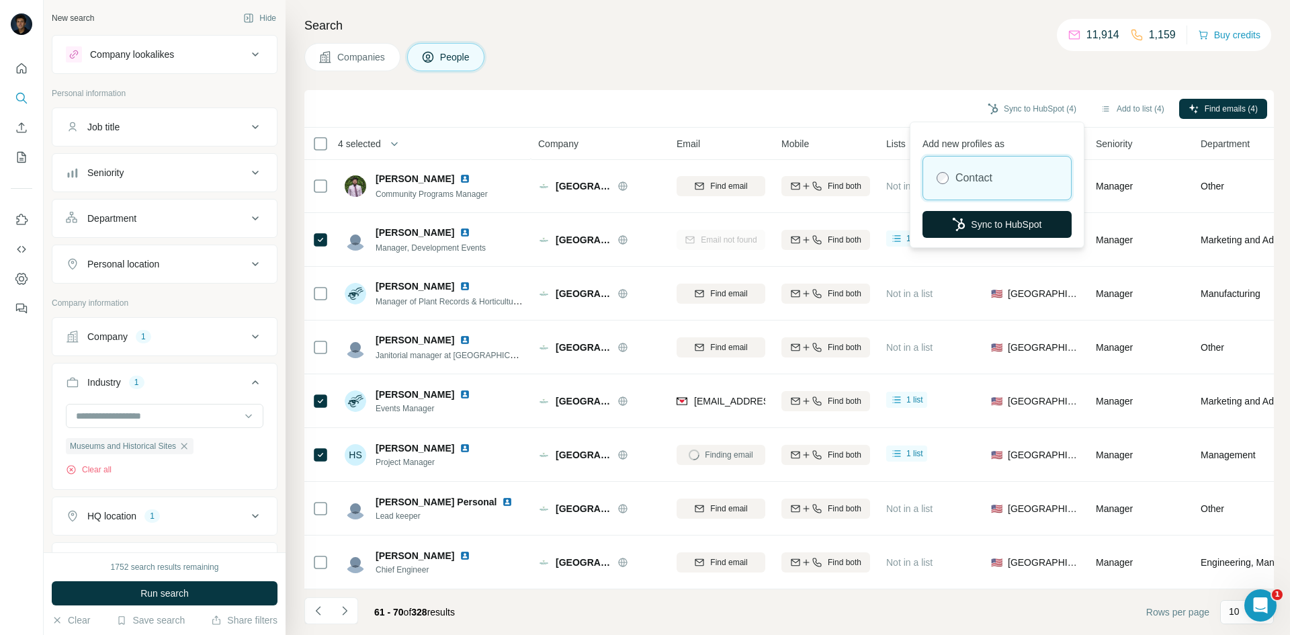
click at [964, 218] on button "Sync to HubSpot" at bounding box center [996, 224] width 149 height 27
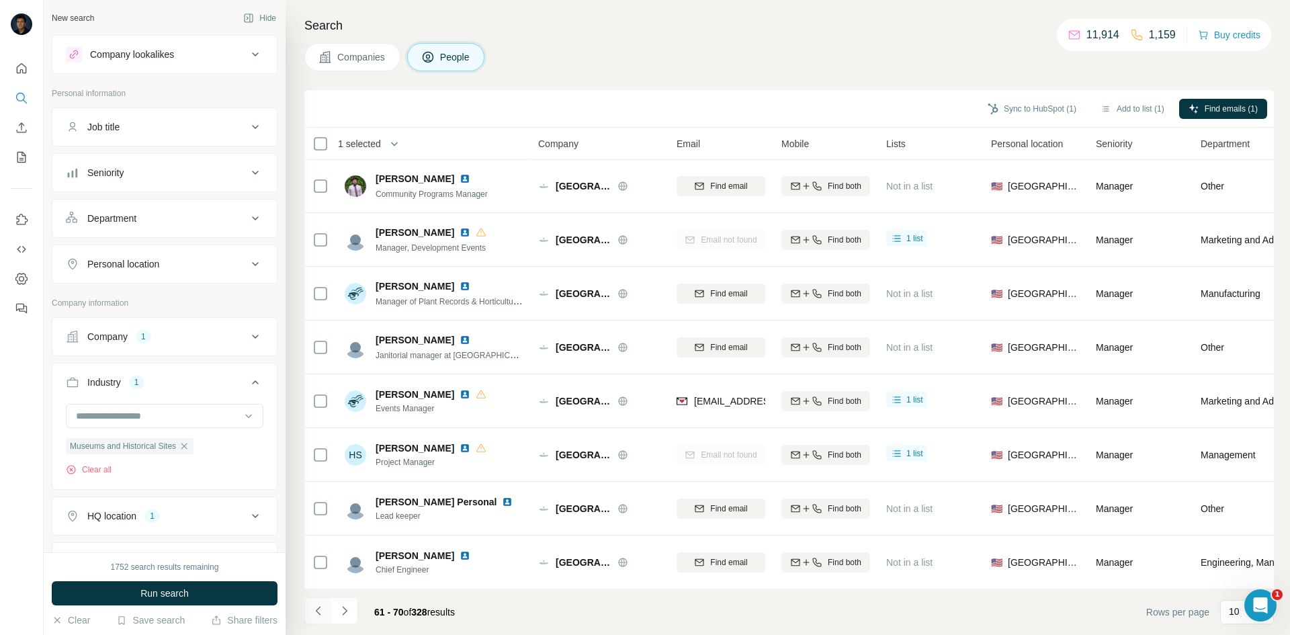
click at [316, 617] on button "Navigate to previous page" at bounding box center [317, 610] width 27 height 27
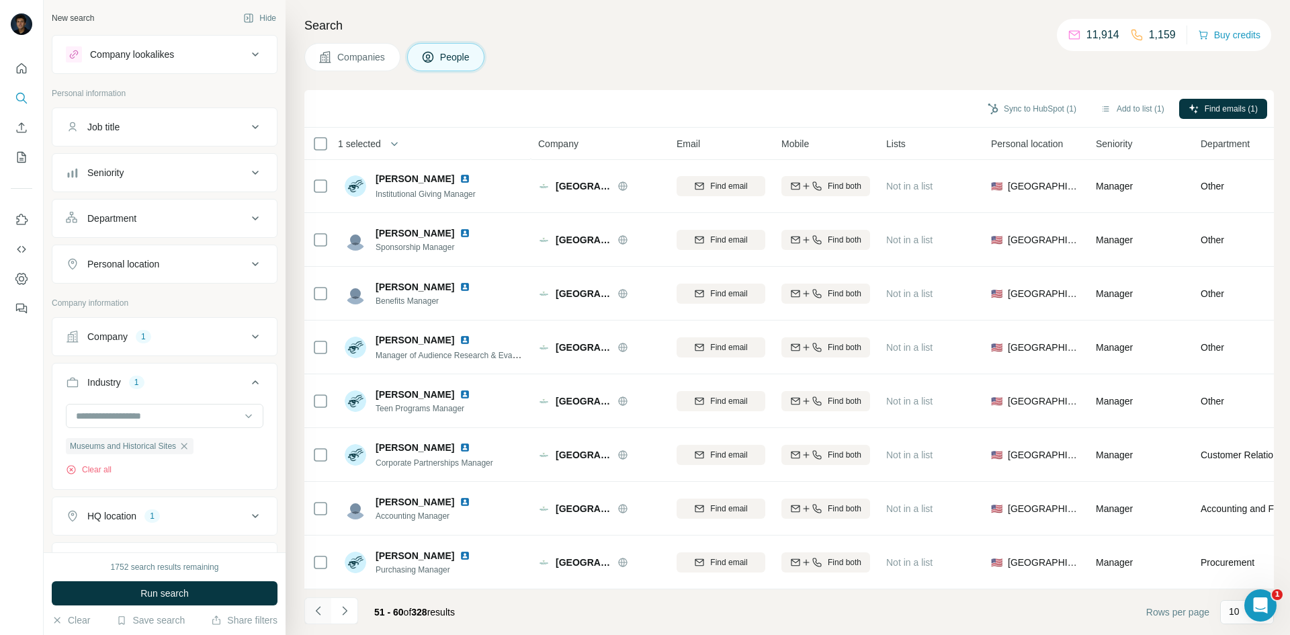
click at [308, 609] on button "Navigate to previous page" at bounding box center [317, 610] width 27 height 27
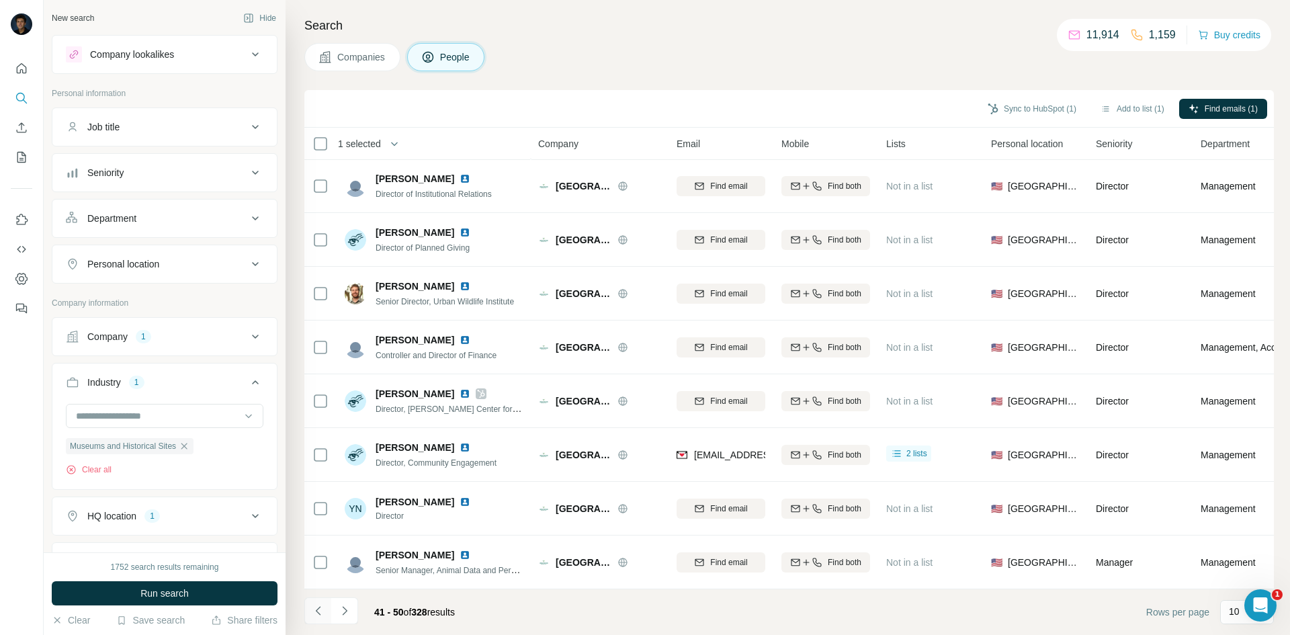
click at [308, 609] on button "Navigate to previous page" at bounding box center [317, 610] width 27 height 27
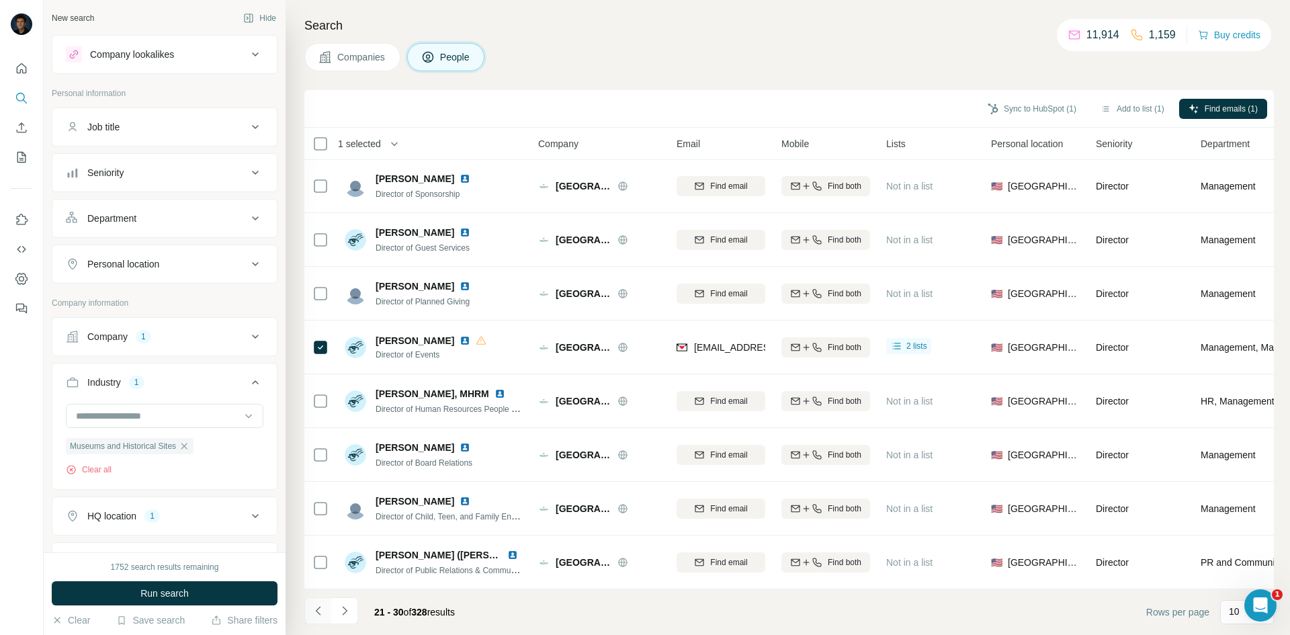
click at [308, 609] on button "Navigate to previous page" at bounding box center [317, 610] width 27 height 27
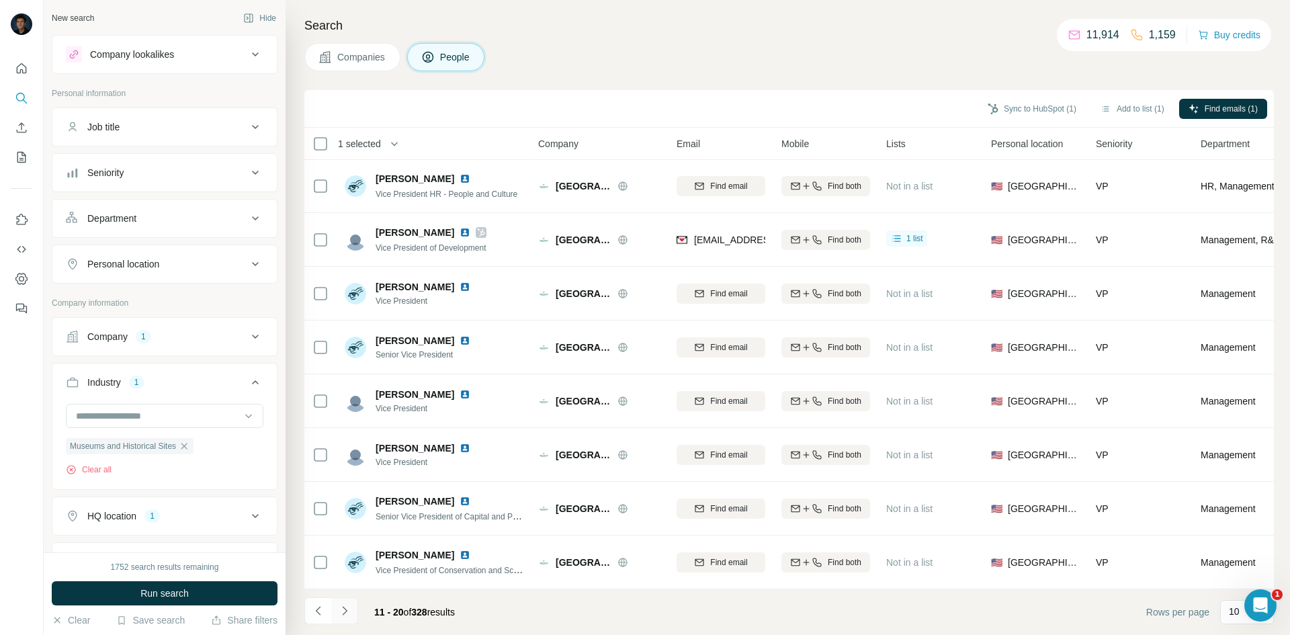
click at [339, 609] on icon "Navigate to next page" at bounding box center [344, 610] width 13 height 13
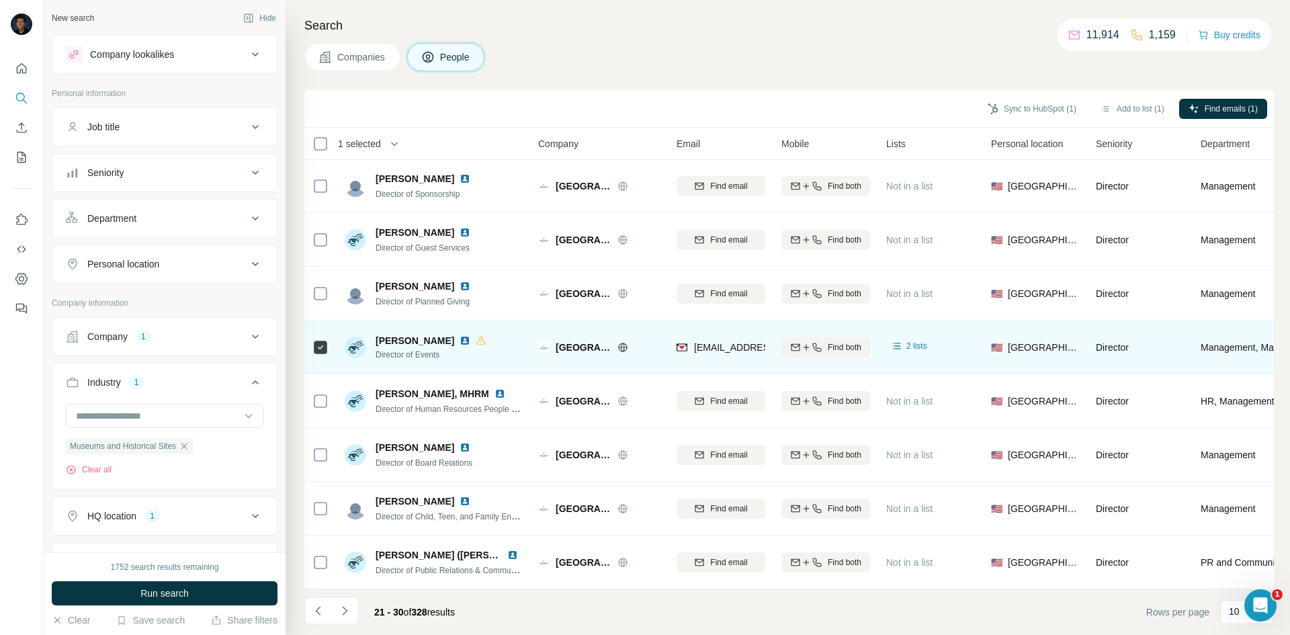
click at [321, 349] on div at bounding box center [320, 347] width 16 height 37
